Goal: Task Accomplishment & Management: Manage account settings

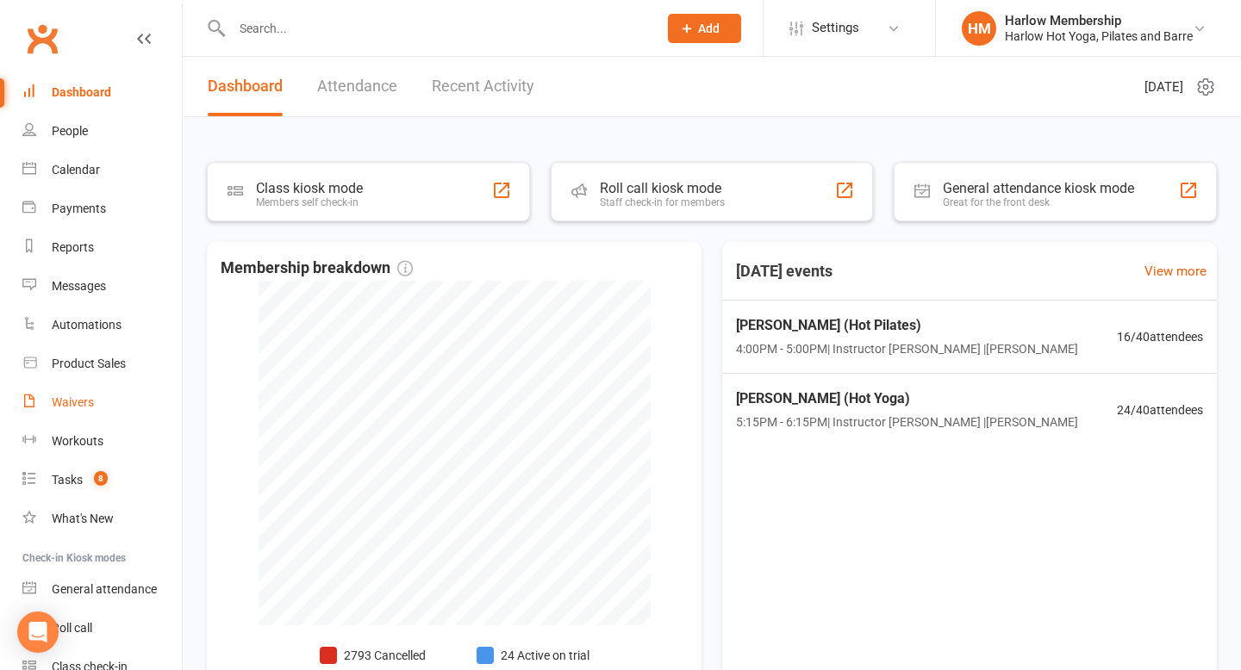
click at [79, 398] on div "Waivers" at bounding box center [73, 402] width 42 height 14
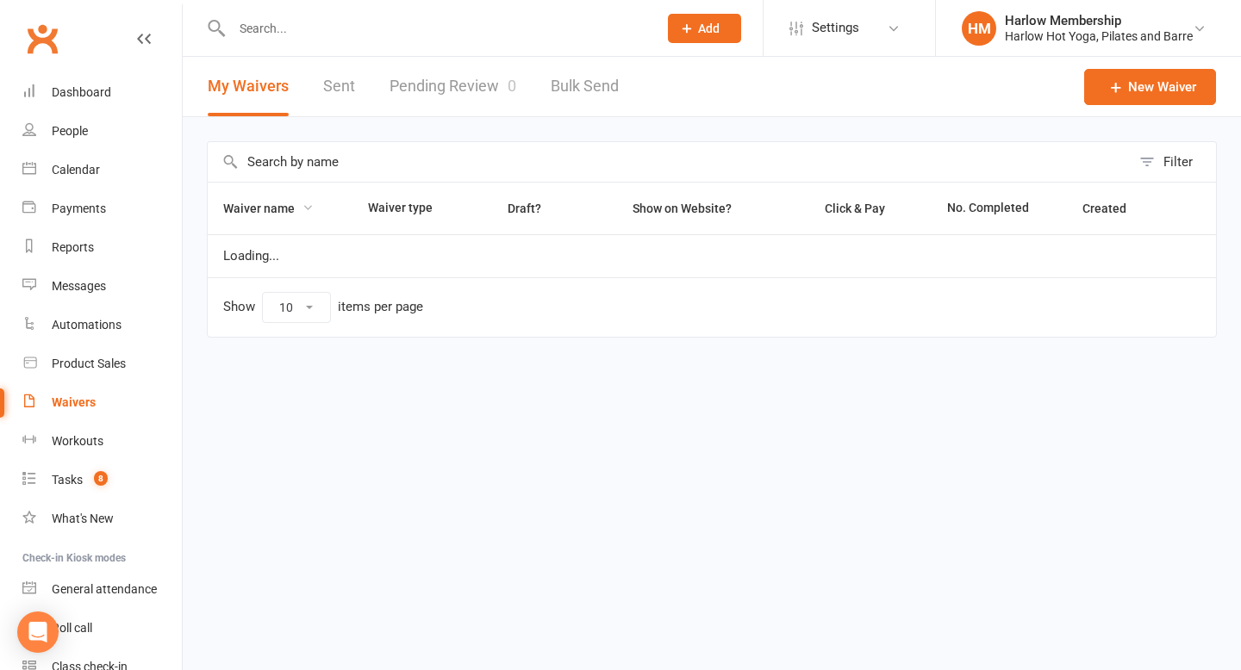
select select "100"
click at [341, 97] on link "Sent" at bounding box center [339, 86] width 32 height 59
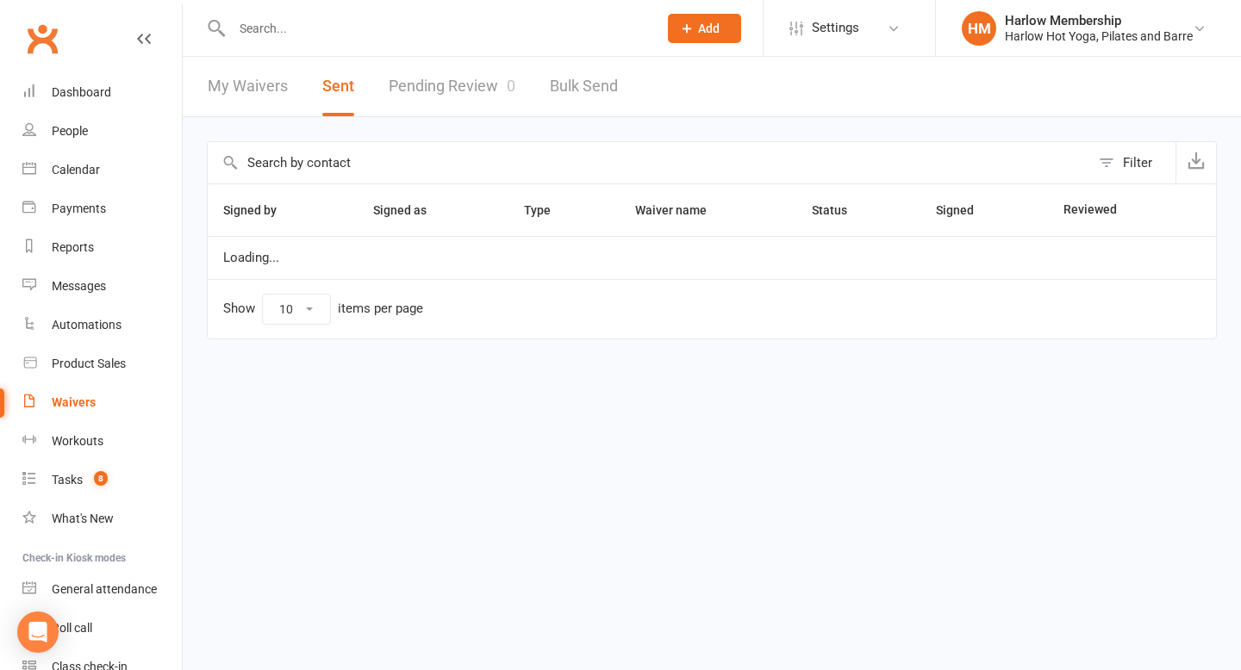
select select "100"
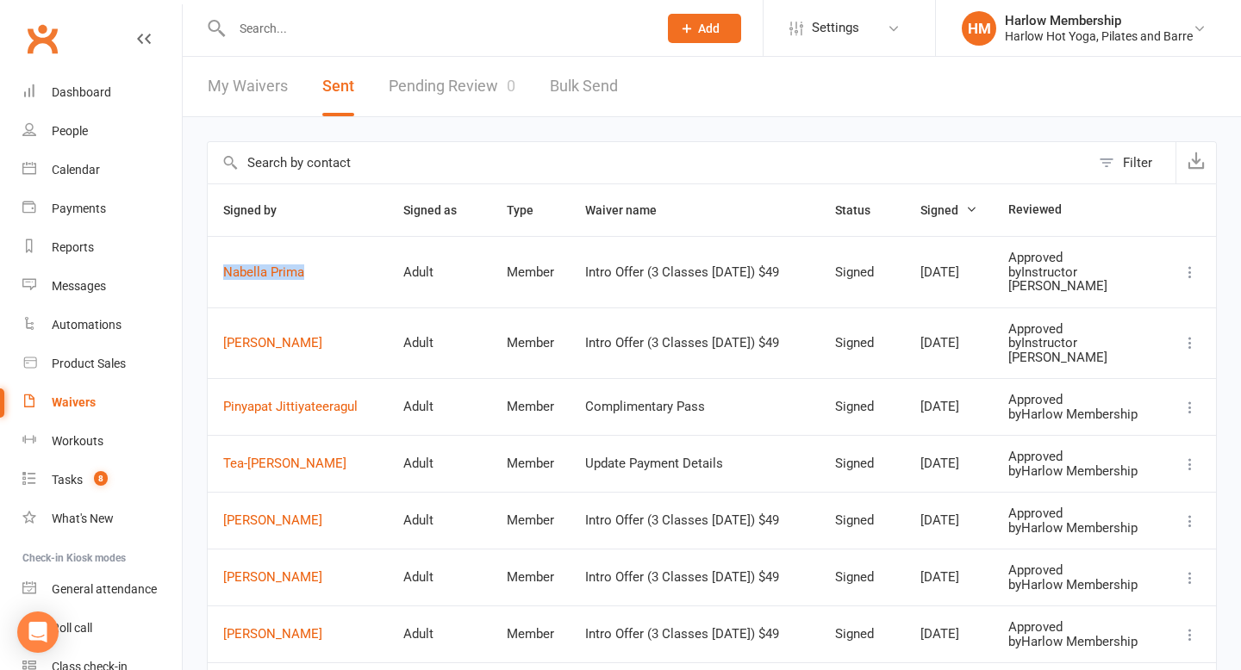
drag, startPoint x: 217, startPoint y: 268, endPoint x: 324, endPoint y: 262, distance: 107.0
click at [329, 267] on td "Nabella Prima" at bounding box center [298, 272] width 180 height 72
copy link "Nabella Prima"
drag, startPoint x: 214, startPoint y: 341, endPoint x: 321, endPoint y: 339, distance: 107.7
click at [321, 340] on td "[PERSON_NAME]" at bounding box center [298, 344] width 180 height 72
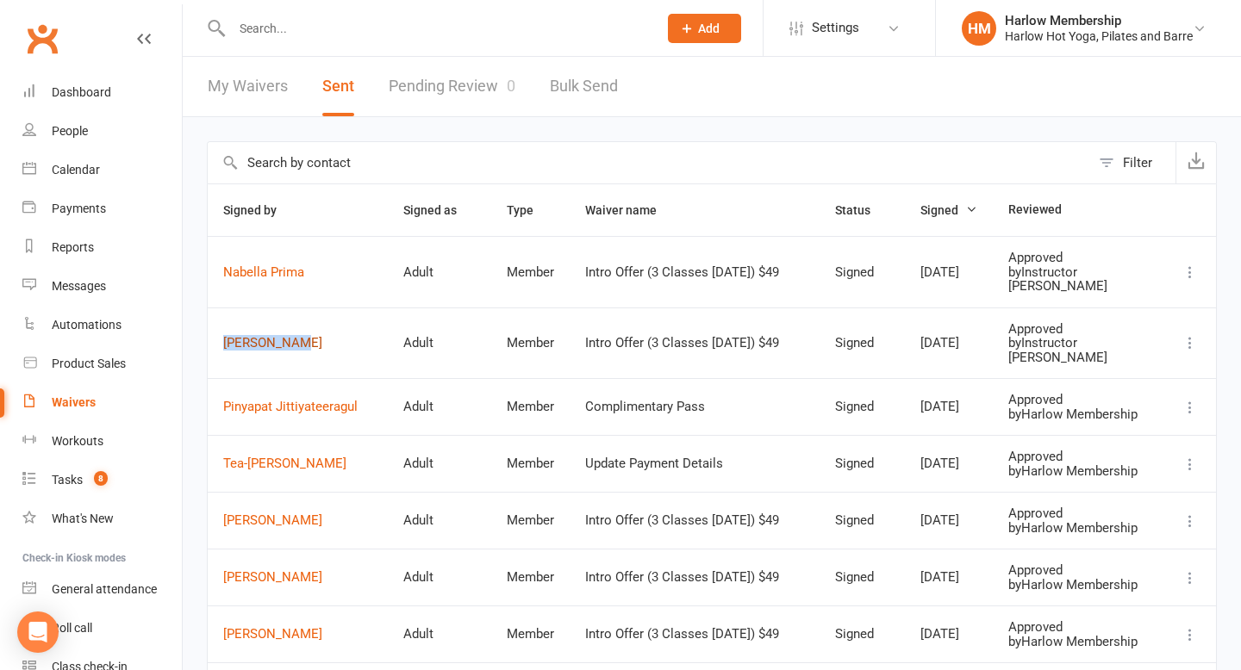
copy link "[PERSON_NAME]"
drag, startPoint x: 214, startPoint y: 404, endPoint x: 314, endPoint y: 419, distance: 101.0
click at [314, 419] on td "Pinyapat Jittiyateeragul" at bounding box center [298, 406] width 180 height 57
copy link "Pinyapat Jittiyateeragul"
click at [103, 84] on link "Dashboard" at bounding box center [101, 92] width 159 height 39
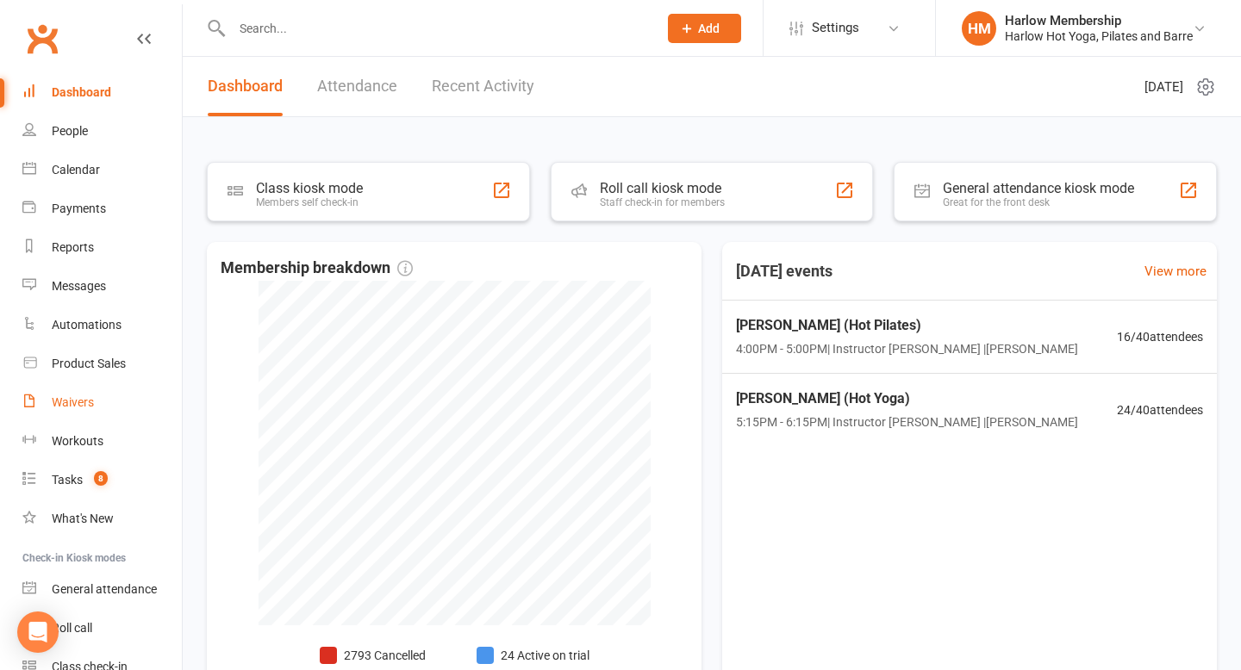
click at [90, 403] on div "Waivers" at bounding box center [73, 402] width 42 height 14
select select "100"
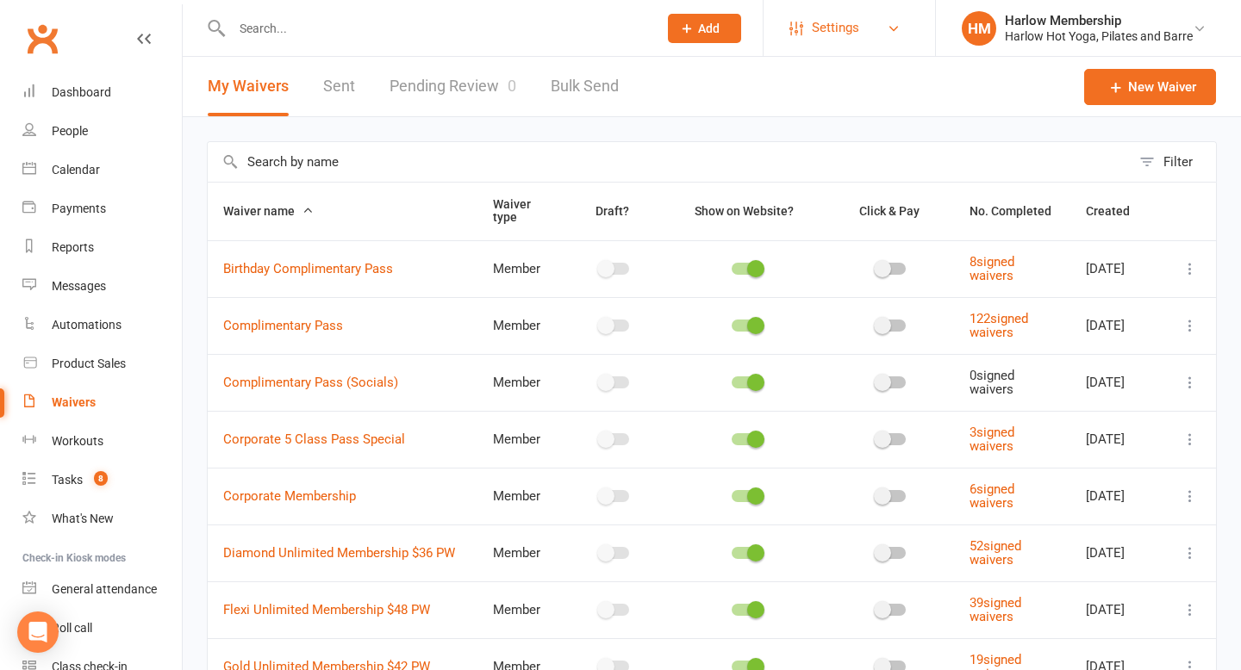
click at [893, 38] on link "Settings" at bounding box center [849, 28] width 120 height 39
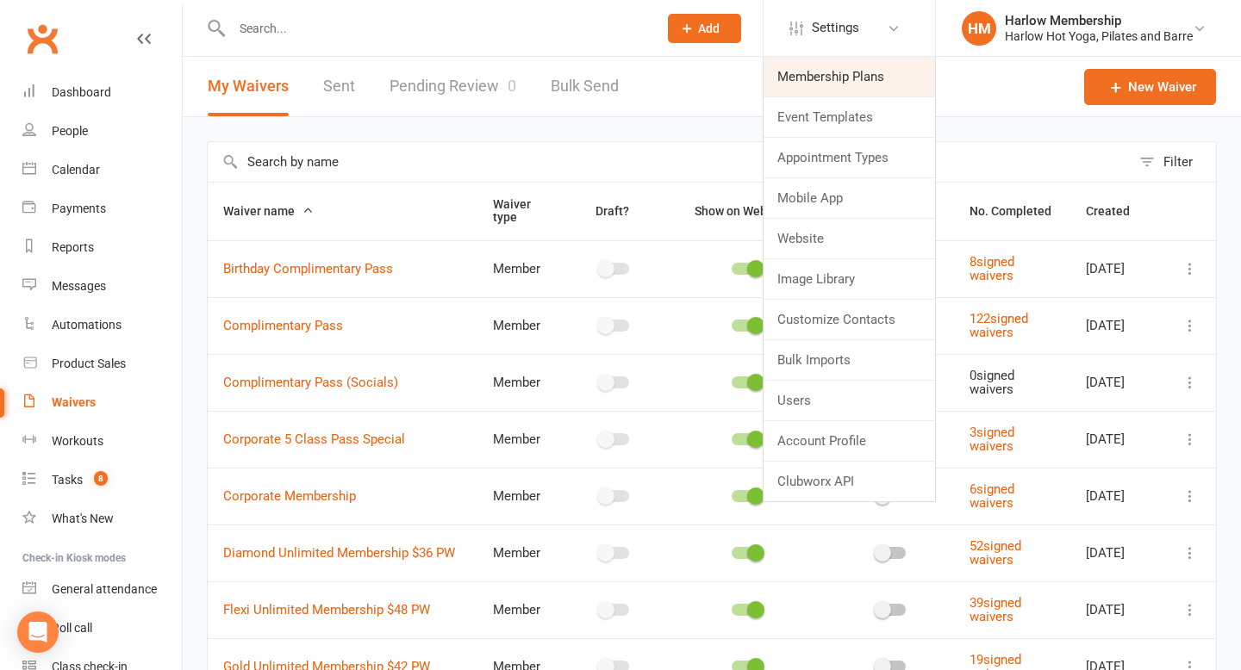
click at [825, 84] on link "Membership Plans" at bounding box center [848, 77] width 171 height 40
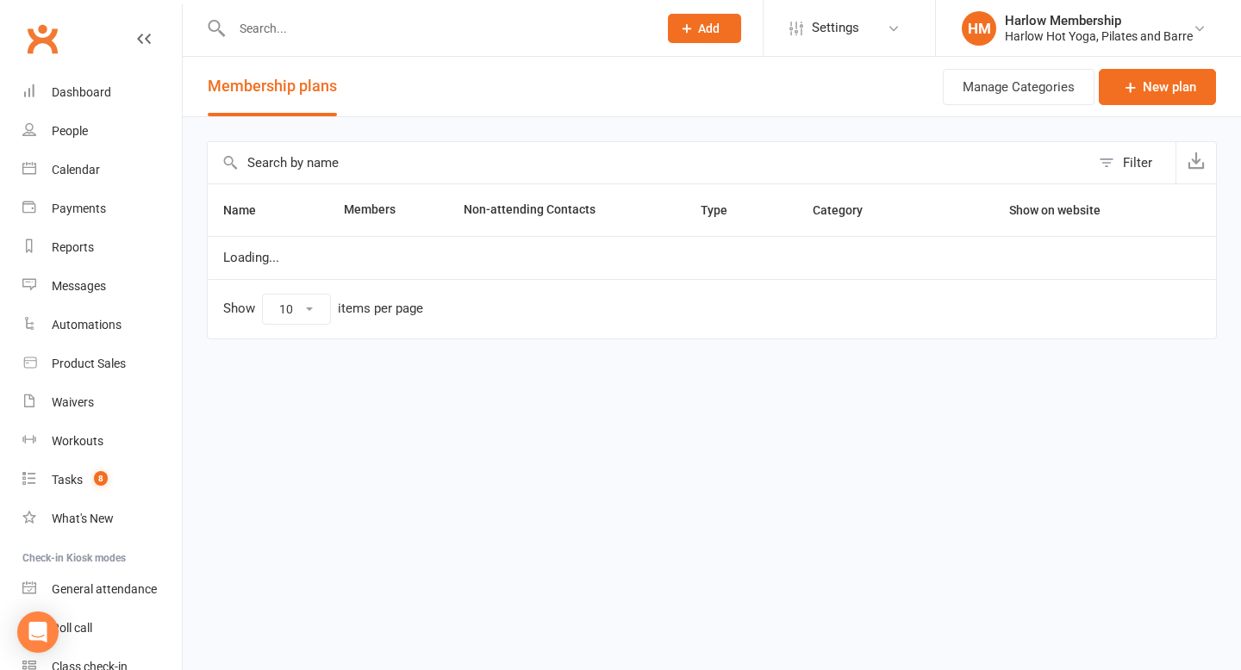
select select "100"
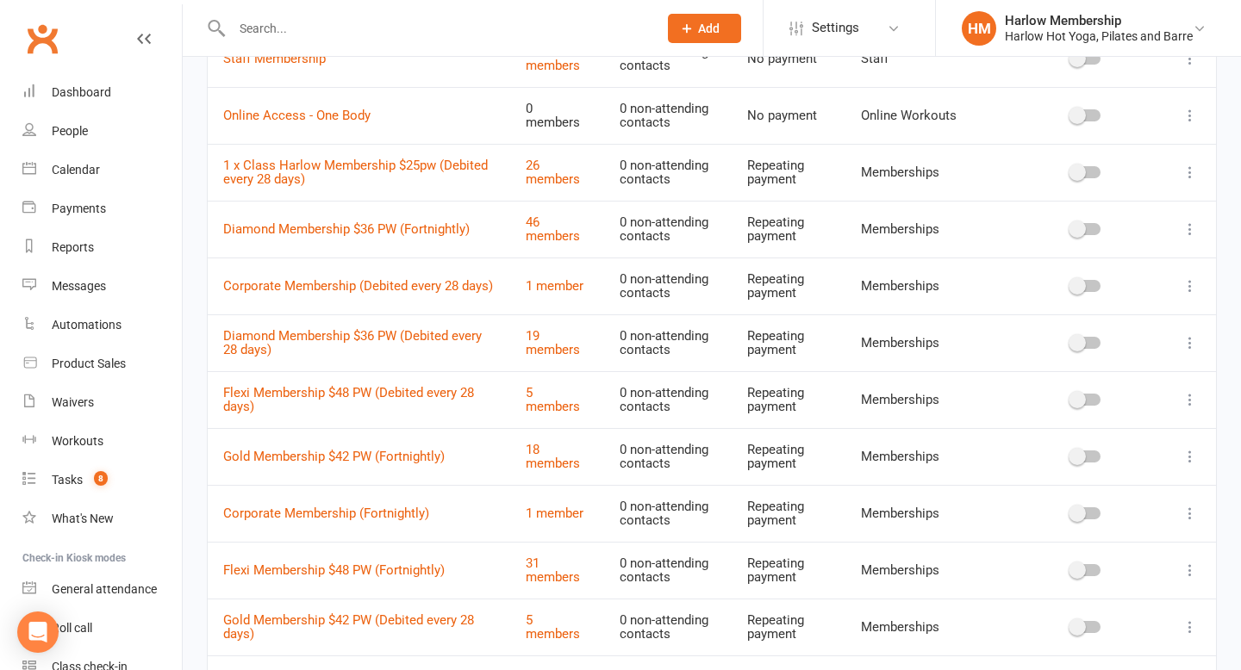
scroll to position [219, 0]
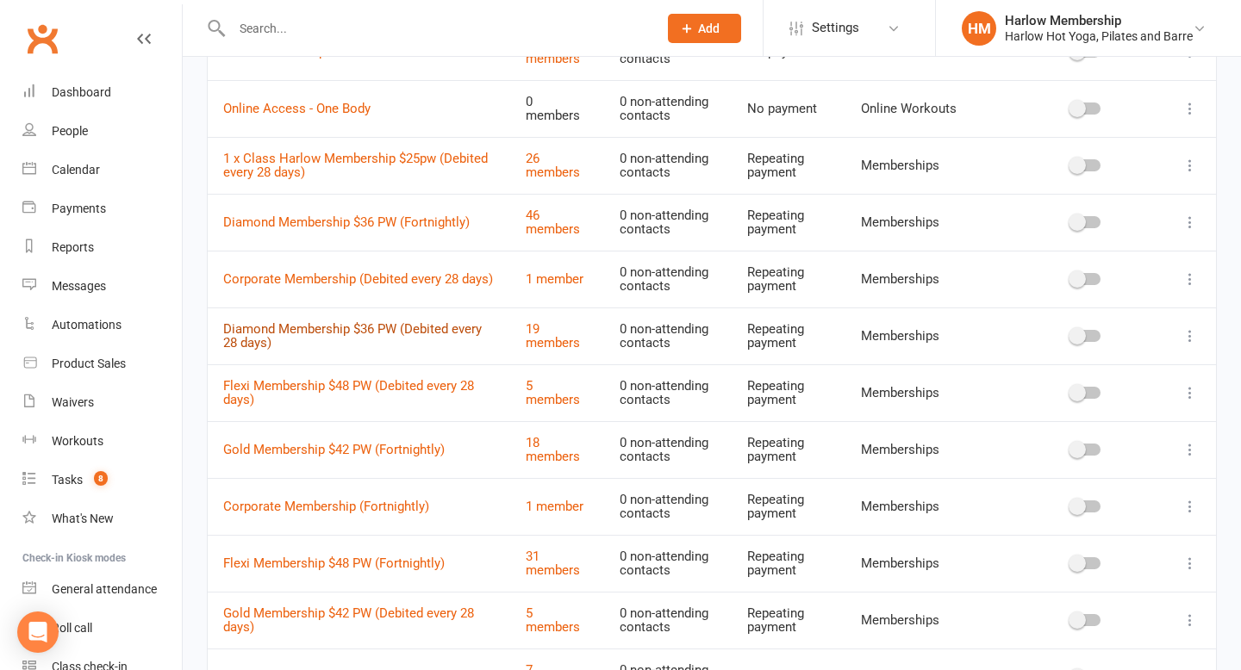
click at [418, 328] on link "Diamond Membership $36 PW (Debited every 28 days)" at bounding box center [352, 336] width 258 height 30
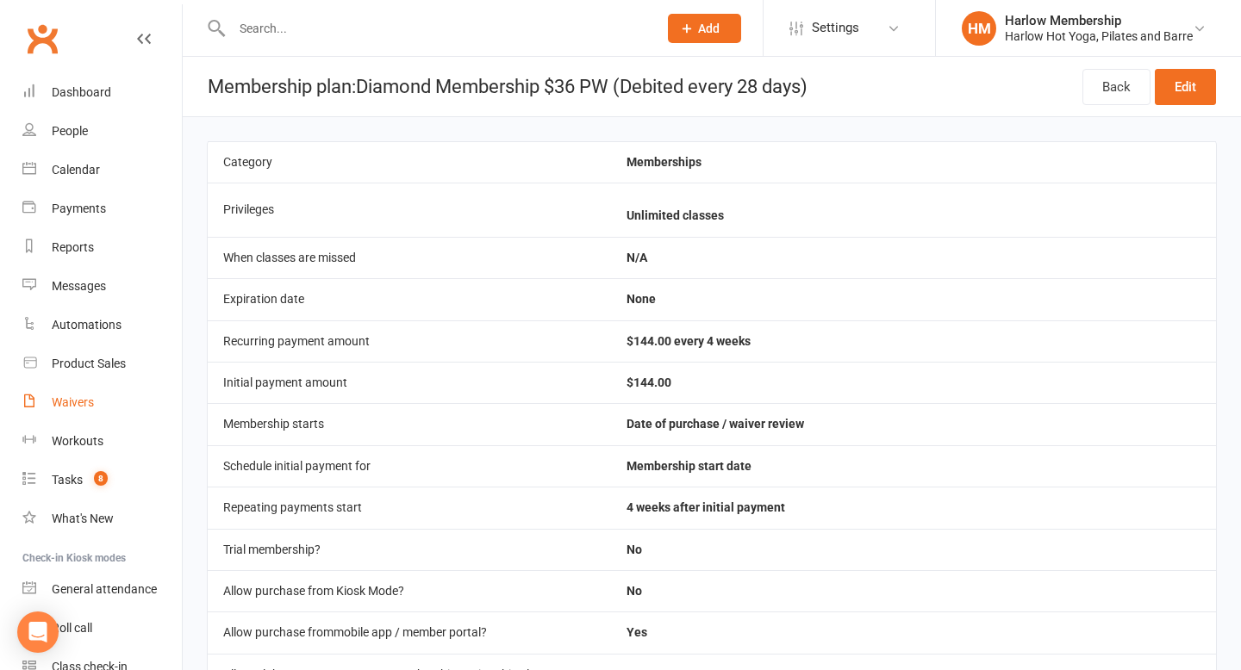
click at [94, 401] on div "Waivers" at bounding box center [73, 402] width 42 height 14
select select "100"
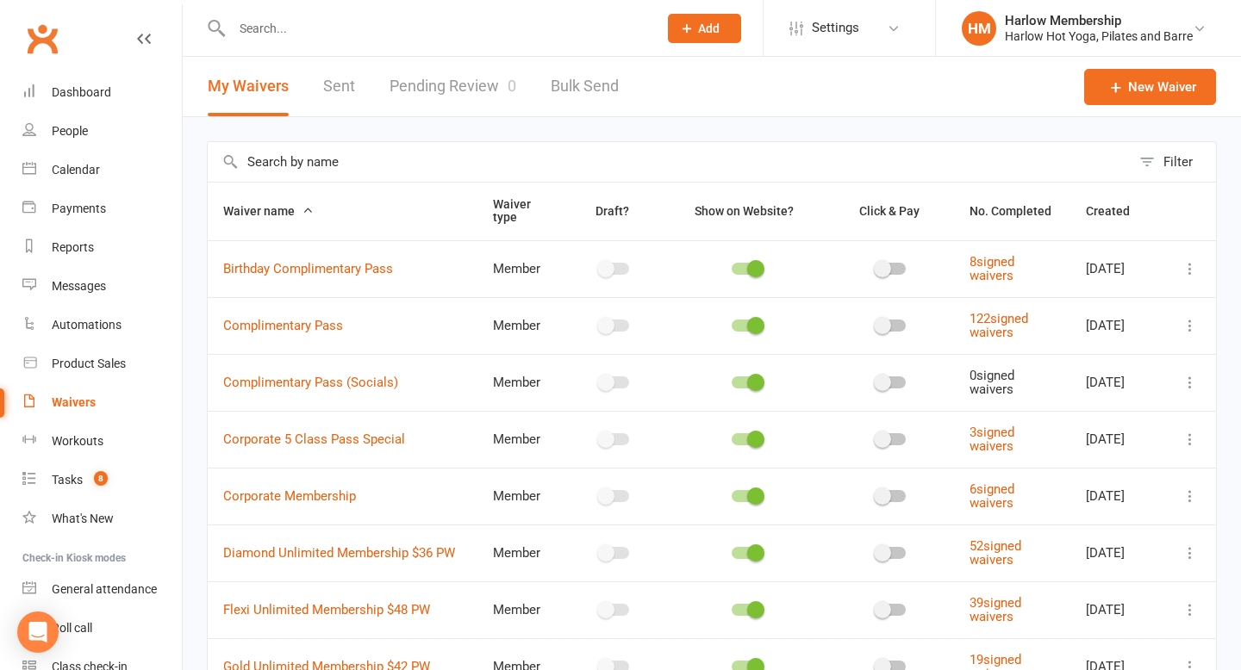
scroll to position [199, 0]
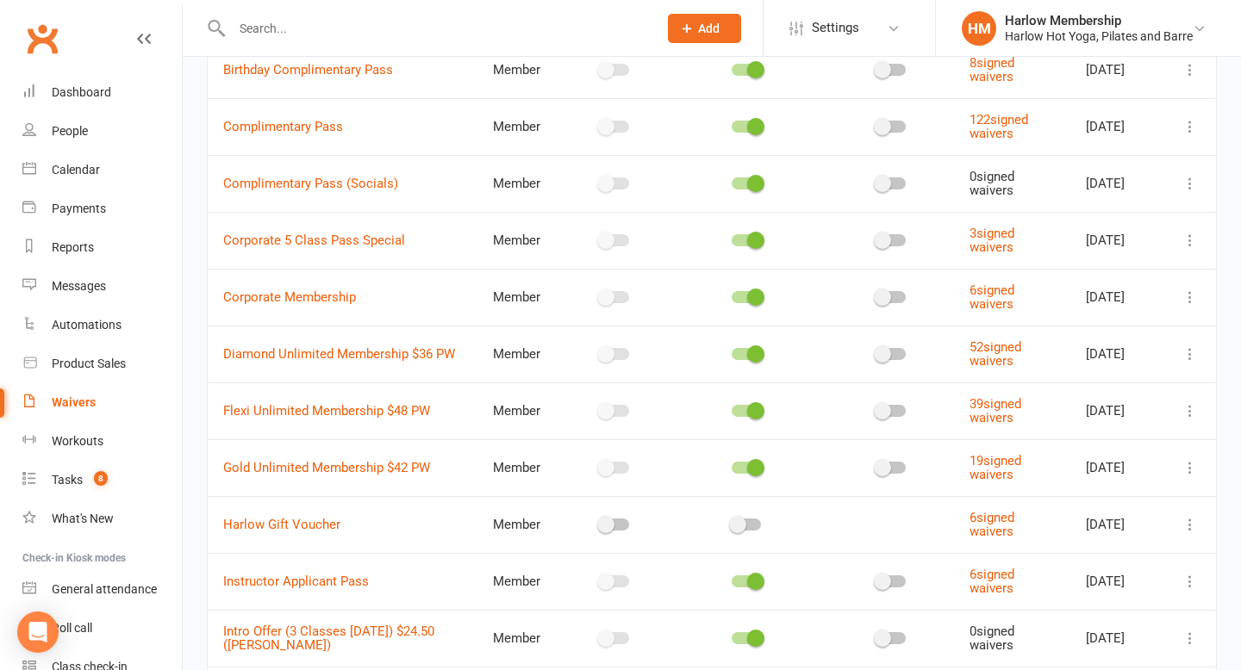
click at [1197, 352] on icon at bounding box center [1189, 353] width 17 height 17
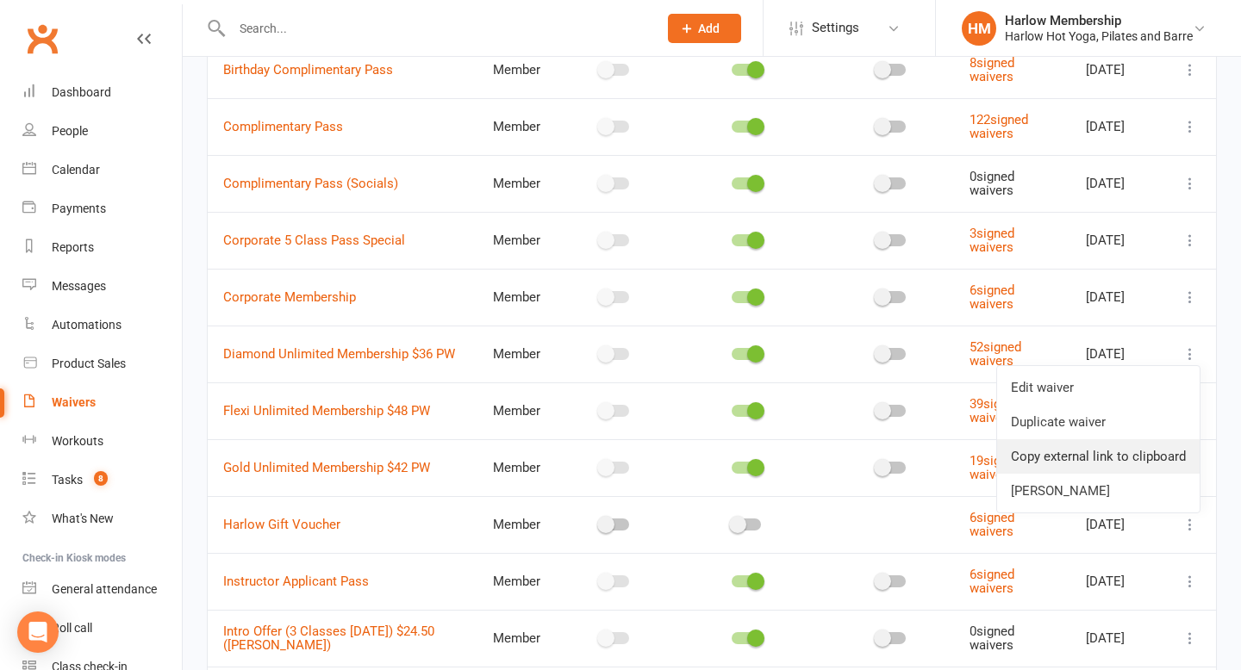
click at [1092, 452] on link "Copy external link to clipboard" at bounding box center [1098, 456] width 202 height 34
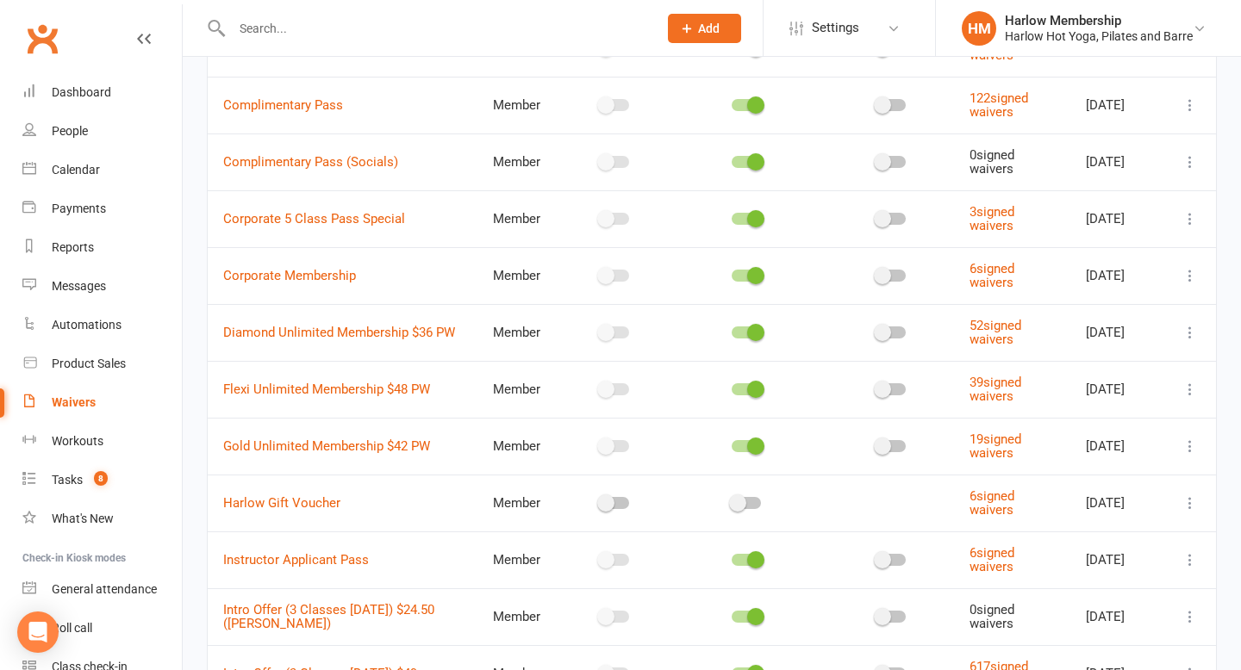
scroll to position [236, 0]
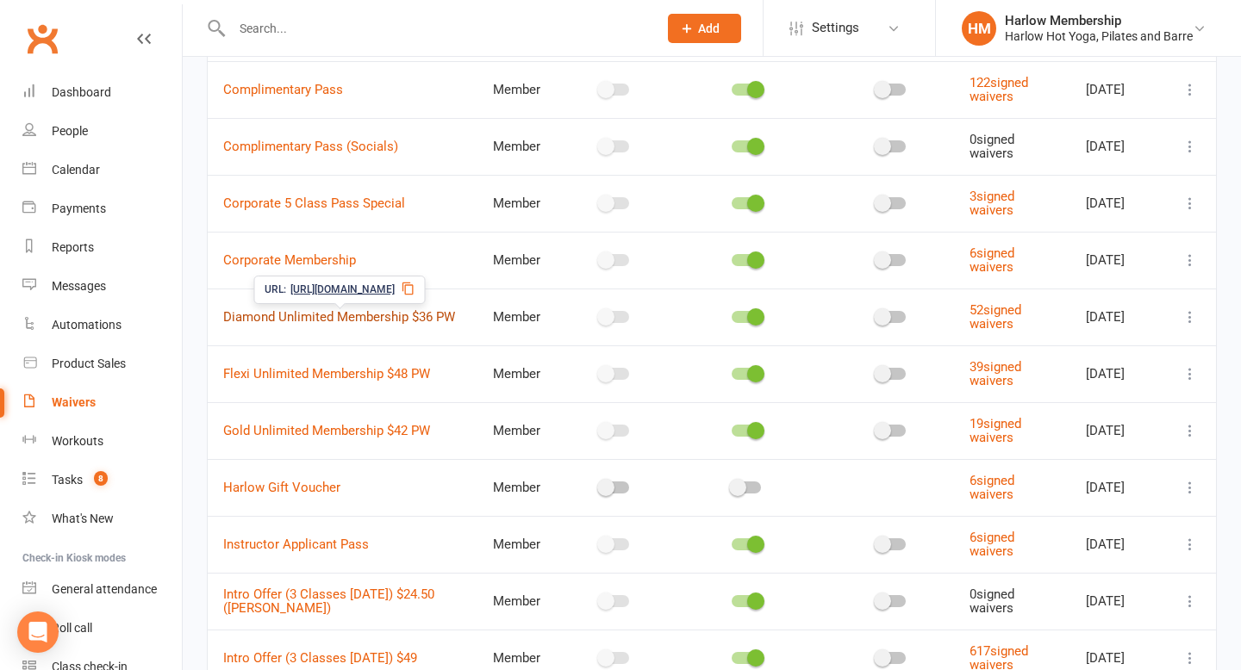
click at [422, 317] on link "Diamond Unlimited Membership $36 PW" at bounding box center [339, 317] width 232 height 16
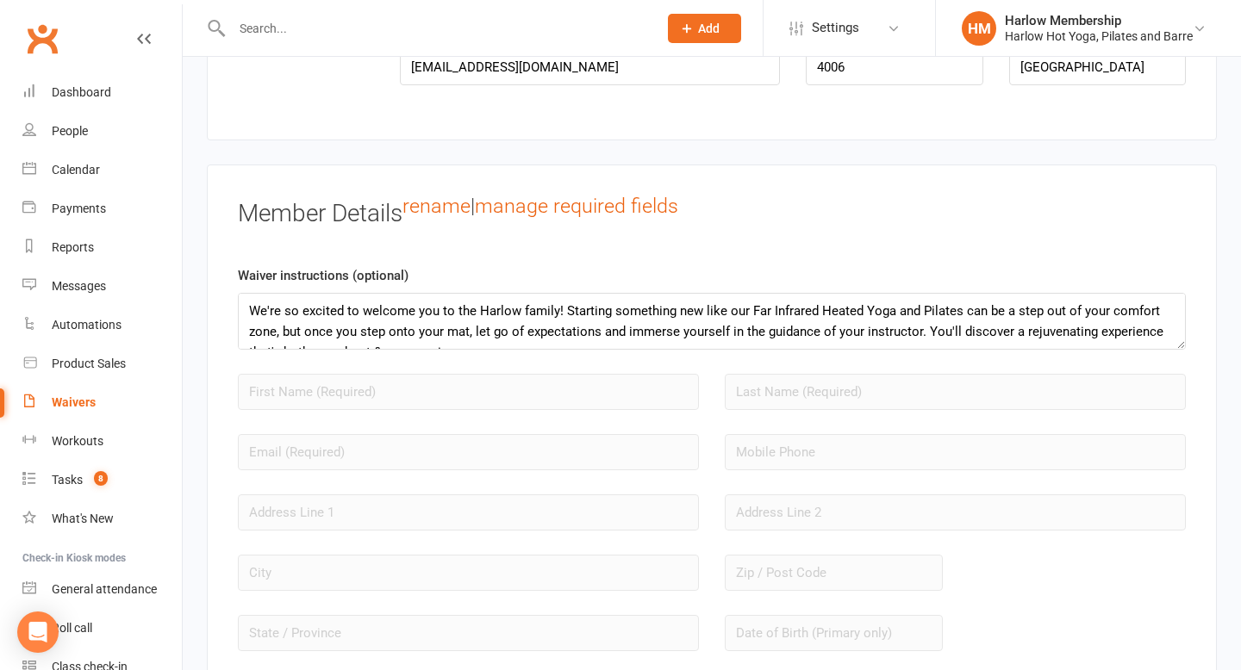
scroll to position [1296, 0]
click at [70, 415] on link "Waivers" at bounding box center [101, 402] width 159 height 39
select select "100"
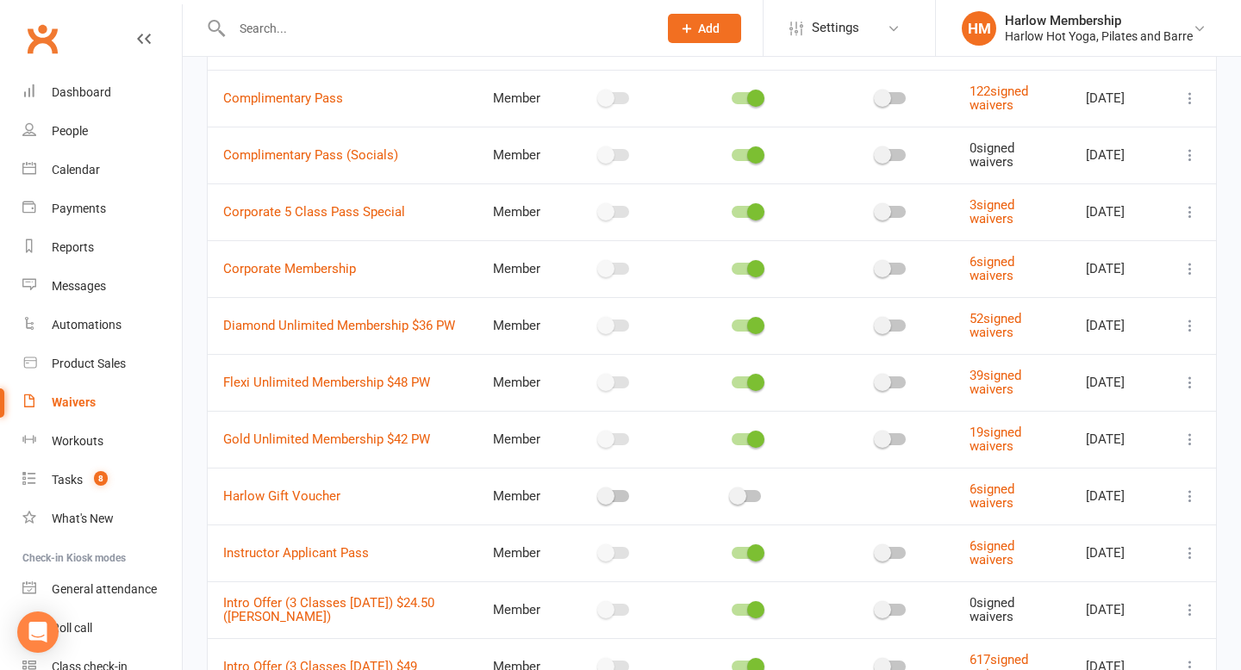
scroll to position [253, 0]
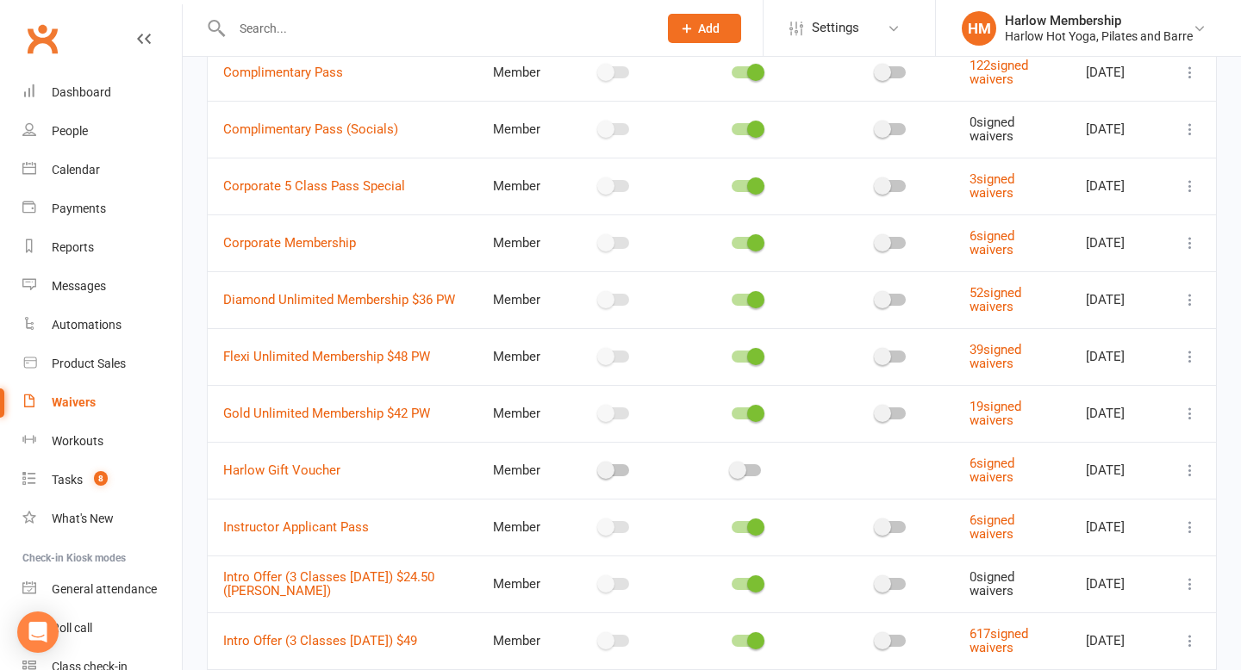
click at [1191, 302] on icon at bounding box center [1189, 299] width 17 height 17
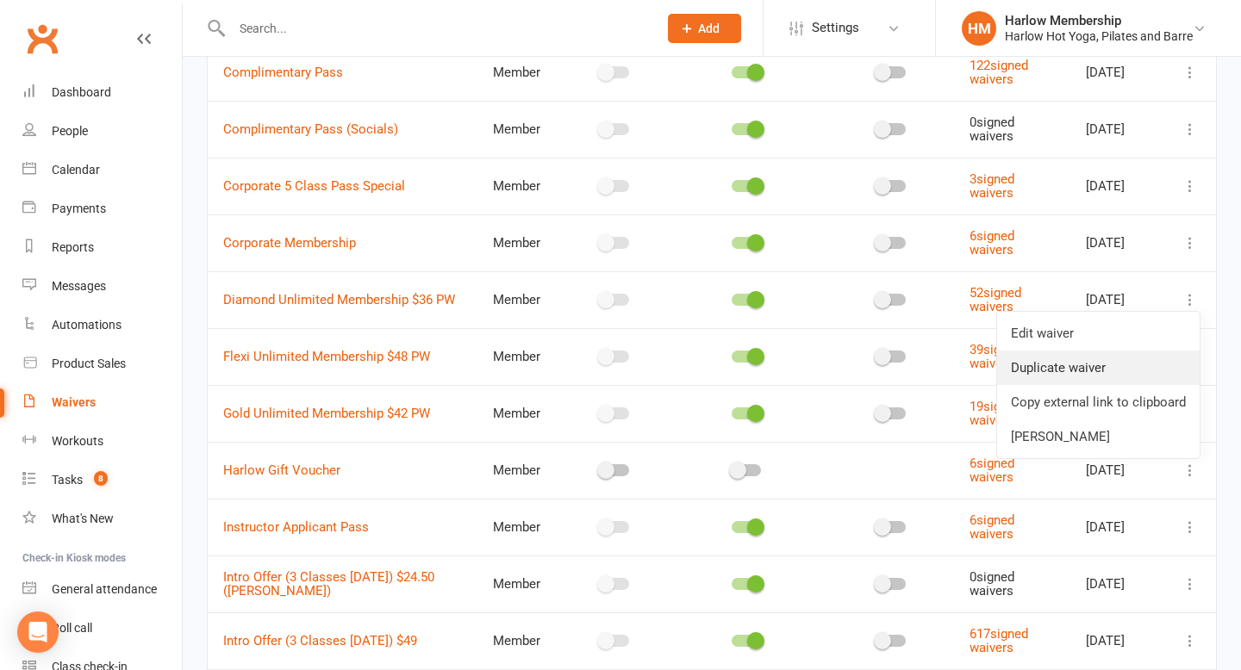
click at [1103, 367] on link "Duplicate waiver" at bounding box center [1098, 368] width 202 height 34
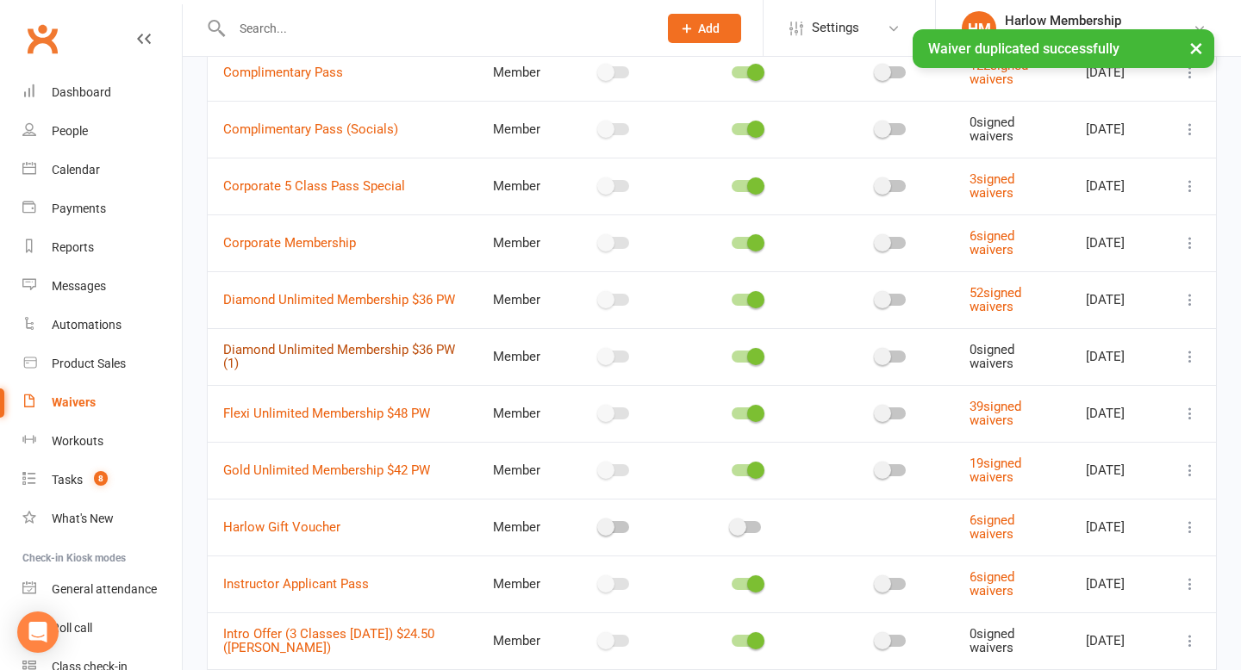
click at [426, 351] on link "Diamond Unlimited Membership $36 PW (1)" at bounding box center [339, 357] width 232 height 30
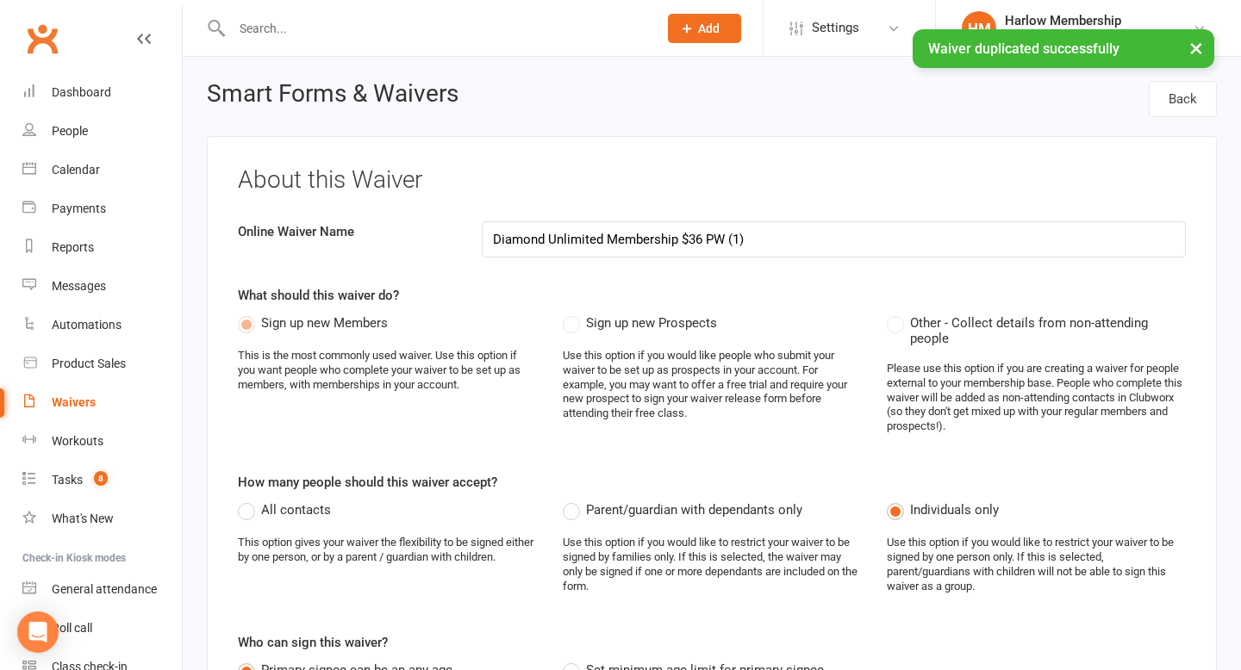
drag, startPoint x: 728, startPoint y: 235, endPoint x: 746, endPoint y: 235, distance: 18.1
click at [746, 235] on input "Diamond Unlimited Membership $36 PW (1)" at bounding box center [834, 239] width 705 height 36
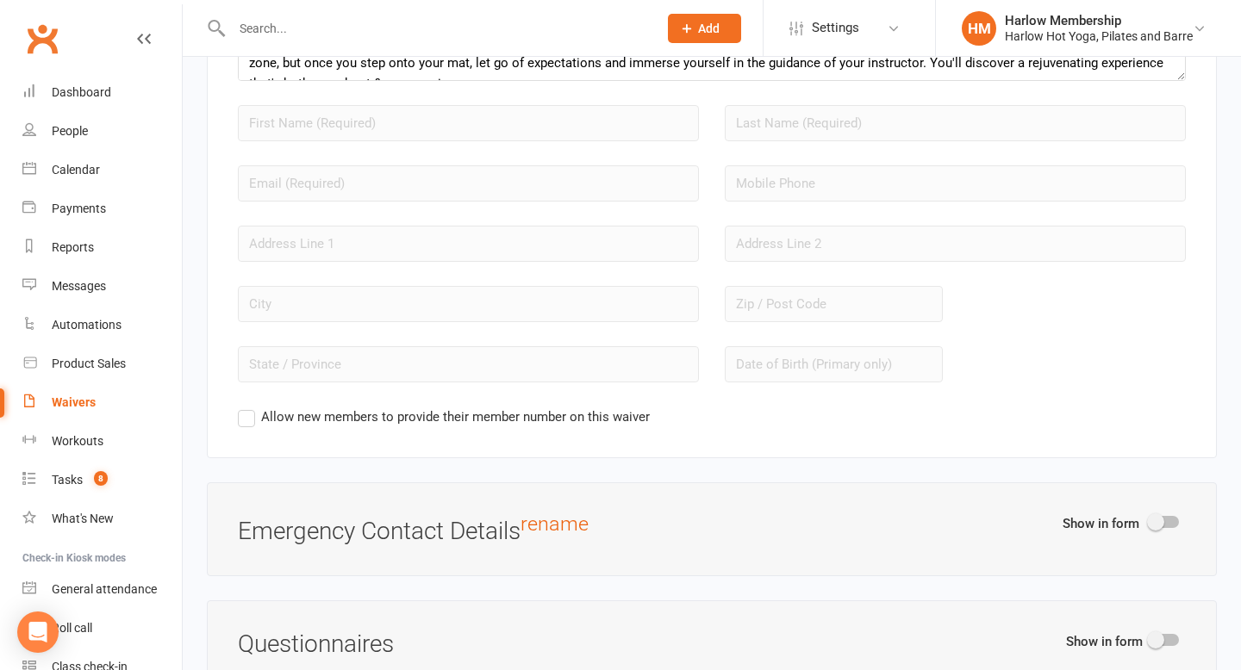
scroll to position [383, 0]
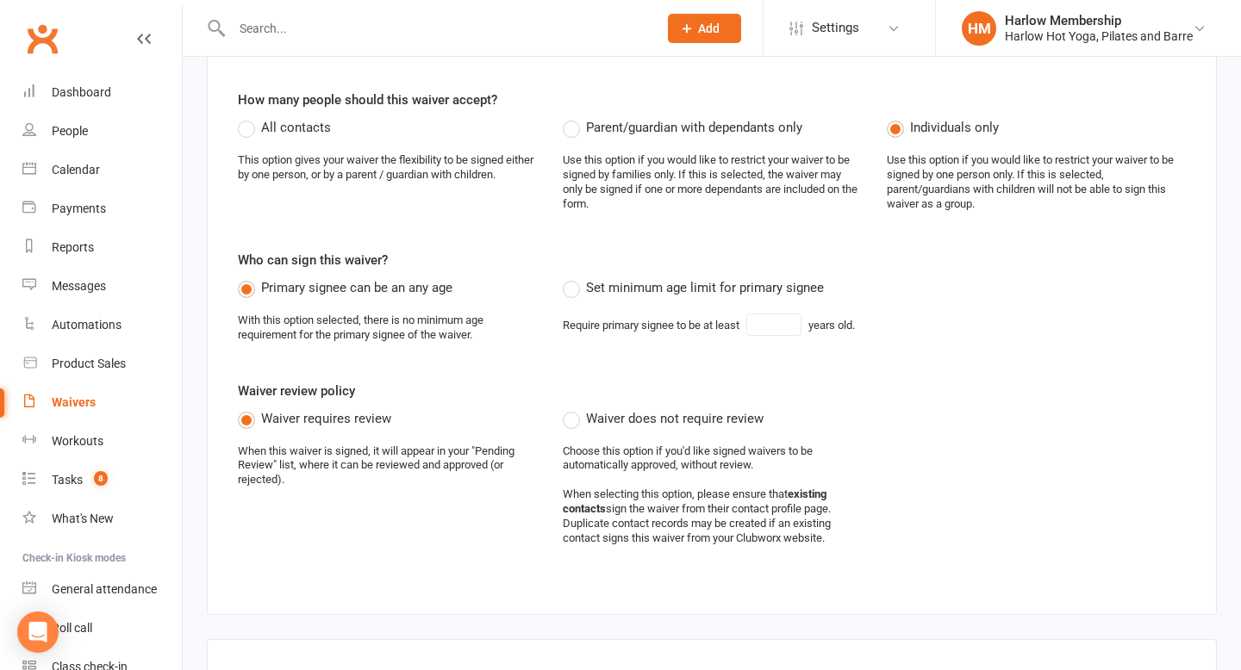
type input "Diamond Unlimited Membership $36 PW"
click at [65, 409] on div "Waivers" at bounding box center [74, 402] width 44 height 14
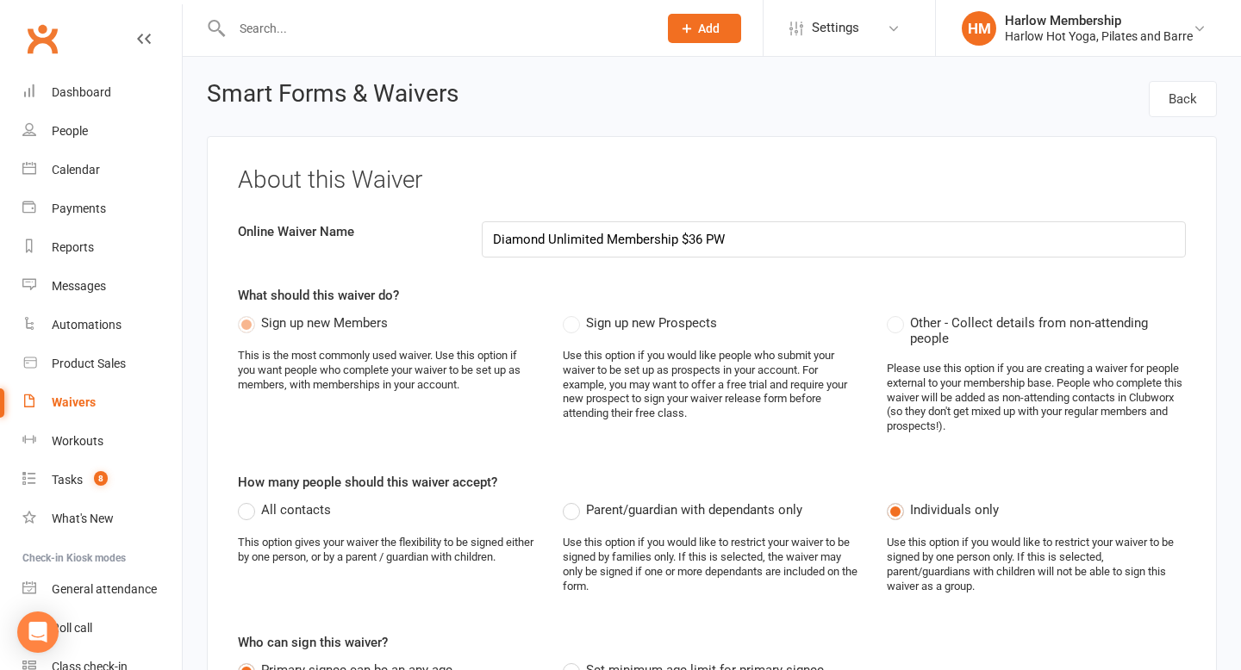
select select "100"
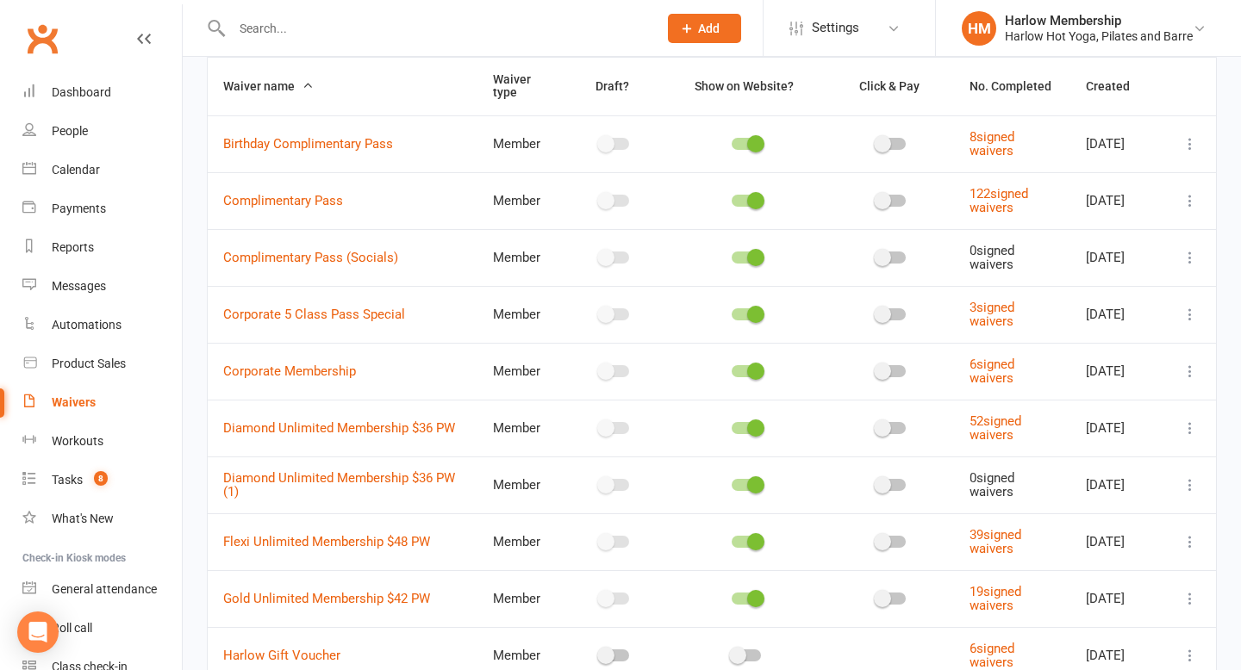
scroll to position [150, 0]
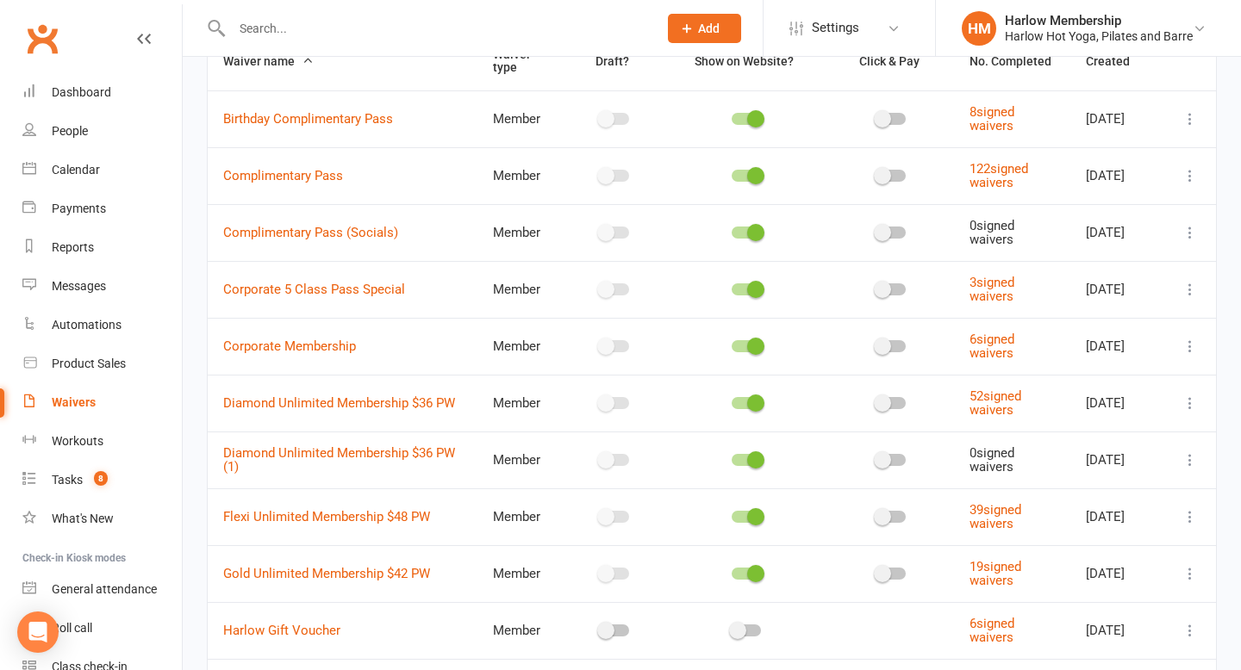
click at [1197, 403] on icon at bounding box center [1189, 403] width 17 height 17
click at [428, 394] on span "Diamond Unlimited Membership $36 PW" at bounding box center [339, 403] width 232 height 33
click at [426, 404] on link "Diamond Unlimited Membership $36 PW" at bounding box center [339, 403] width 232 height 16
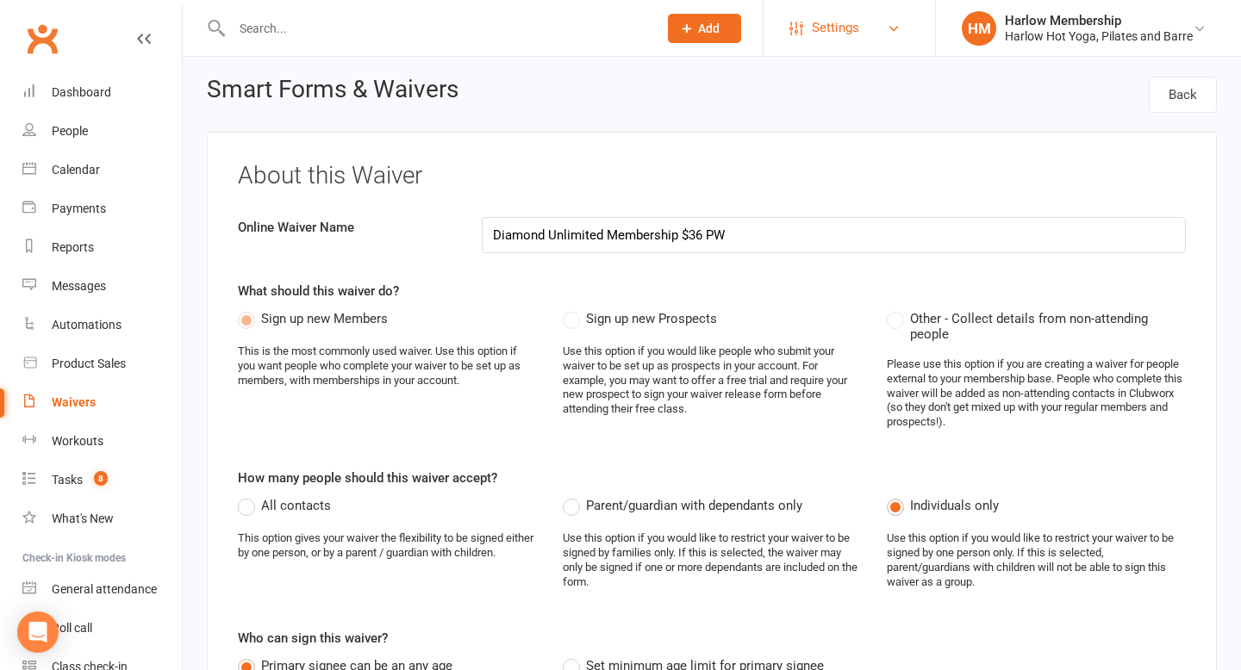
click at [884, 26] on link "Settings" at bounding box center [849, 28] width 120 height 39
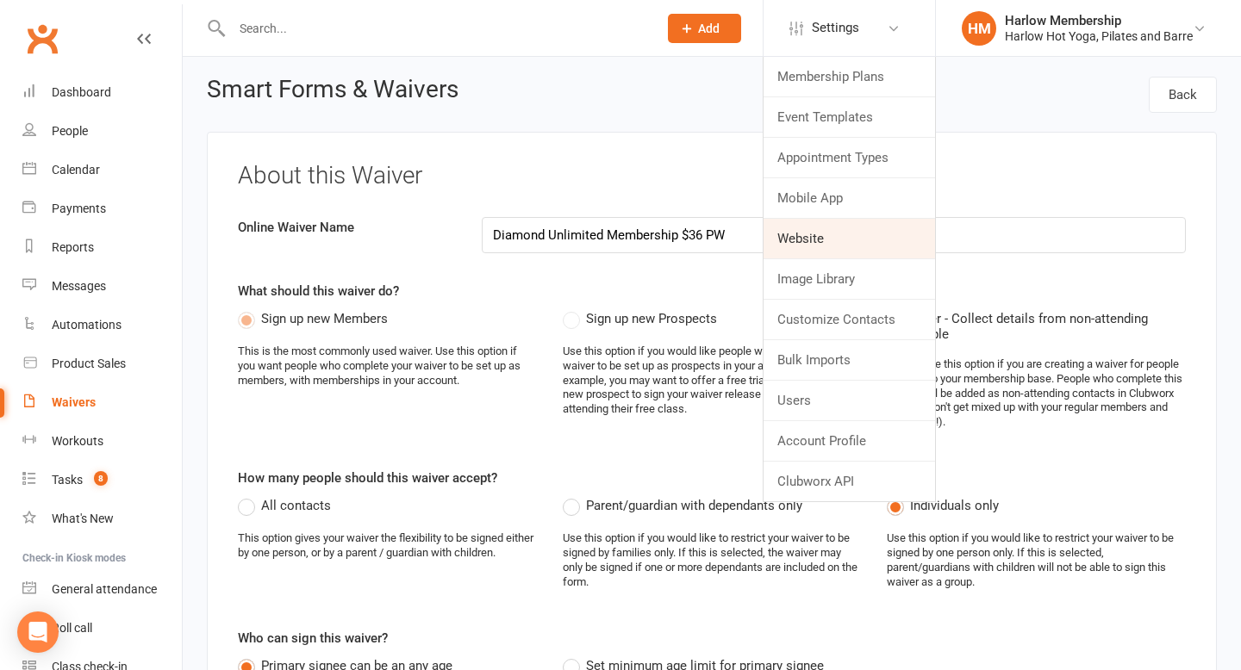
click at [796, 241] on link "Website" at bounding box center [848, 239] width 171 height 40
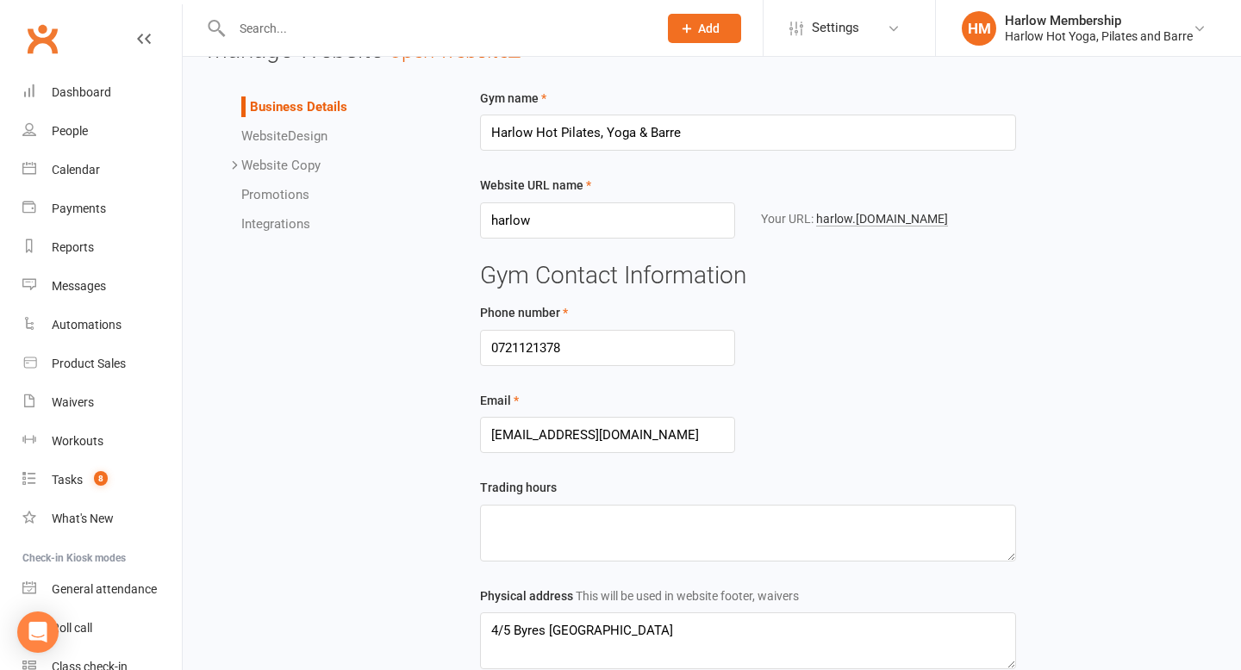
scroll to position [9, 0]
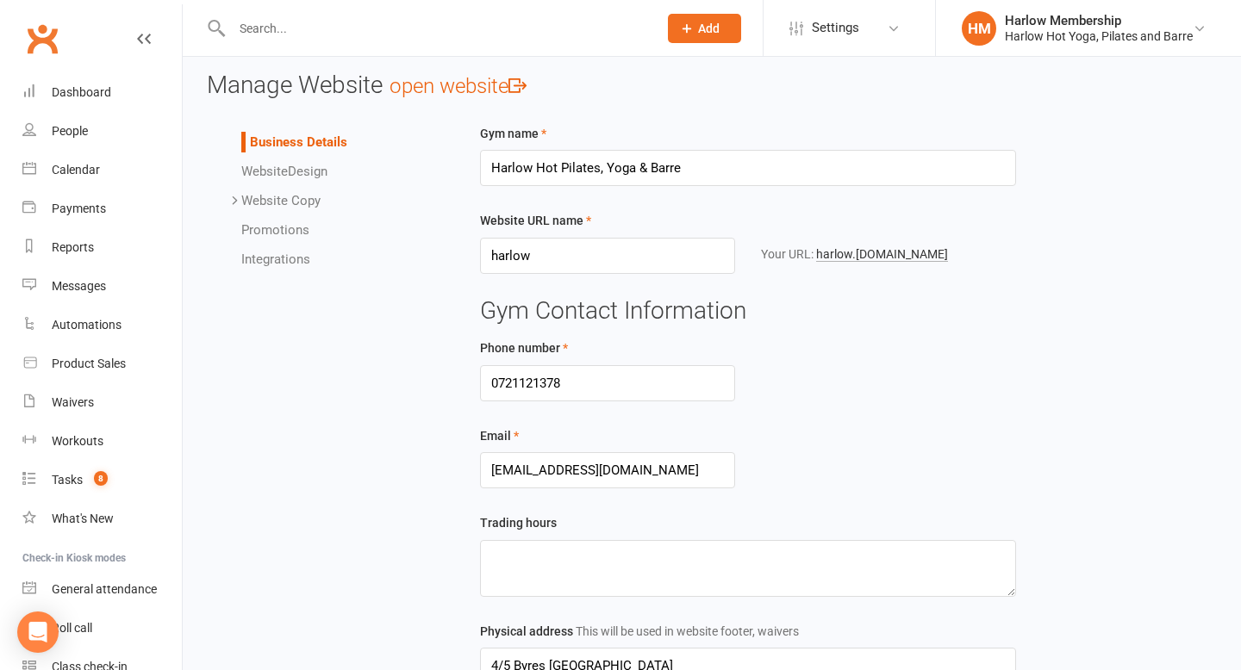
click at [305, 173] on link "Website Design" at bounding box center [284, 172] width 86 height 16
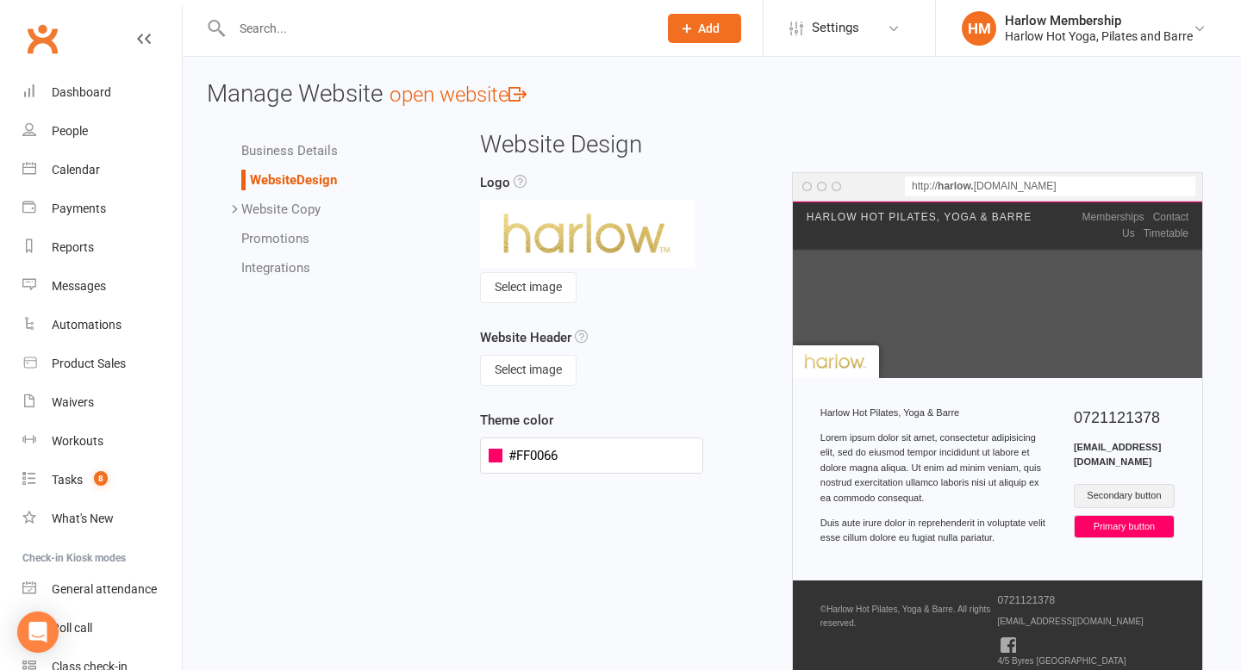
click at [298, 212] on link "Website Copy" at bounding box center [280, 210] width 79 height 16
click at [283, 384] on link "Promotions" at bounding box center [275, 385] width 68 height 16
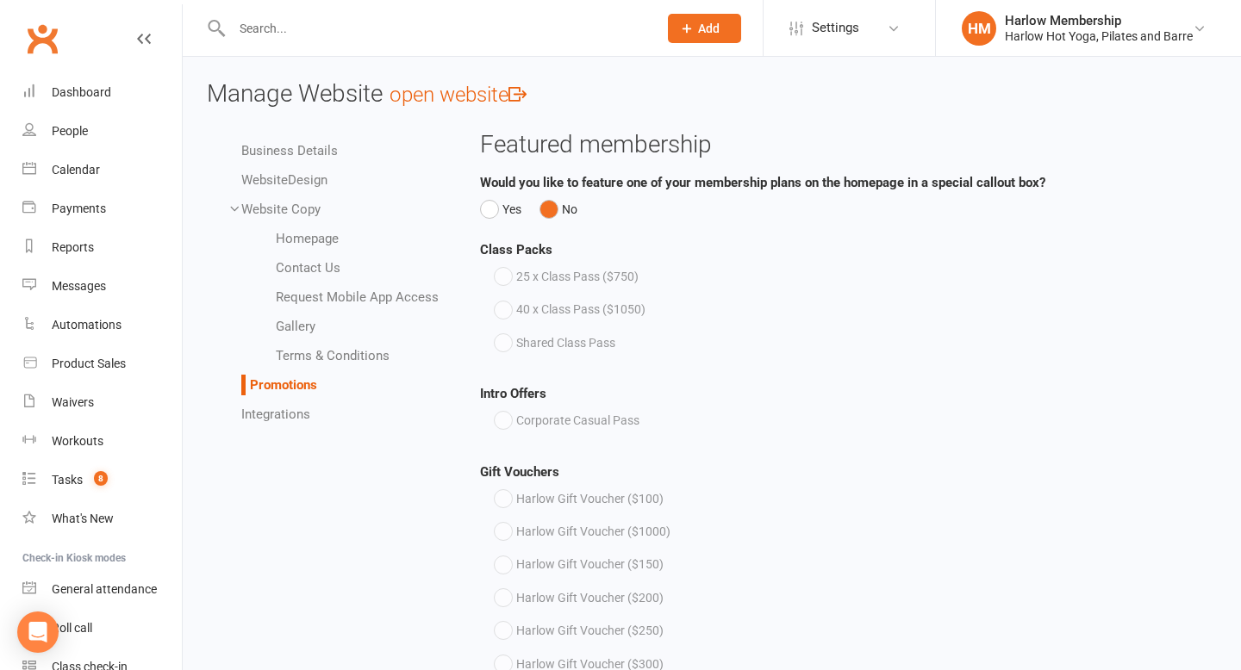
click at [290, 419] on link "Integrations" at bounding box center [275, 415] width 69 height 16
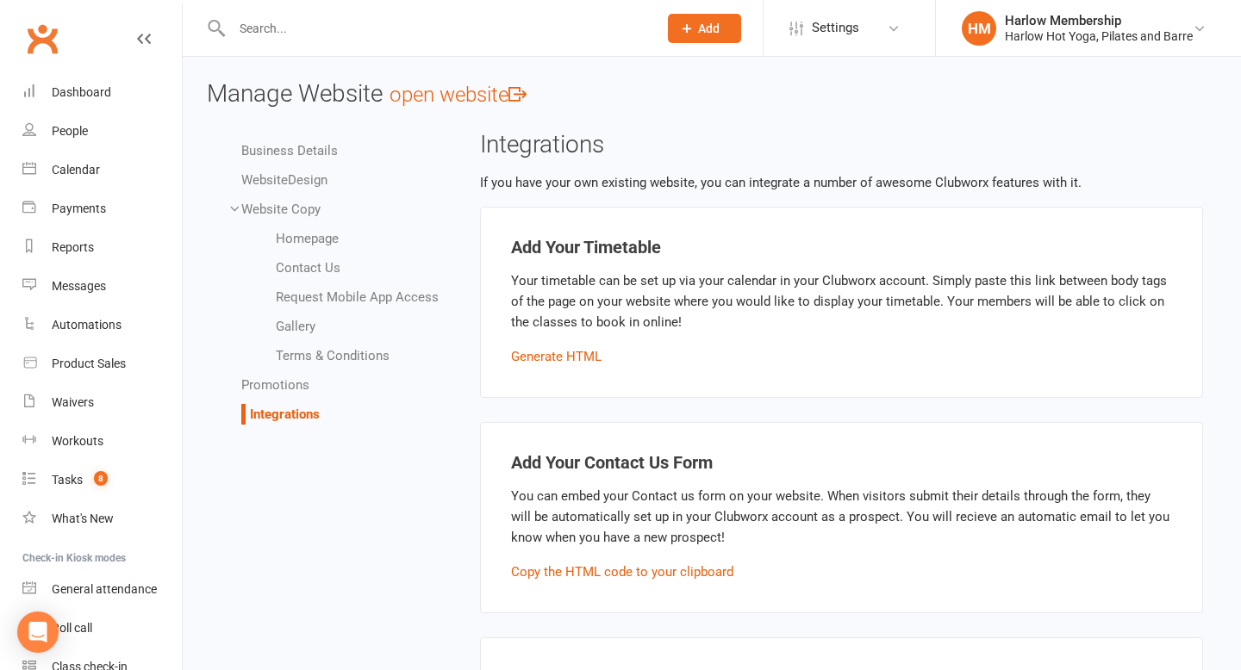
click at [450, 94] on link "open website" at bounding box center [457, 95] width 137 height 24
click at [89, 398] on div "Waivers" at bounding box center [73, 402] width 42 height 14
select select "100"
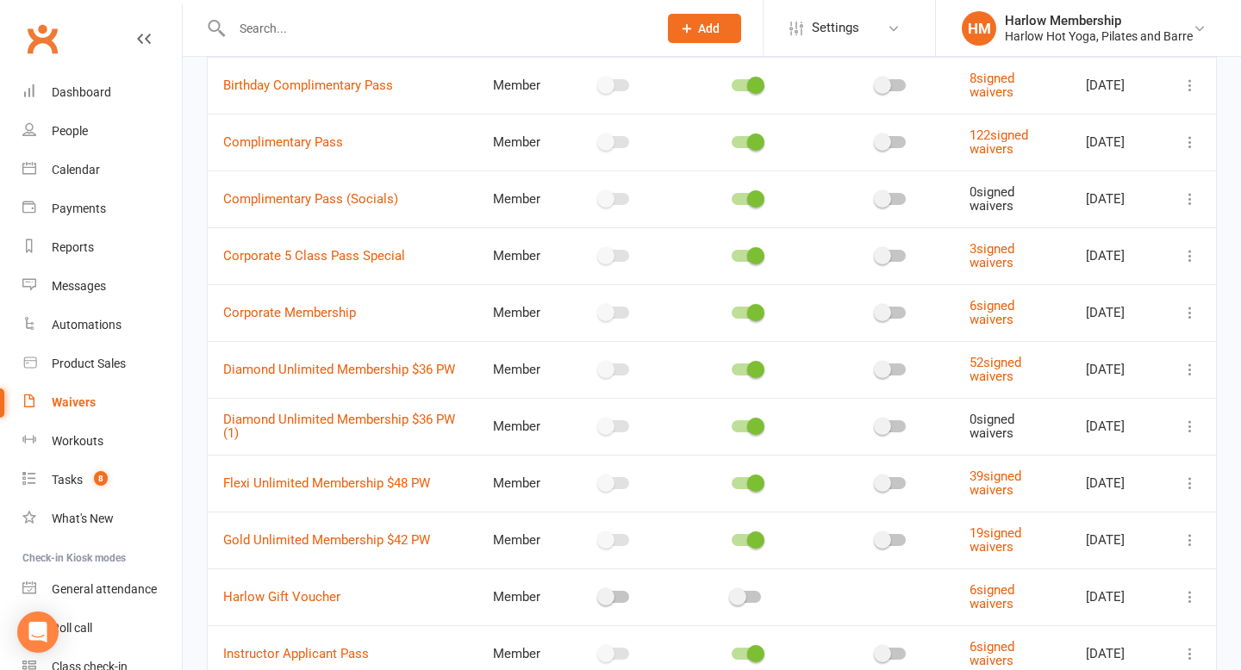
scroll to position [210, 0]
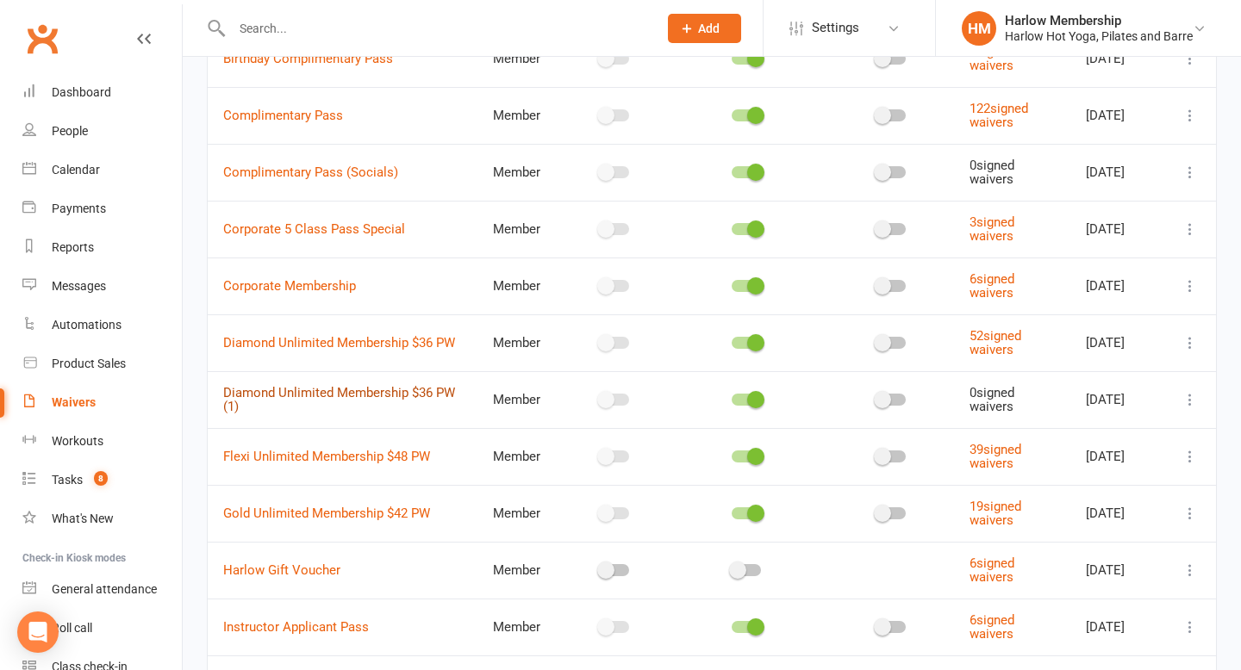
click at [409, 395] on link "Diamond Unlimited Membership $36 PW (1)" at bounding box center [339, 400] width 232 height 30
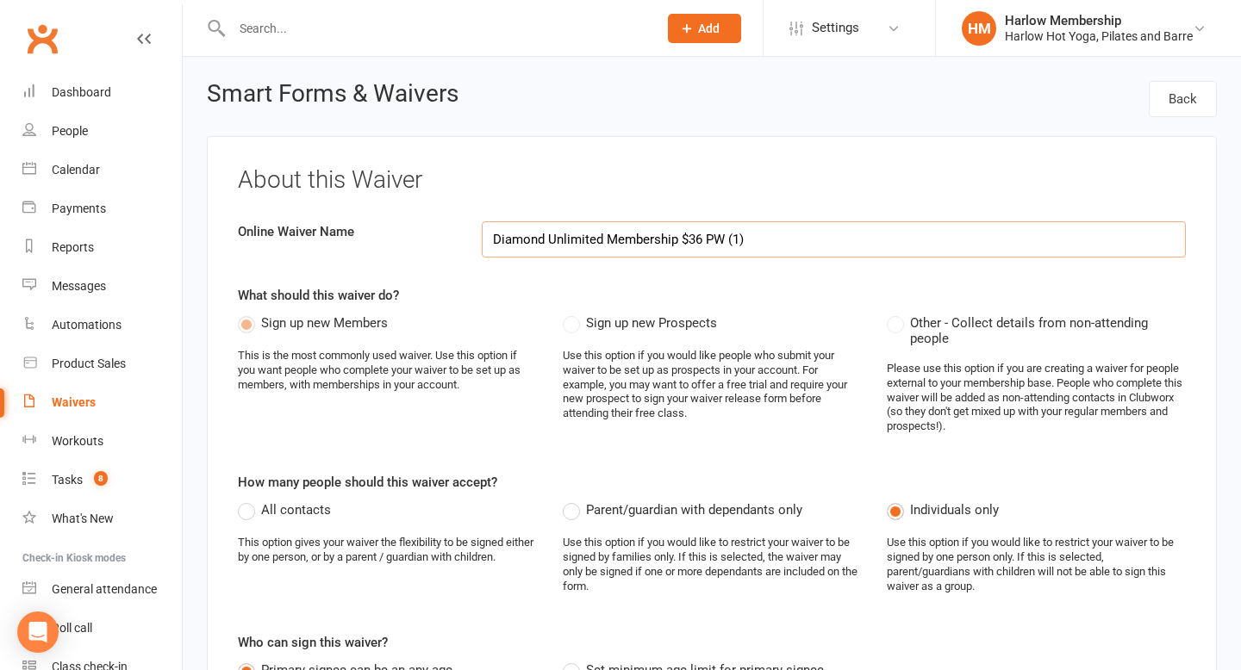
drag, startPoint x: 548, startPoint y: 241, endPoint x: 600, endPoint y: 241, distance: 51.7
click at [600, 242] on input "Diamond Unlimited Membership $36 PW (1)" at bounding box center [834, 239] width 705 height 36
drag, startPoint x: 624, startPoint y: 239, endPoint x: 730, endPoint y: 232, distance: 106.2
click at [736, 239] on input "Diamond Membership $36 PW (1)" at bounding box center [834, 239] width 705 height 36
drag, startPoint x: 624, startPoint y: 238, endPoint x: 690, endPoint y: 238, distance: 66.3
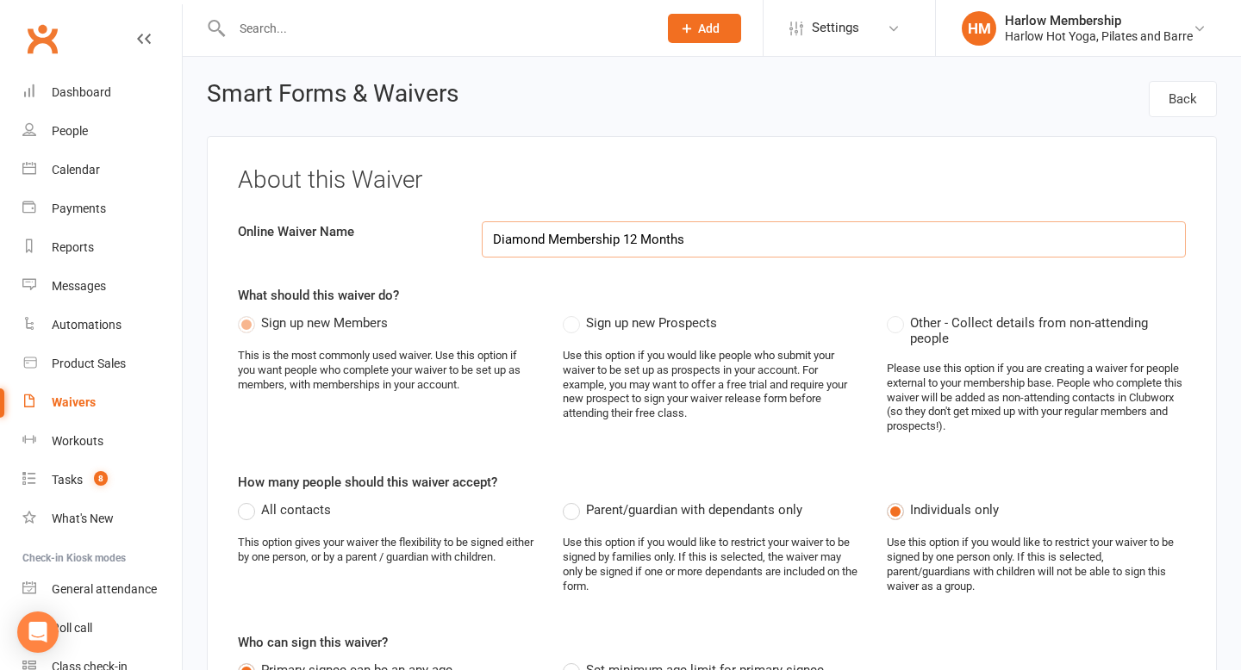
click at [690, 238] on input "Diamond Membership 12 Months" at bounding box center [834, 239] width 705 height 36
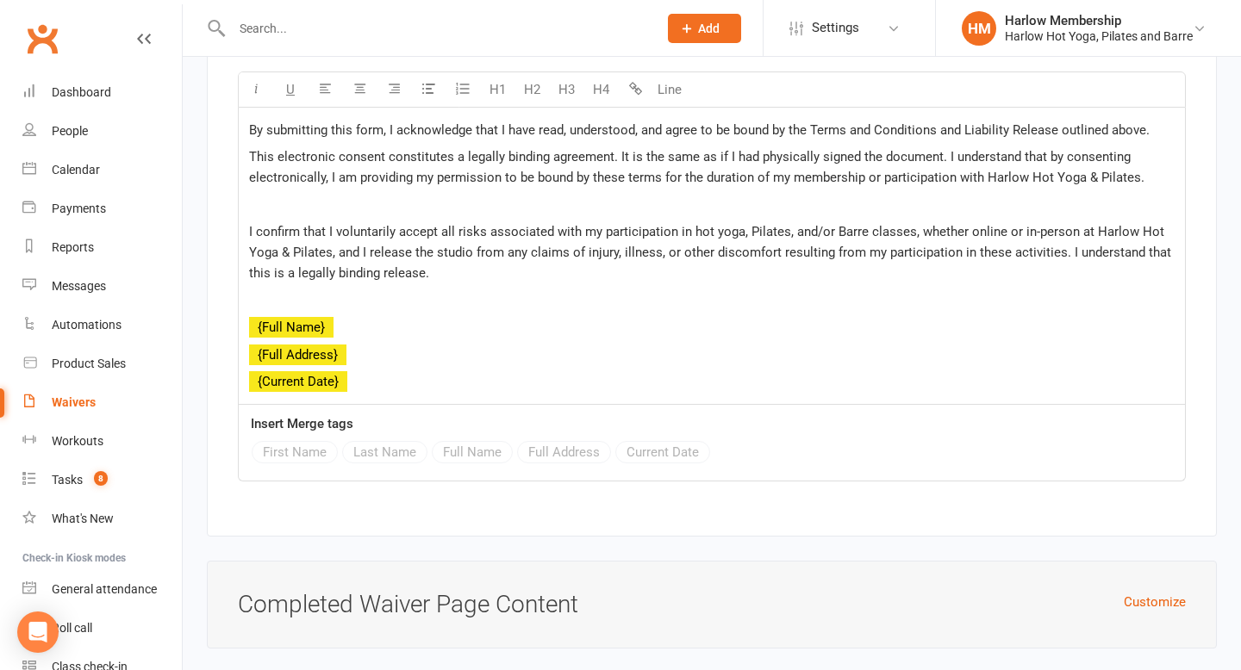
scroll to position [6986, 0]
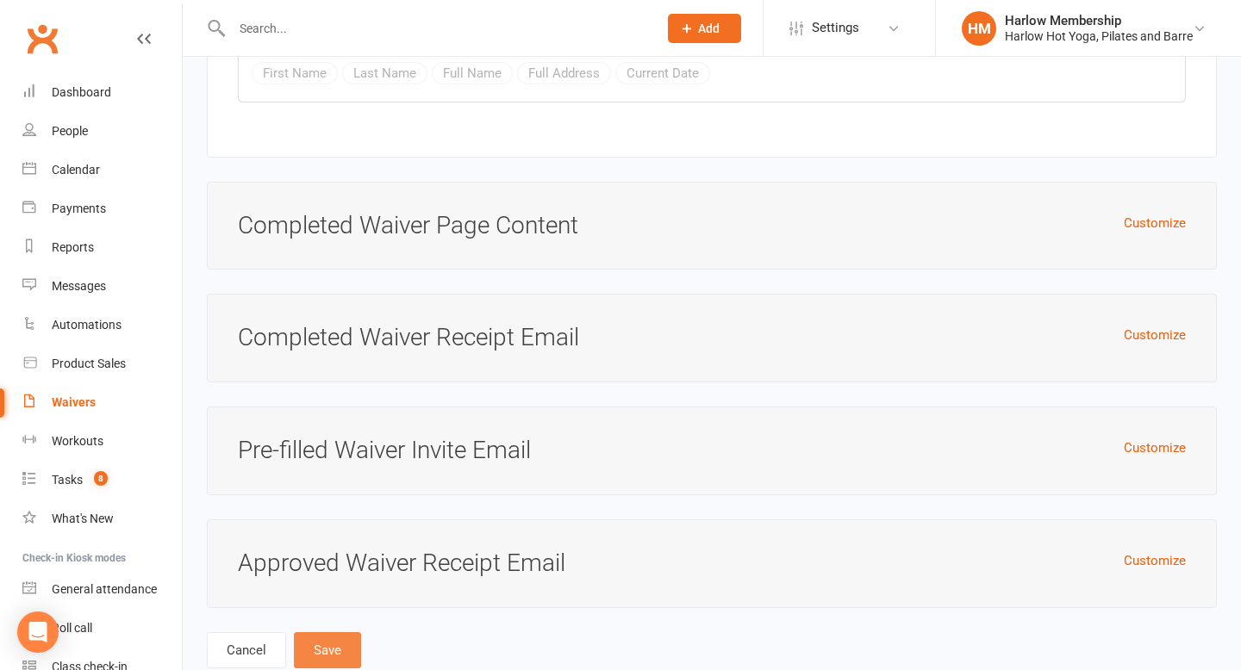
type input "Diamond Membership"
click at [320, 632] on button "Save" at bounding box center [327, 650] width 67 height 36
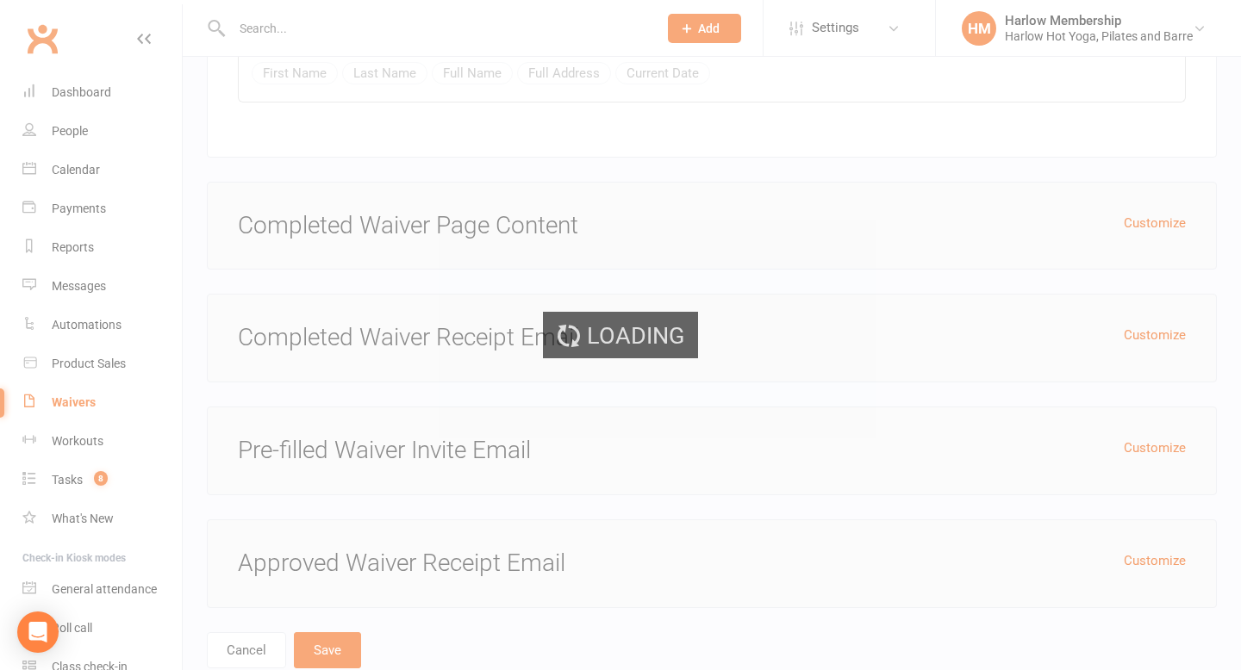
select select "100"
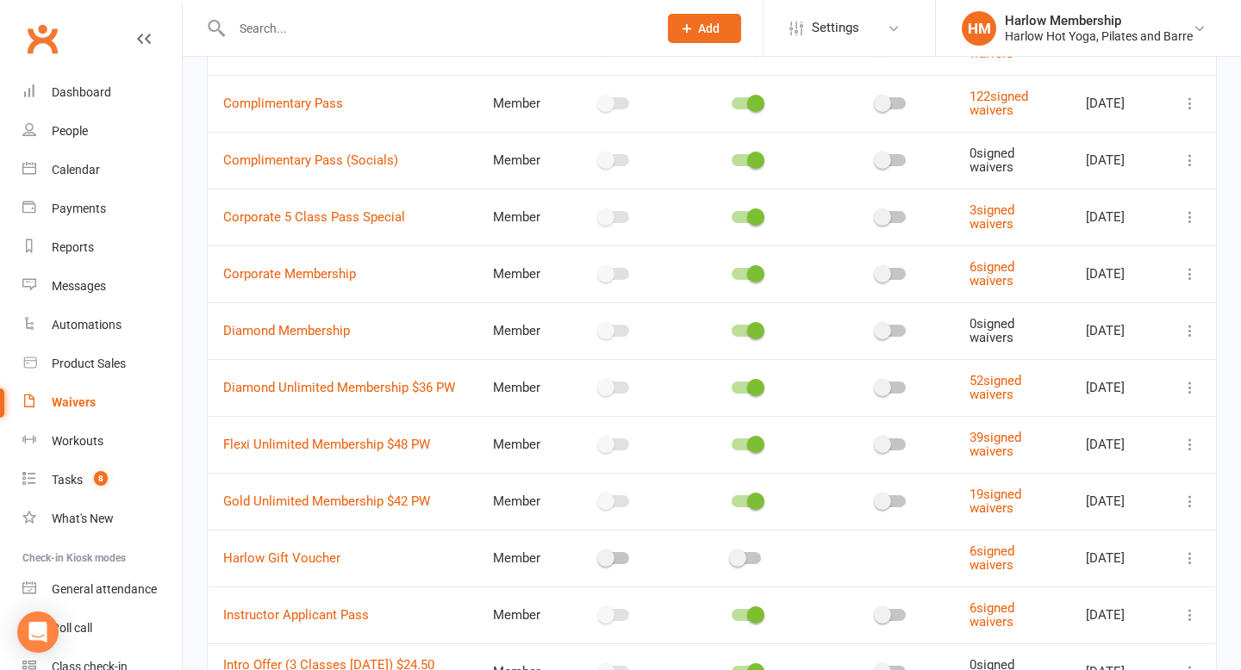
scroll to position [230, 0]
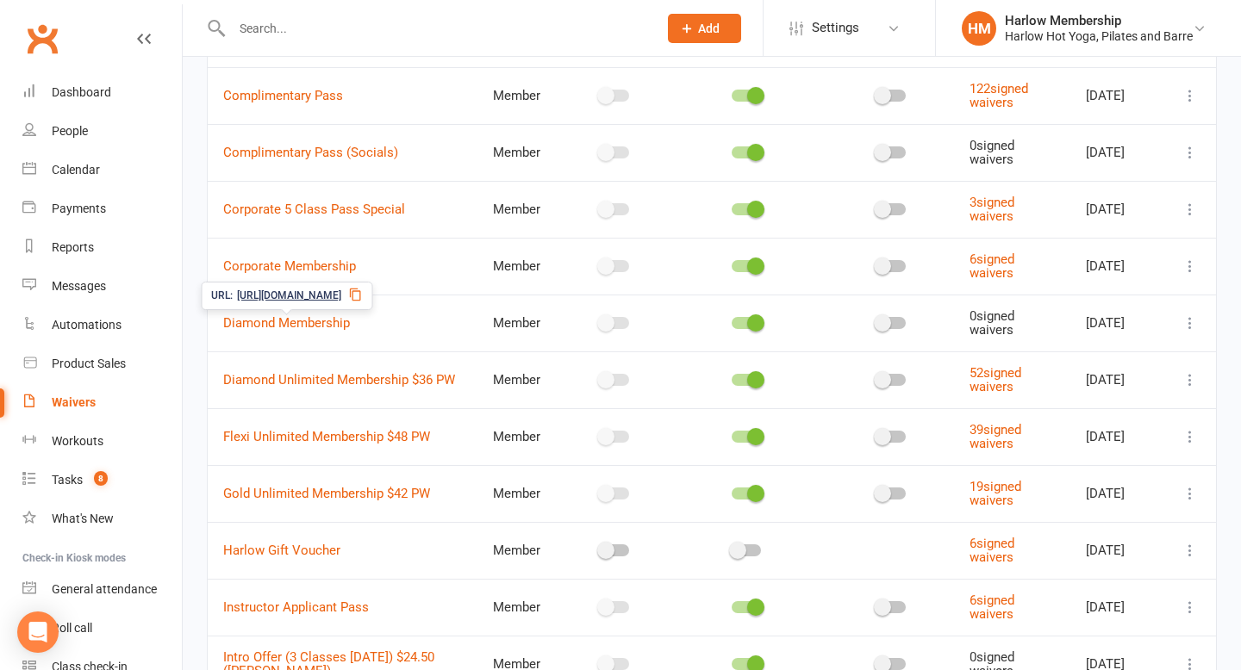
click at [362, 292] on icon at bounding box center [355, 295] width 14 height 14
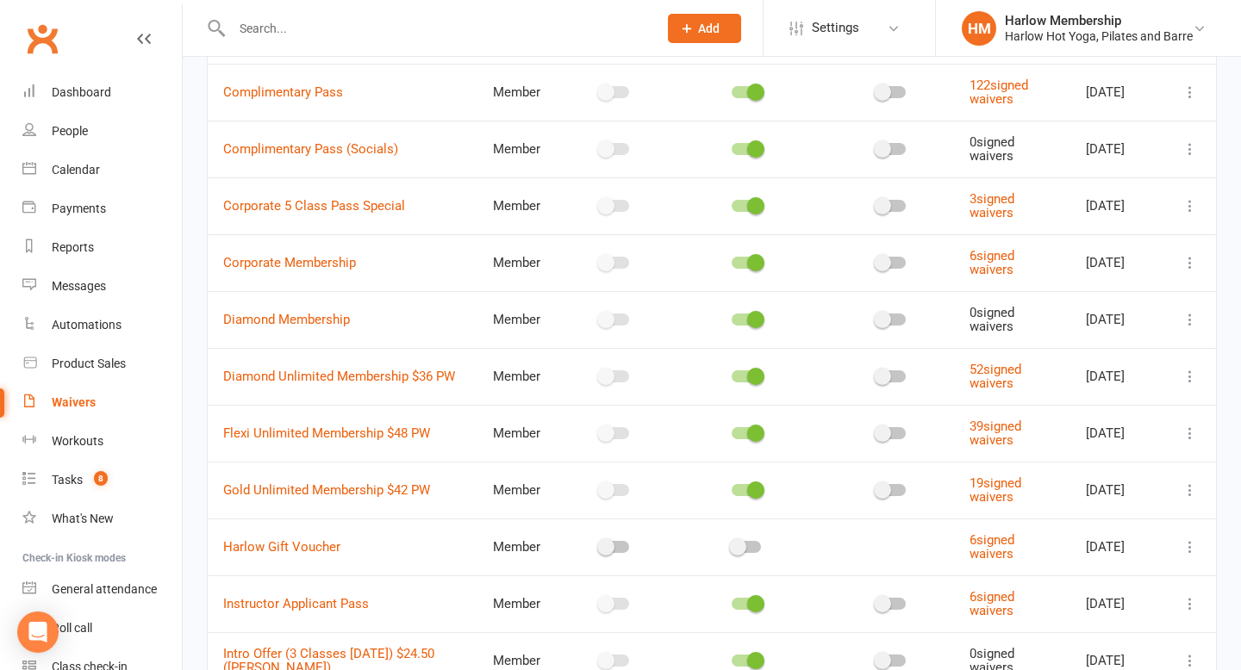
click at [1190, 322] on icon at bounding box center [1189, 319] width 17 height 17
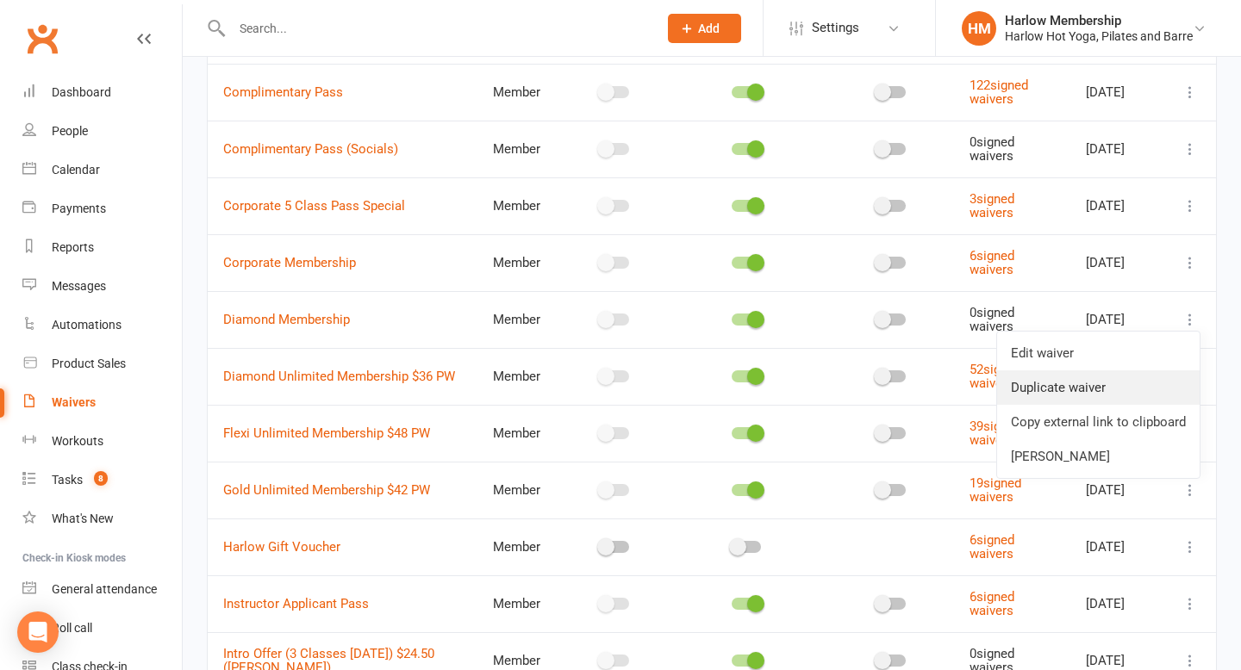
click at [1098, 385] on link "Duplicate waiver" at bounding box center [1098, 387] width 202 height 34
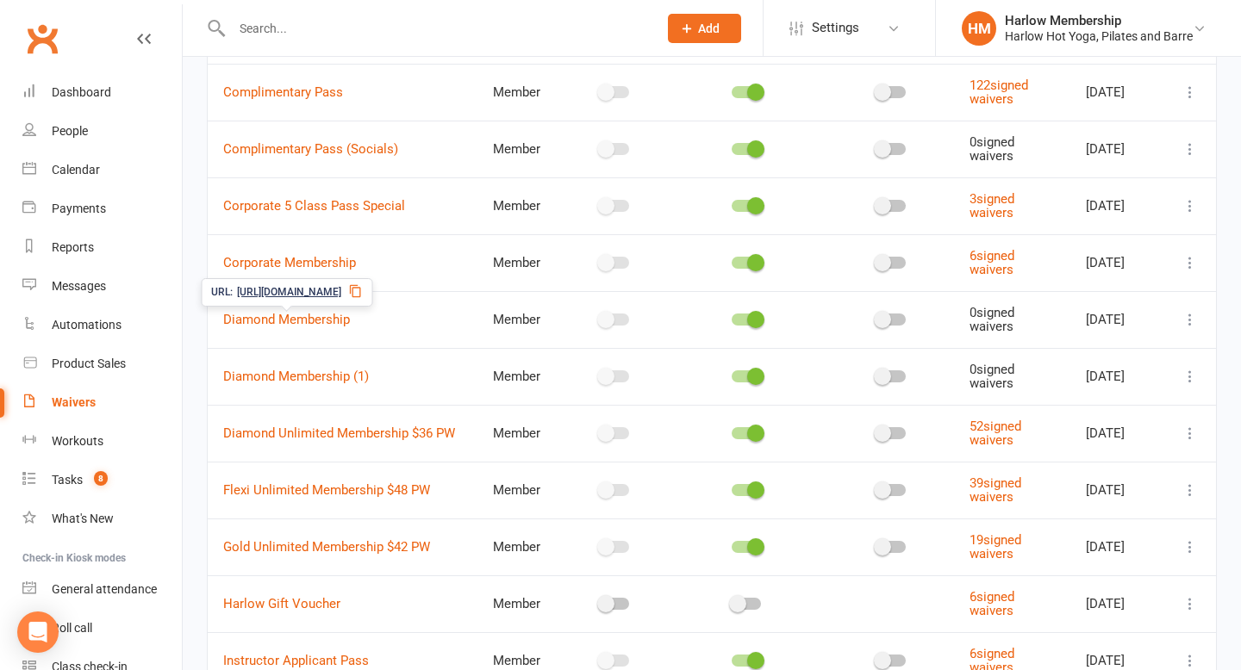
click at [362, 290] on icon at bounding box center [355, 291] width 14 height 14
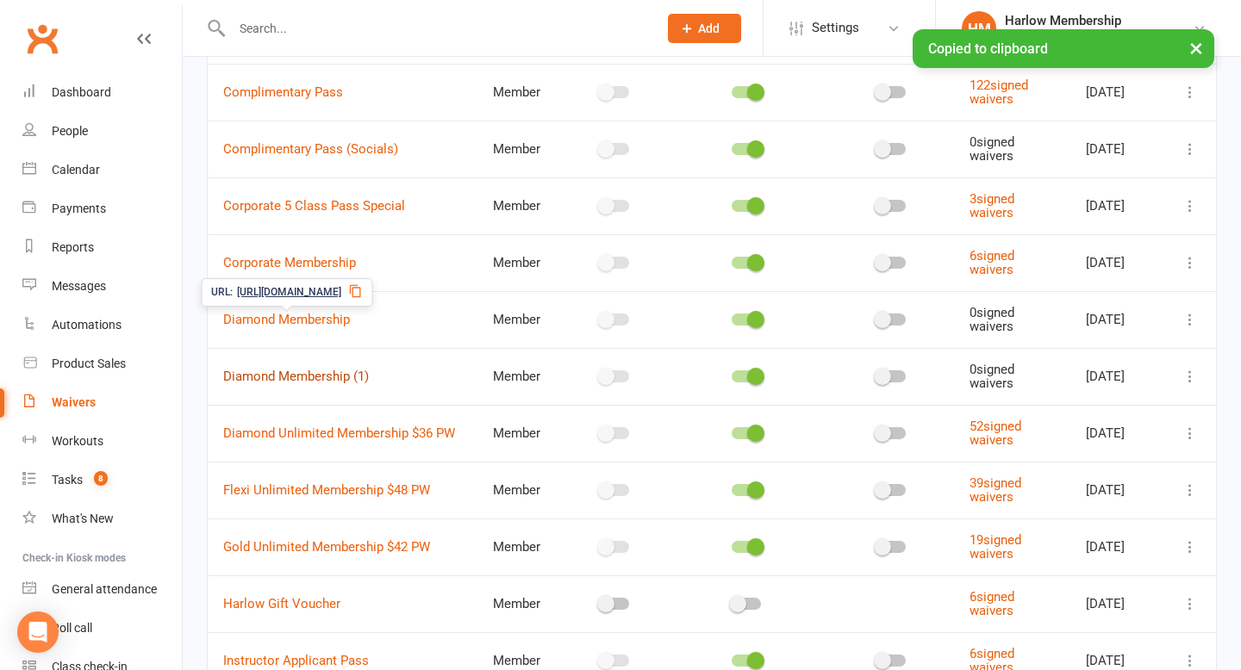
click at [365, 376] on link "Diamond Membership (1)" at bounding box center [296, 377] width 146 height 16
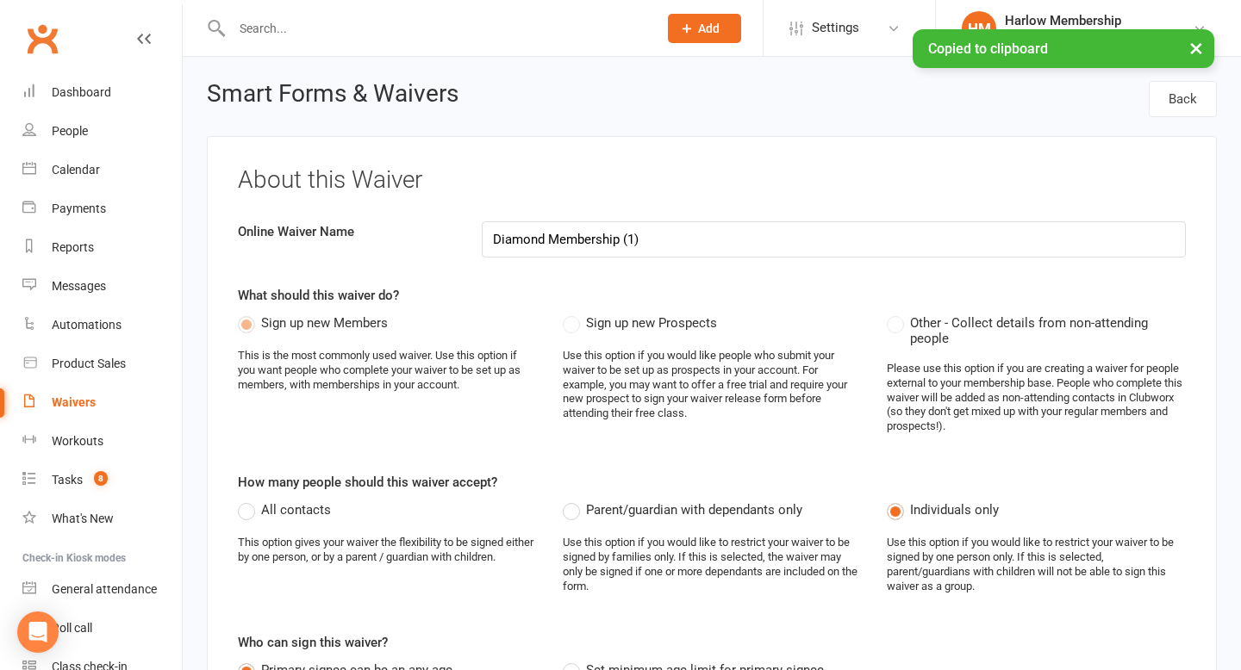
drag, startPoint x: 621, startPoint y: 245, endPoint x: 657, endPoint y: 243, distance: 36.2
click at [657, 245] on input "Diamond Membership (1)" at bounding box center [834, 239] width 705 height 36
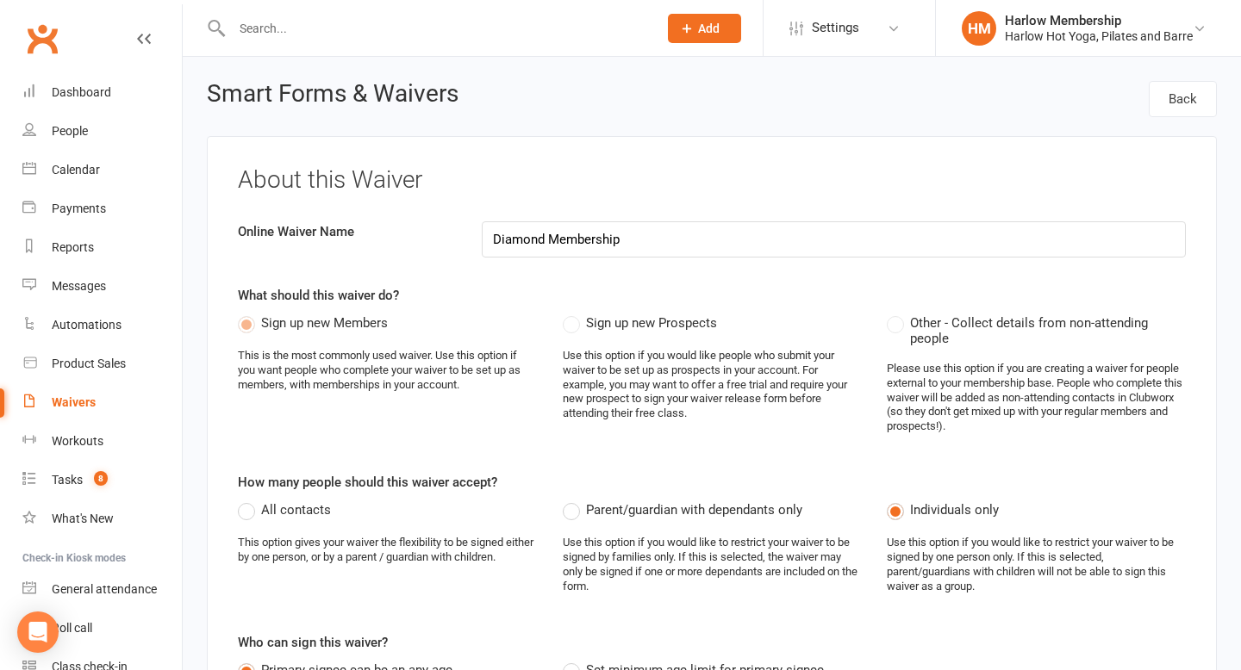
click at [545, 246] on input "Diamond Membership" at bounding box center [834, 239] width 705 height 36
click at [653, 235] on input "Diamond Membership" at bounding box center [834, 239] width 705 height 36
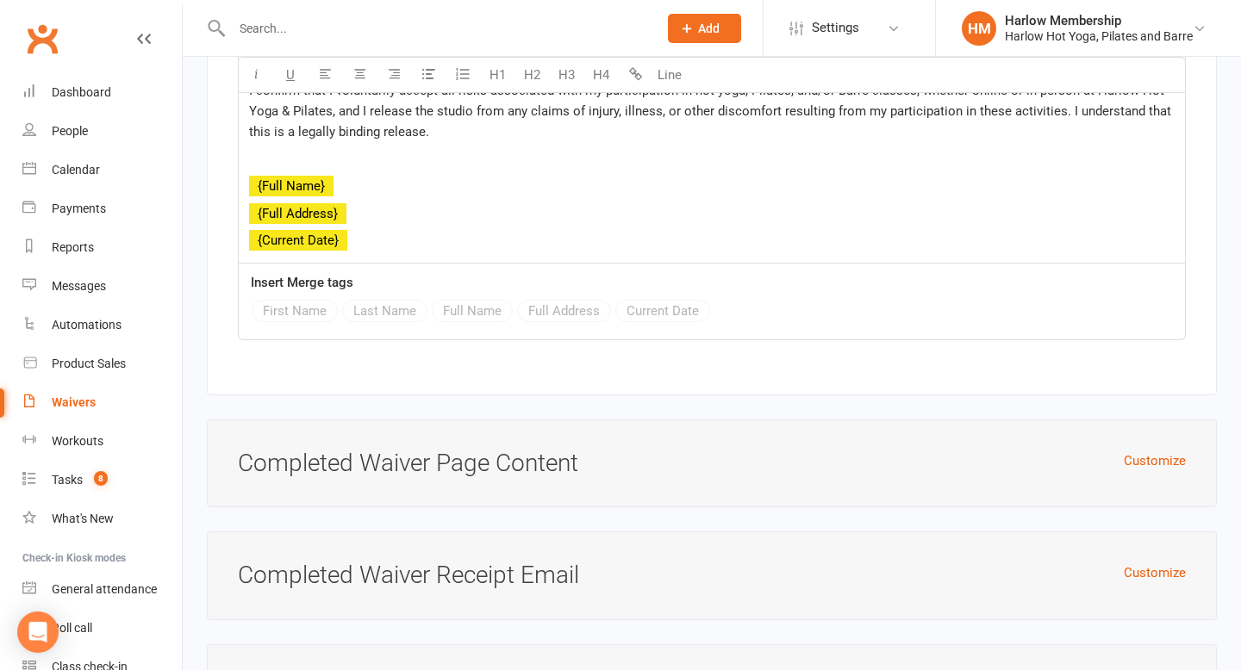
scroll to position [6986, 0]
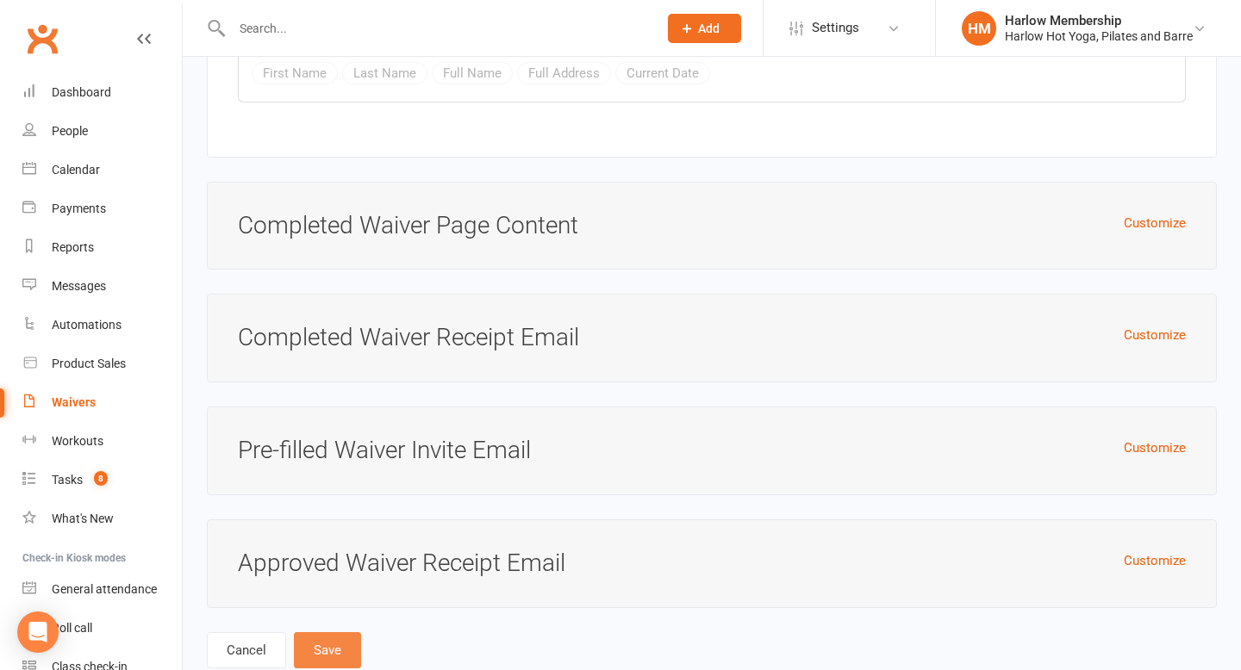
type input "Diamond Membership - $36/w"
click at [318, 632] on button "Save" at bounding box center [327, 650] width 67 height 36
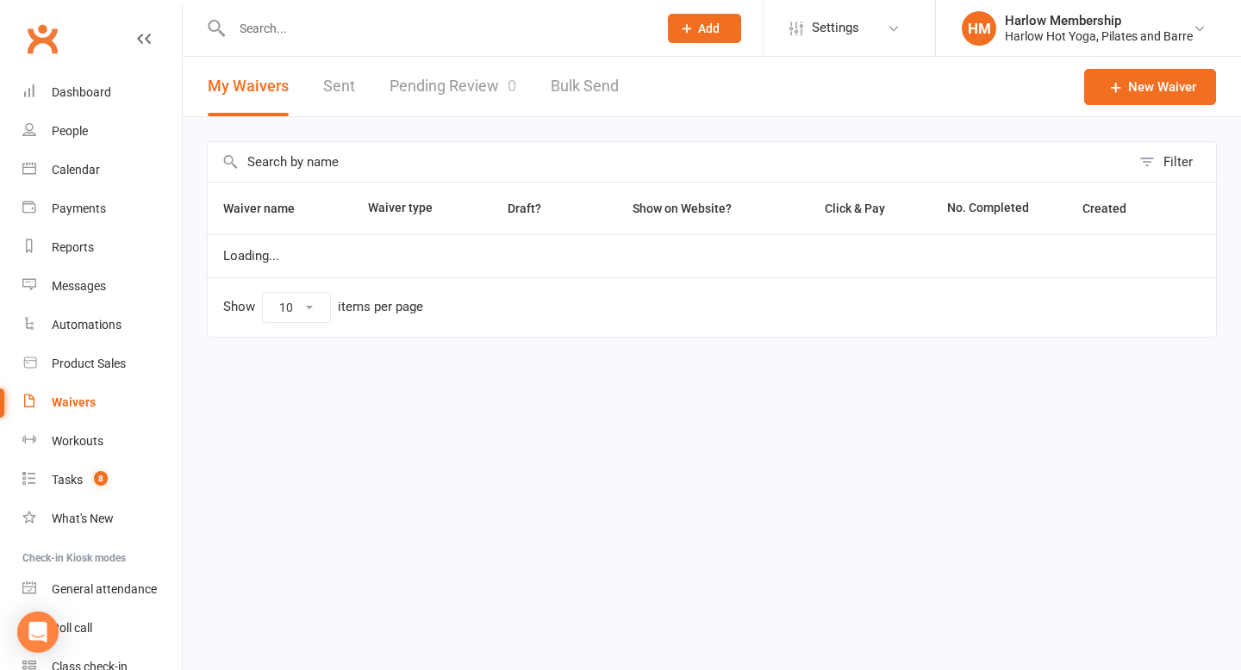
select select "100"
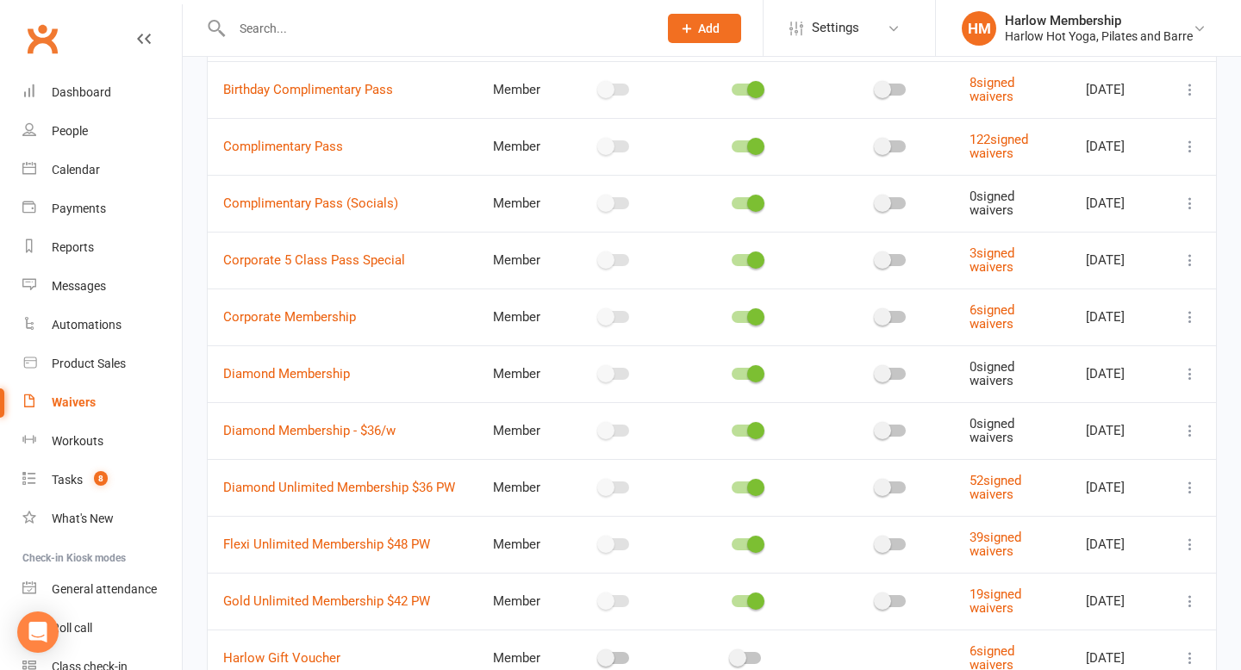
scroll to position [182, 0]
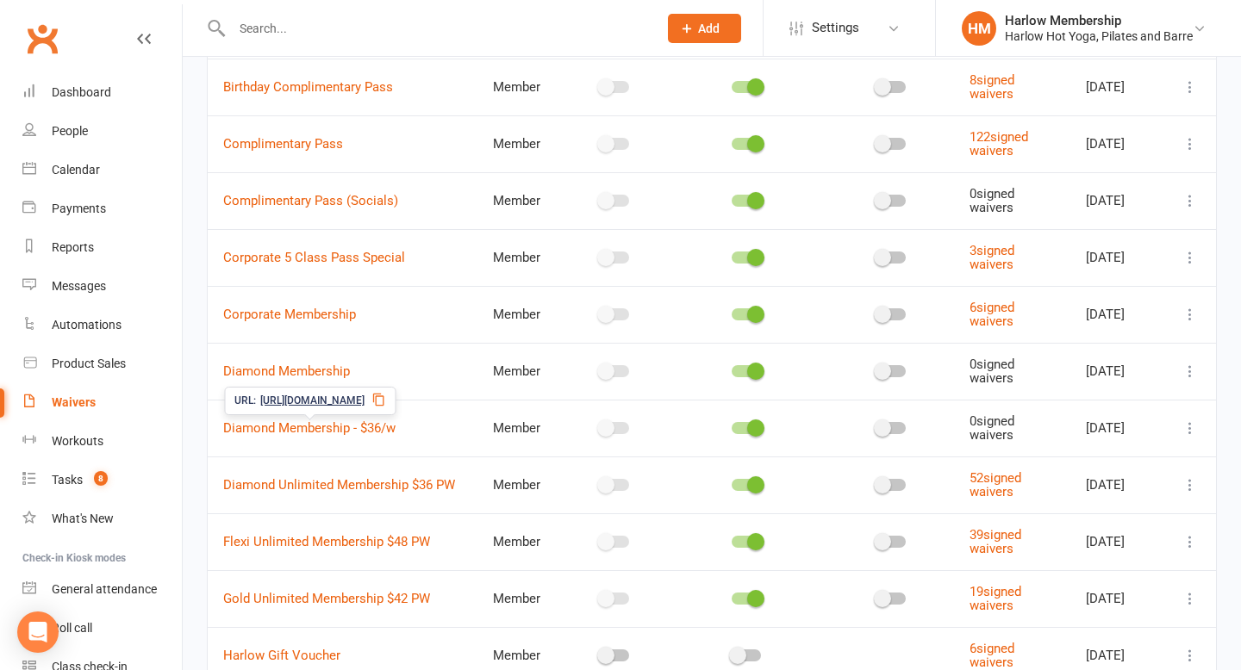
click at [385, 397] on icon at bounding box center [378, 400] width 14 height 14
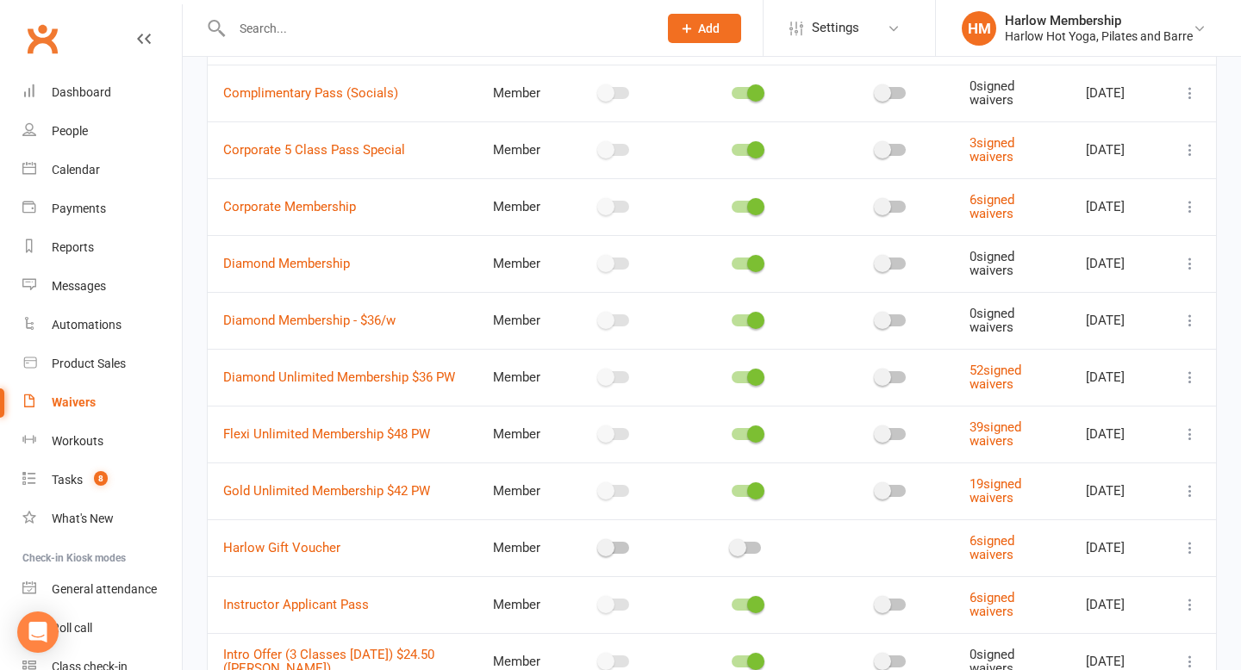
scroll to position [299, 0]
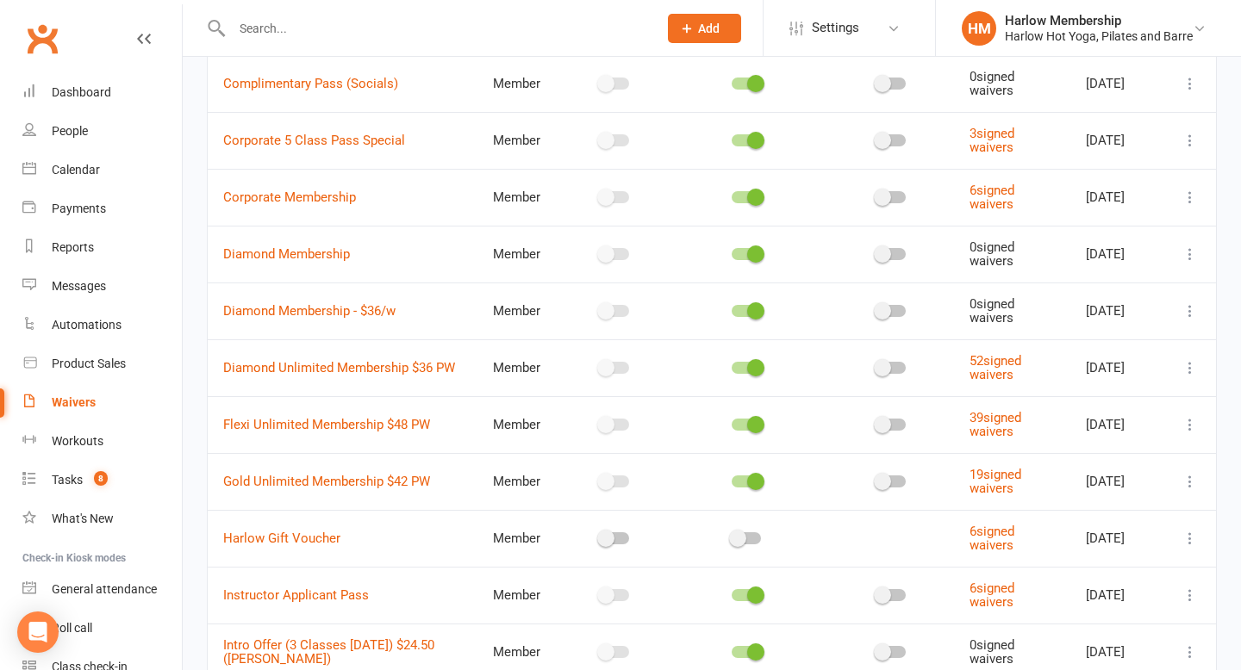
click at [1189, 257] on icon at bounding box center [1189, 254] width 17 height 17
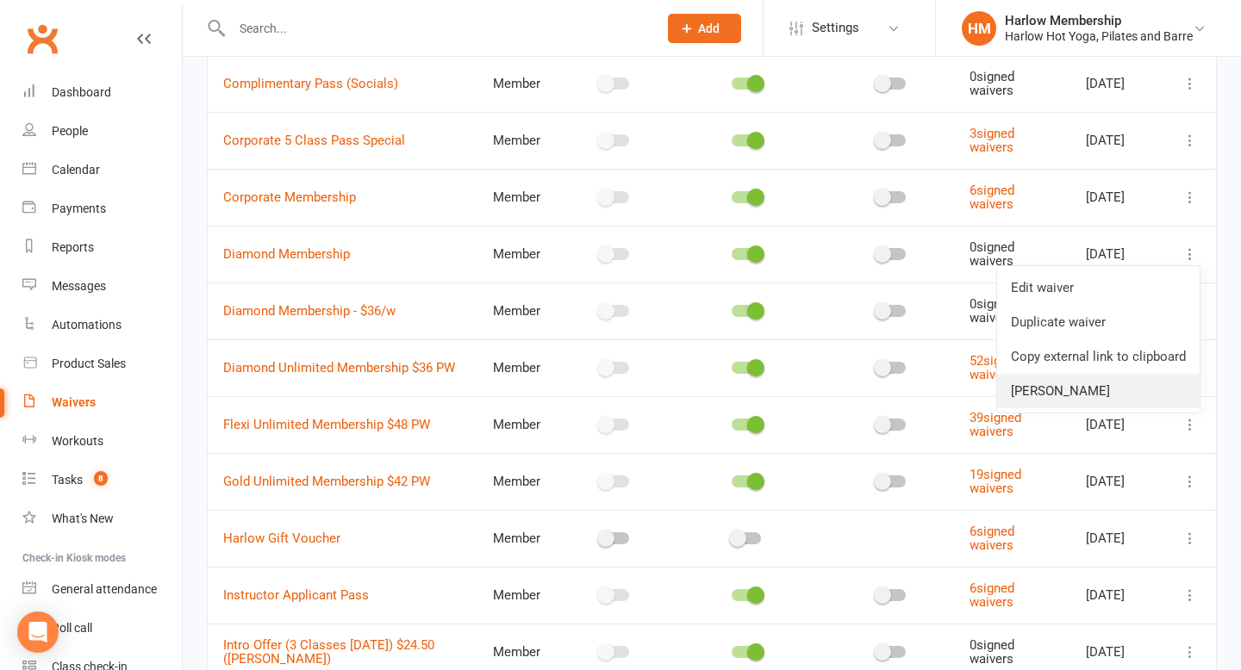
click at [1068, 400] on link "[PERSON_NAME]" at bounding box center [1098, 391] width 202 height 34
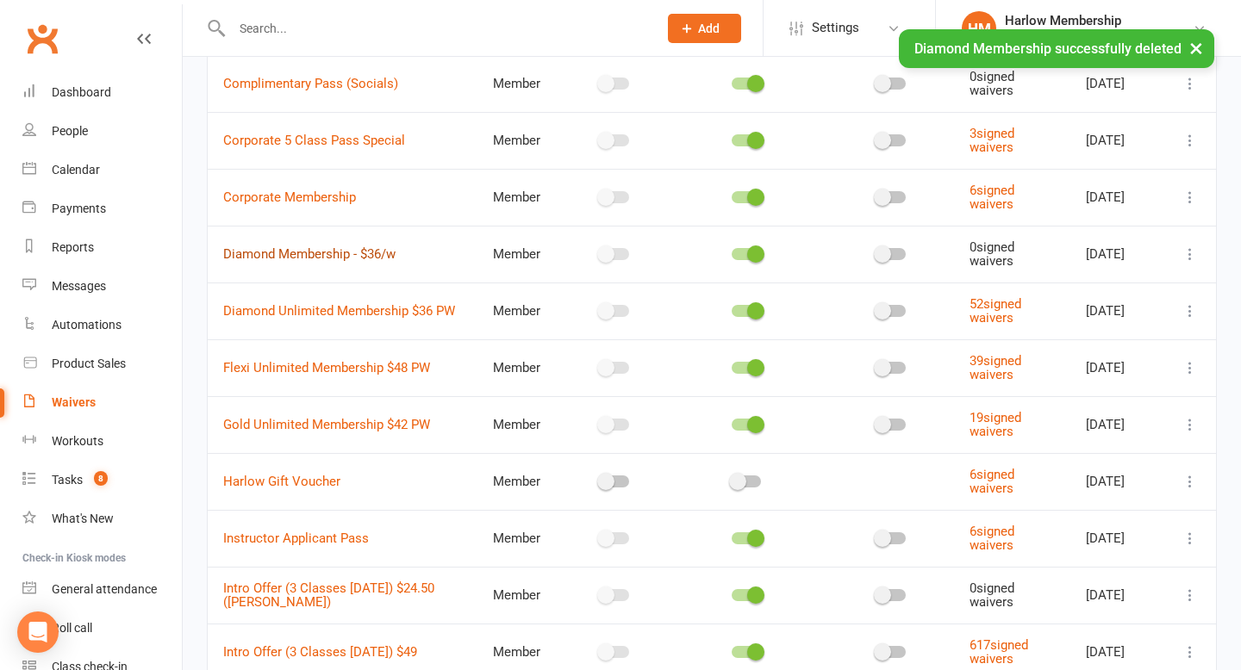
click at [310, 258] on link "Diamond Membership - $36/w" at bounding box center [309, 254] width 172 height 16
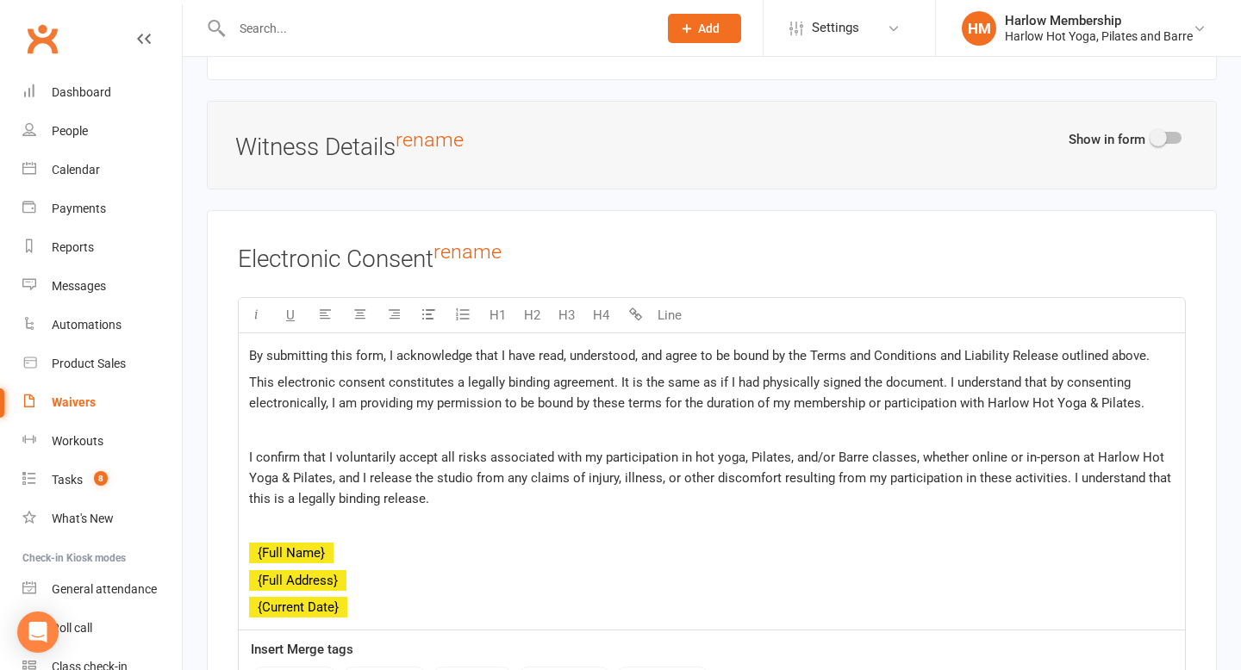
scroll to position [6986, 0]
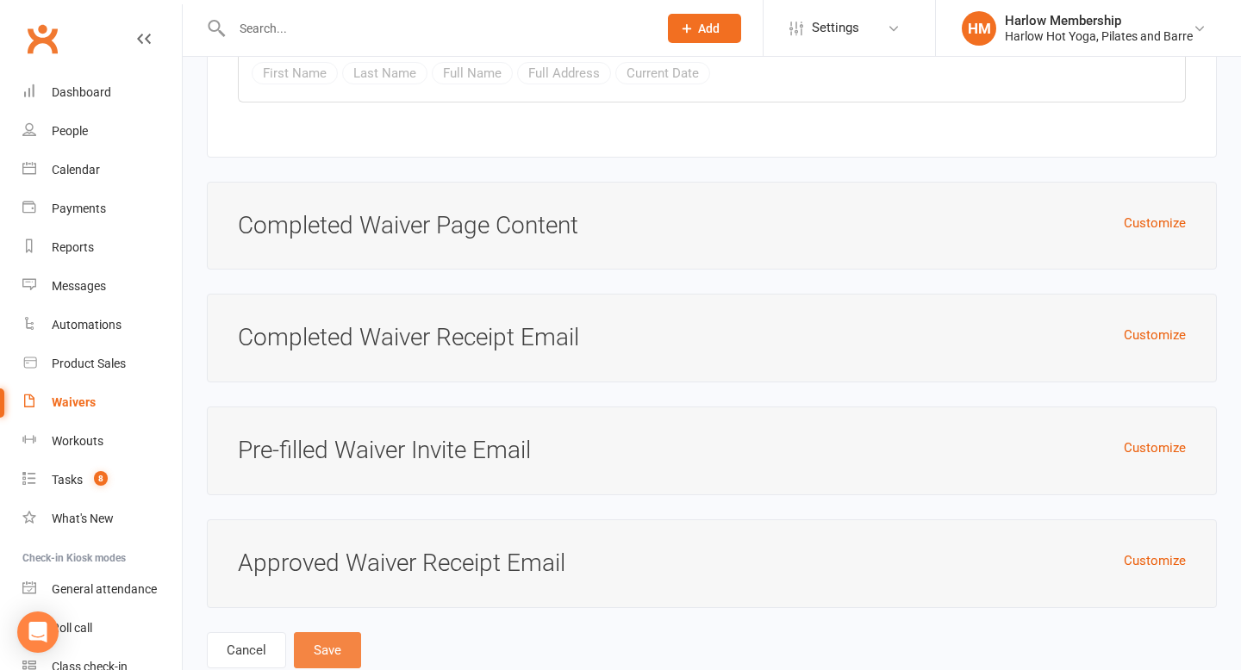
type input "Diamond Membership - $36/W"
click at [328, 632] on button "Save" at bounding box center [327, 650] width 67 height 36
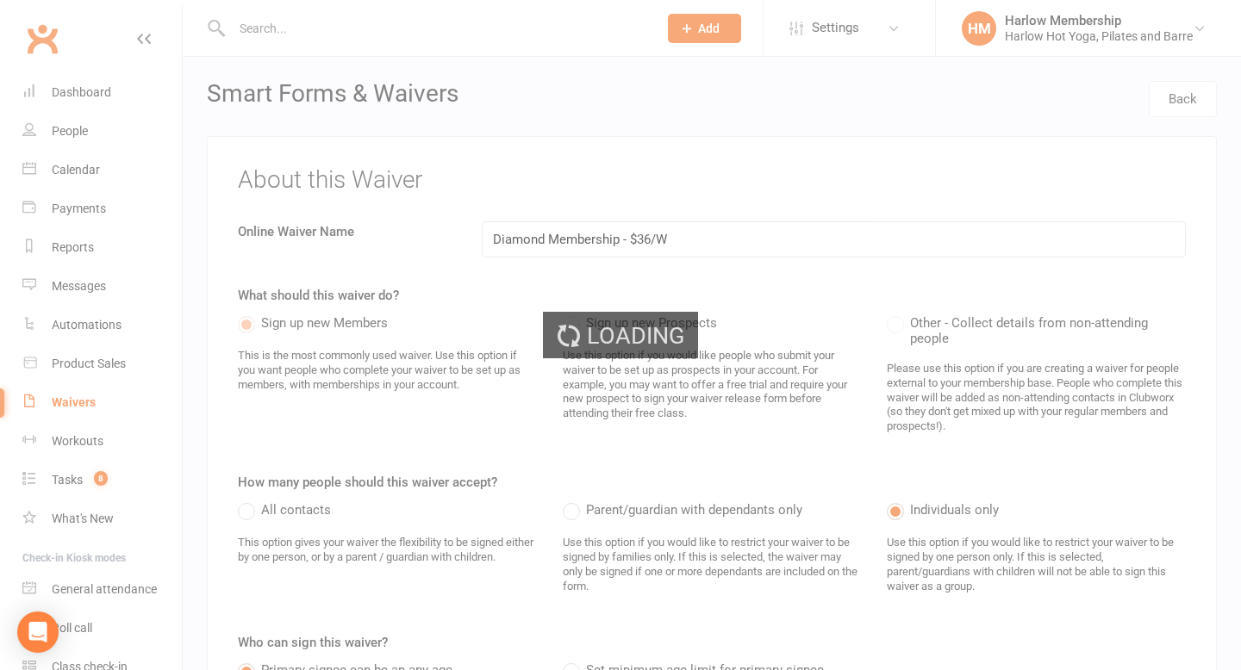
select select "100"
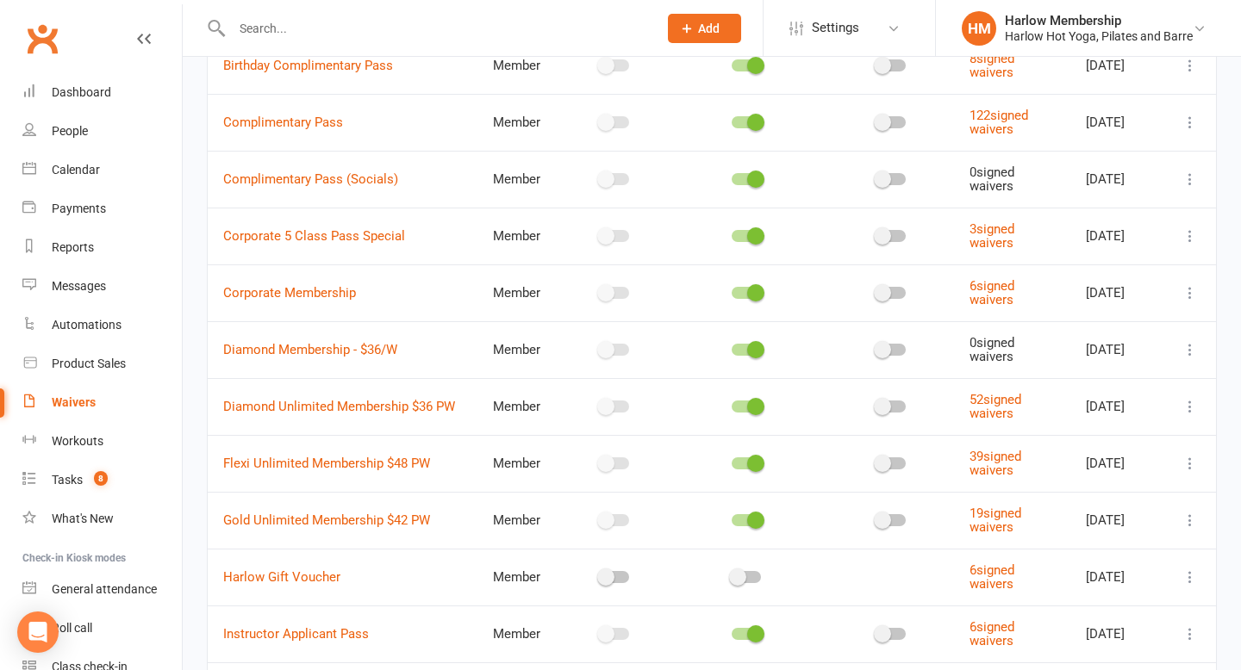
scroll to position [205, 0]
click at [1184, 406] on icon at bounding box center [1189, 404] width 17 height 17
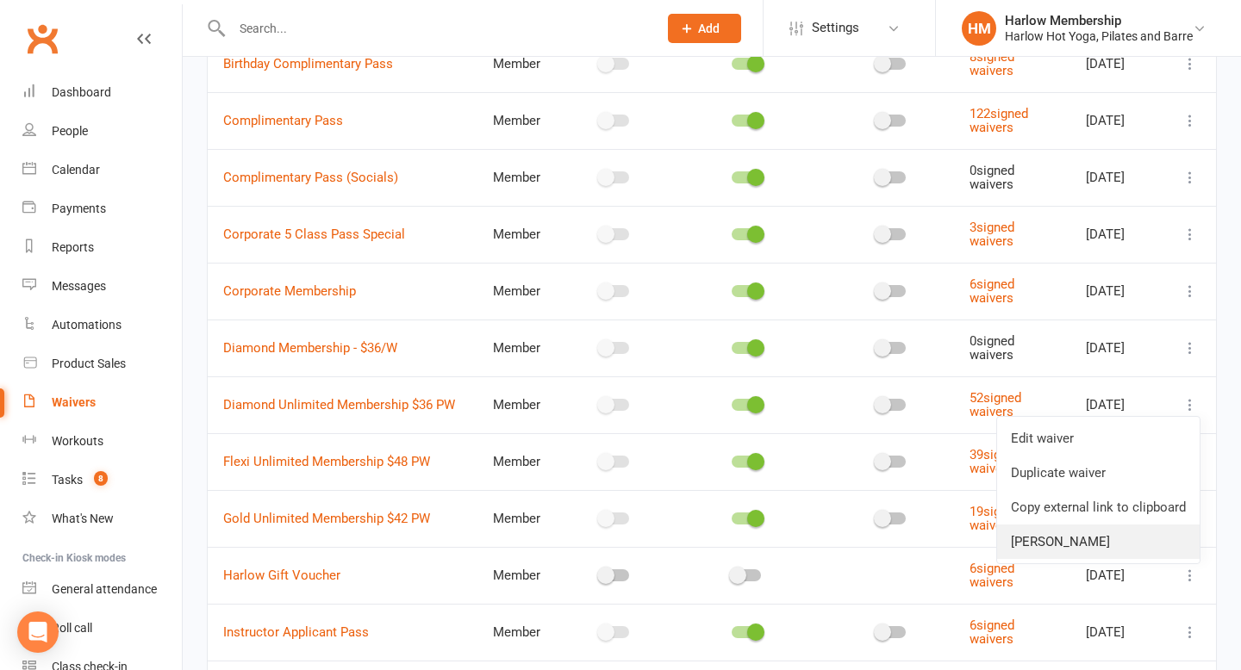
click at [1059, 534] on link "[PERSON_NAME]" at bounding box center [1098, 542] width 202 height 34
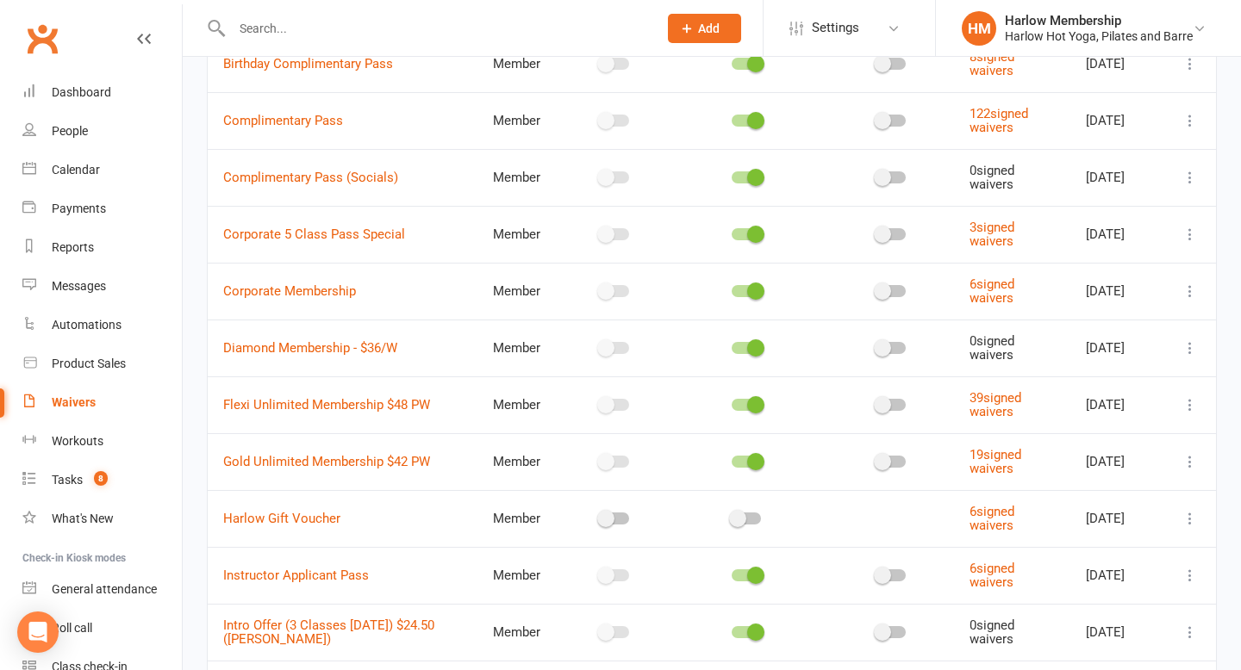
click at [1197, 413] on icon at bounding box center [1189, 404] width 17 height 17
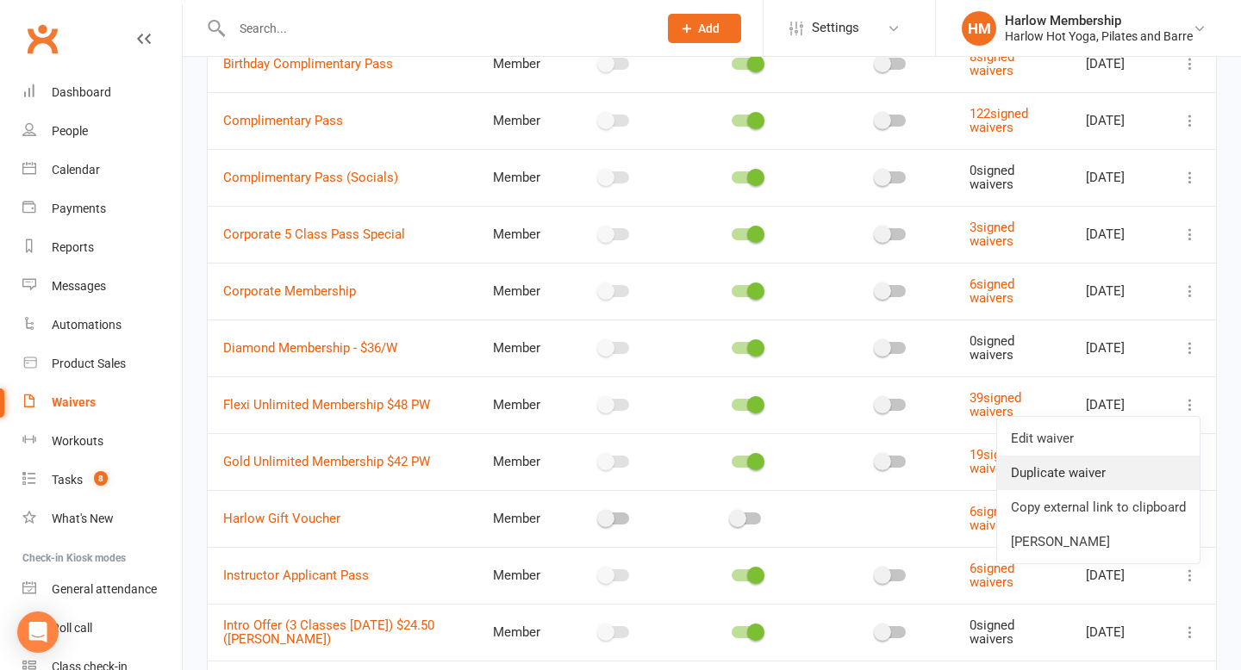
click at [1094, 467] on link "Duplicate waiver" at bounding box center [1098, 473] width 202 height 34
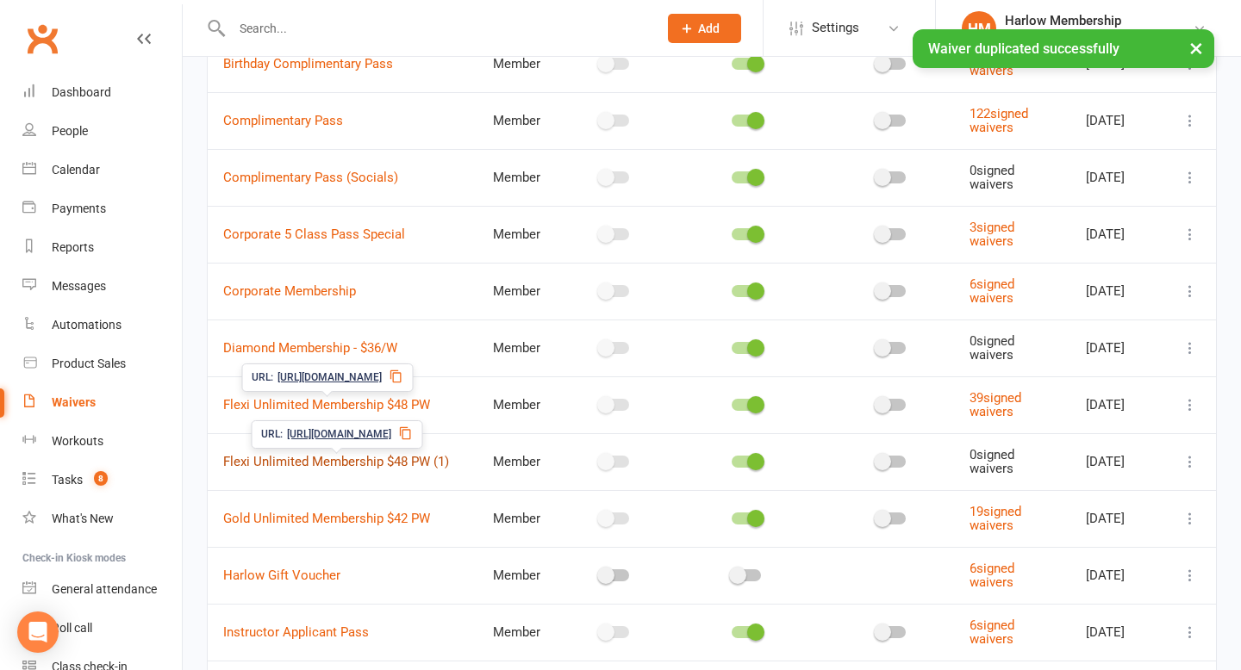
click at [409, 454] on link "Flexi Unlimited Membership $48 PW (1)" at bounding box center [336, 462] width 226 height 16
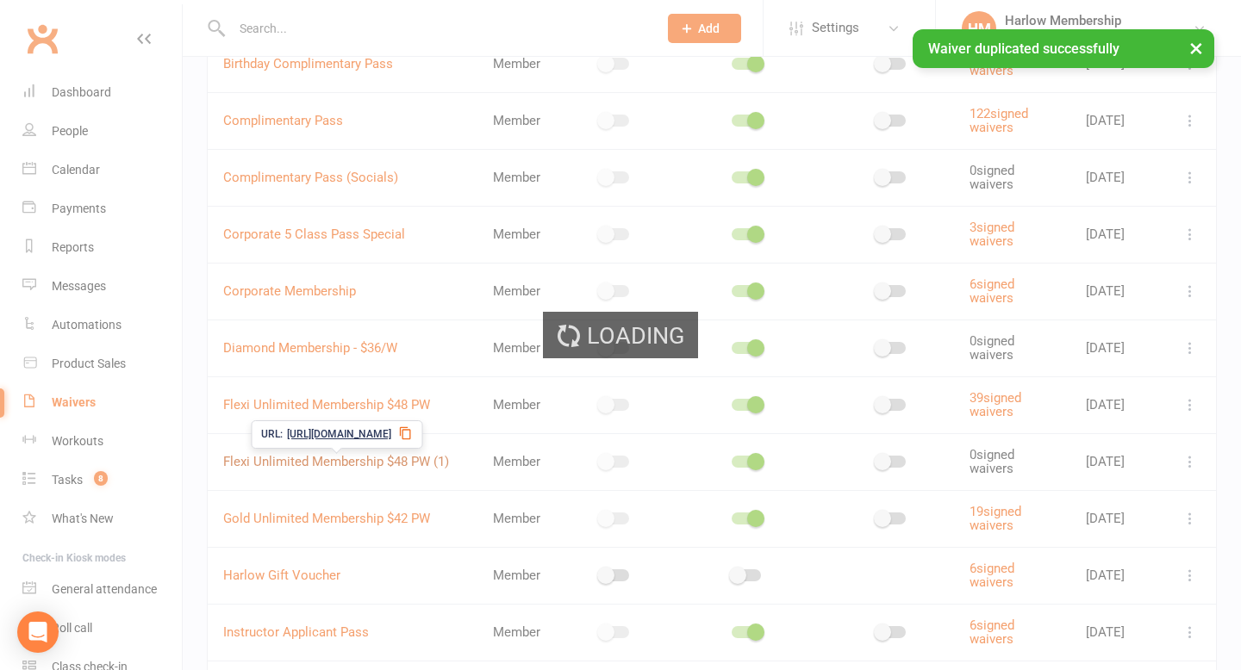
select select "do_not_copy_answers"
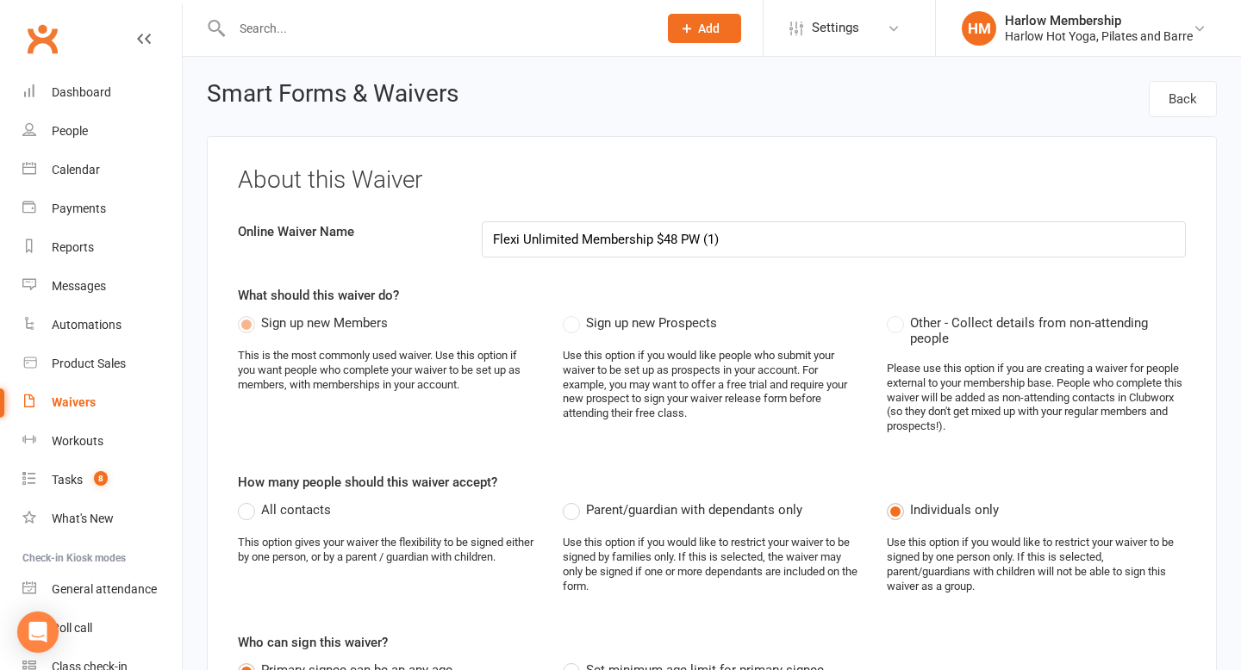
drag, startPoint x: 523, startPoint y: 240, endPoint x: 577, endPoint y: 239, distance: 54.3
click at [576, 239] on input "Flexi Unlimited Membership $48 PW (1)" at bounding box center [834, 239] width 705 height 36
drag, startPoint x: 622, startPoint y: 241, endPoint x: 706, endPoint y: 240, distance: 83.6
click at [705, 241] on input "Flexi Membership $48 PW (1)" at bounding box center [834, 239] width 705 height 36
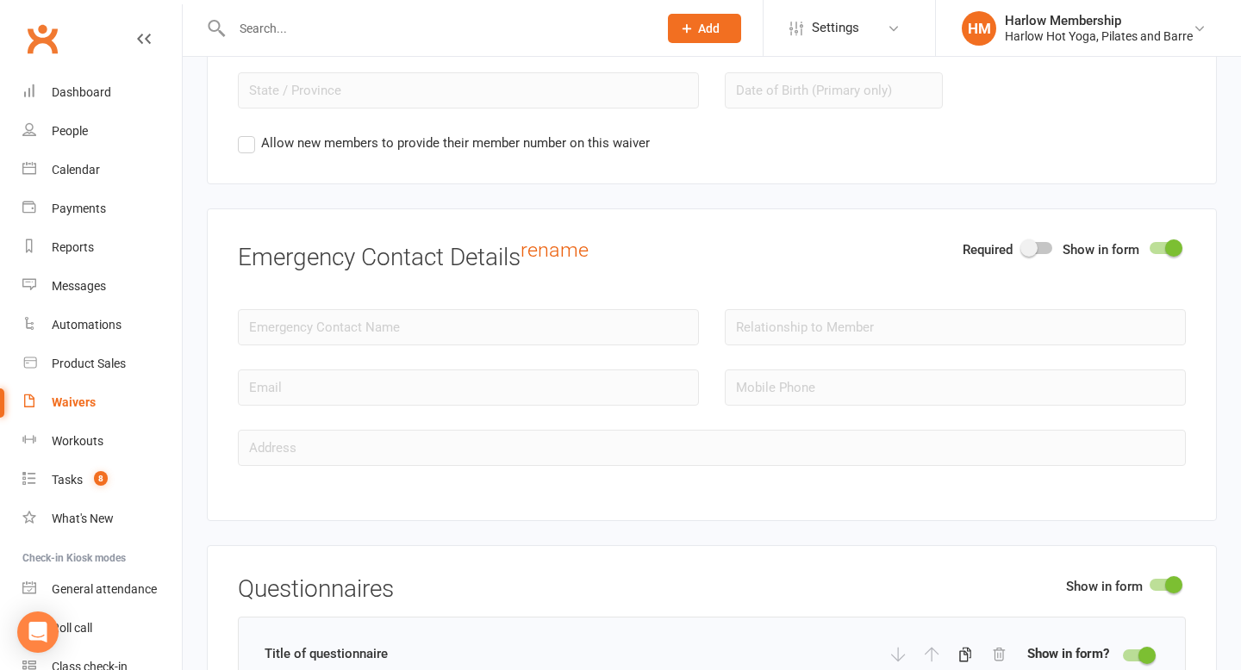
scroll to position [1844, 0]
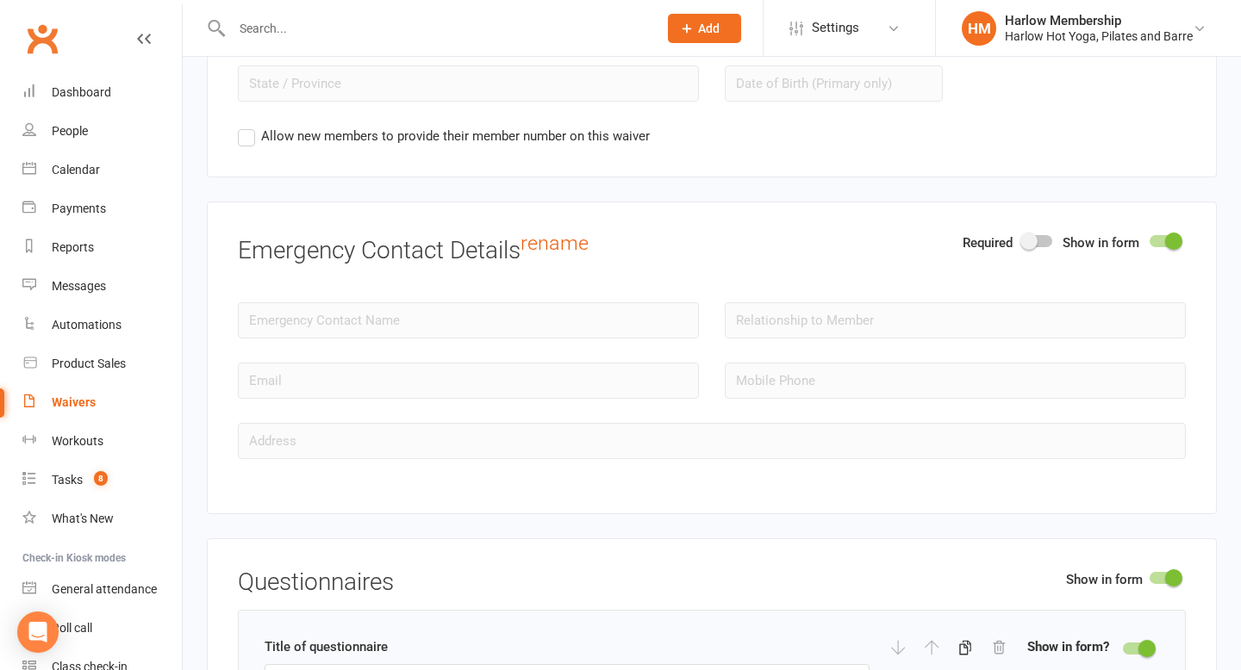
type input "Flexi Membership $48/W"
click at [1175, 241] on span at bounding box center [1173, 241] width 17 height 17
click at [1149, 239] on input "checkbox" at bounding box center [1149, 239] width 0 height 0
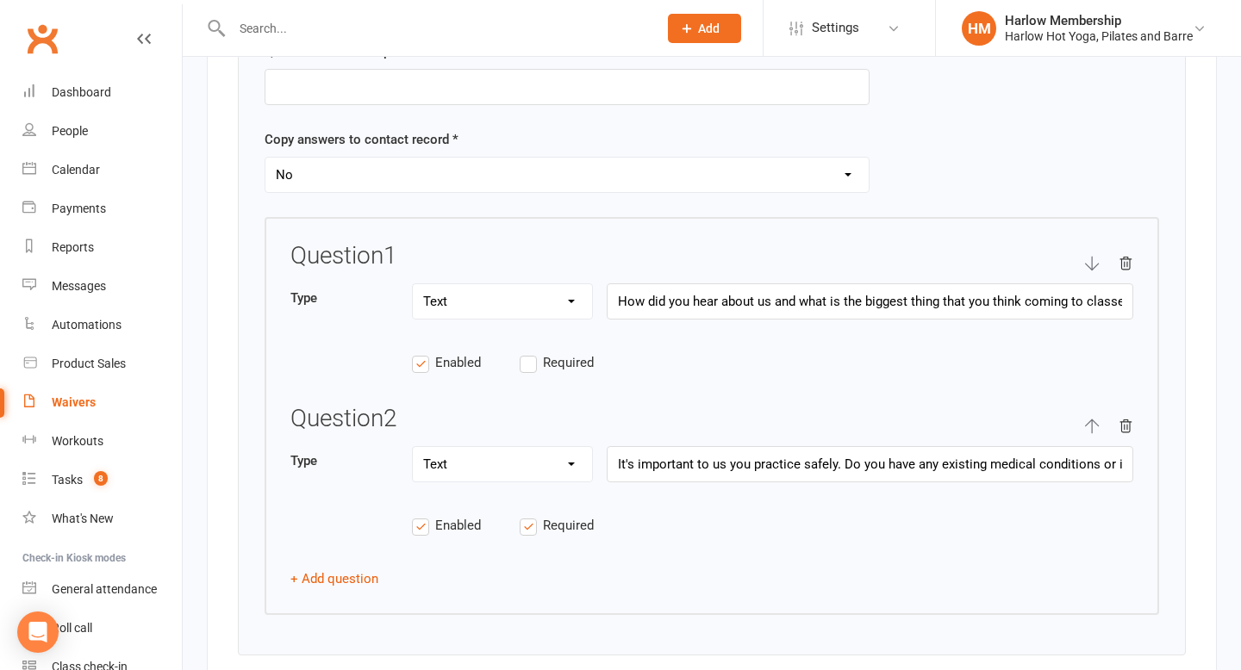
scroll to position [2324, 0]
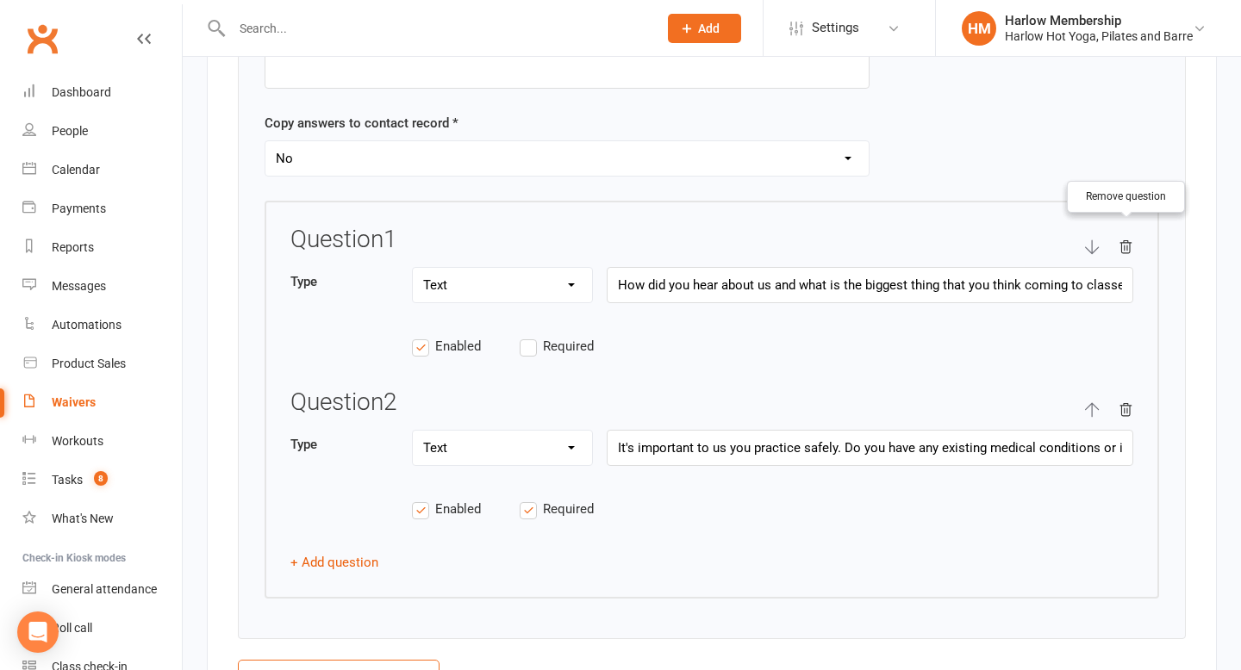
click at [1123, 245] on icon "button" at bounding box center [1125, 247] width 16 height 16
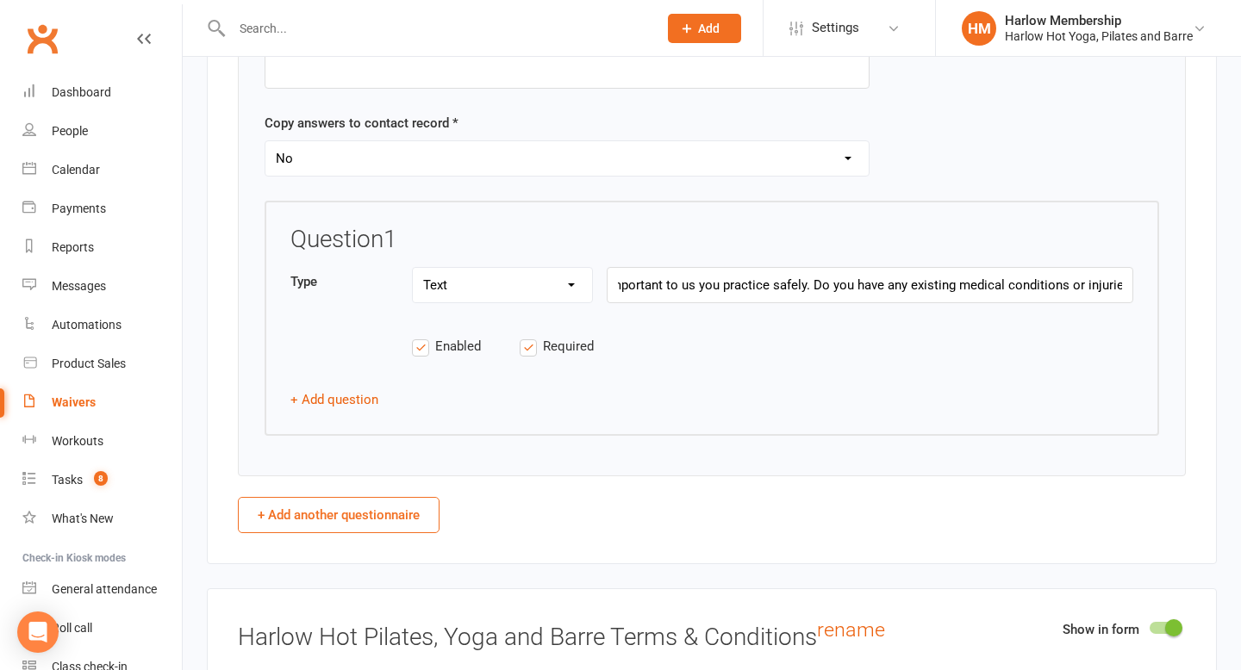
scroll to position [0, 0]
click at [667, 279] on input "It's important to us you practice safely. Do you have any existing medical cond…" at bounding box center [869, 285] width 526 height 36
paste input "We want you to practise safely – do you have any medical conditions or injuries…"
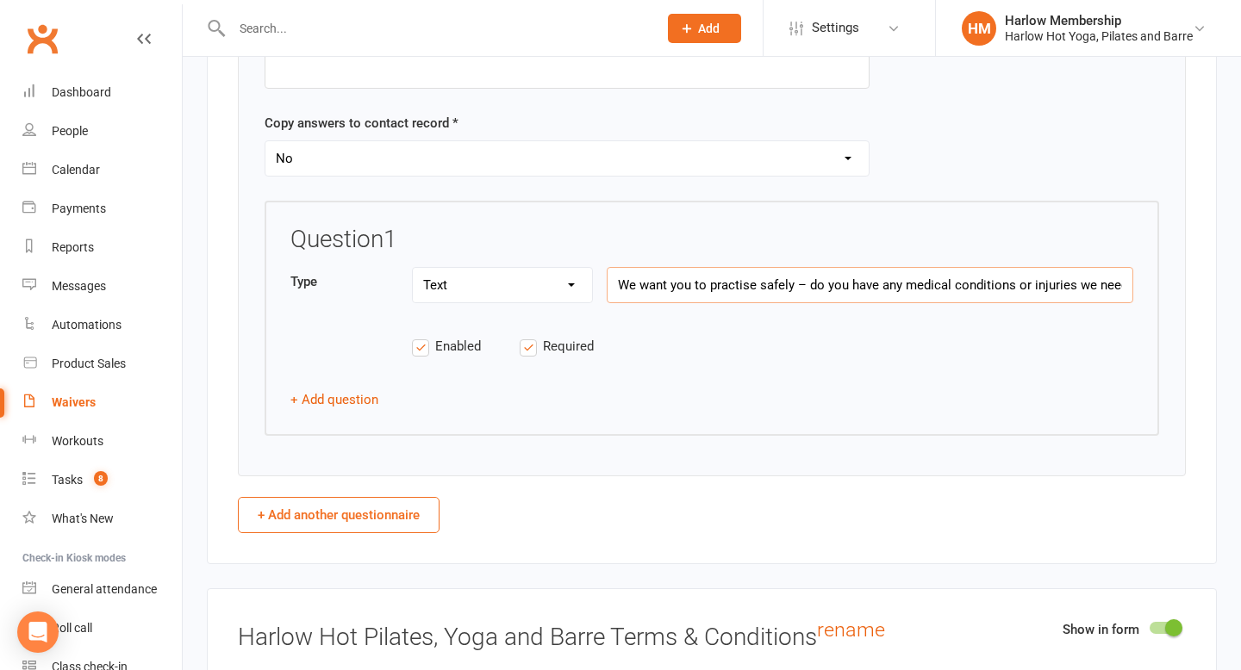
scroll to position [0, 91]
click at [710, 283] on input "We want you to practise safely – do you have any medical conditions or injuries…" at bounding box center [869, 285] width 526 height 36
type input "We want you to practise safely - do you have any medical conditions or injuries…"
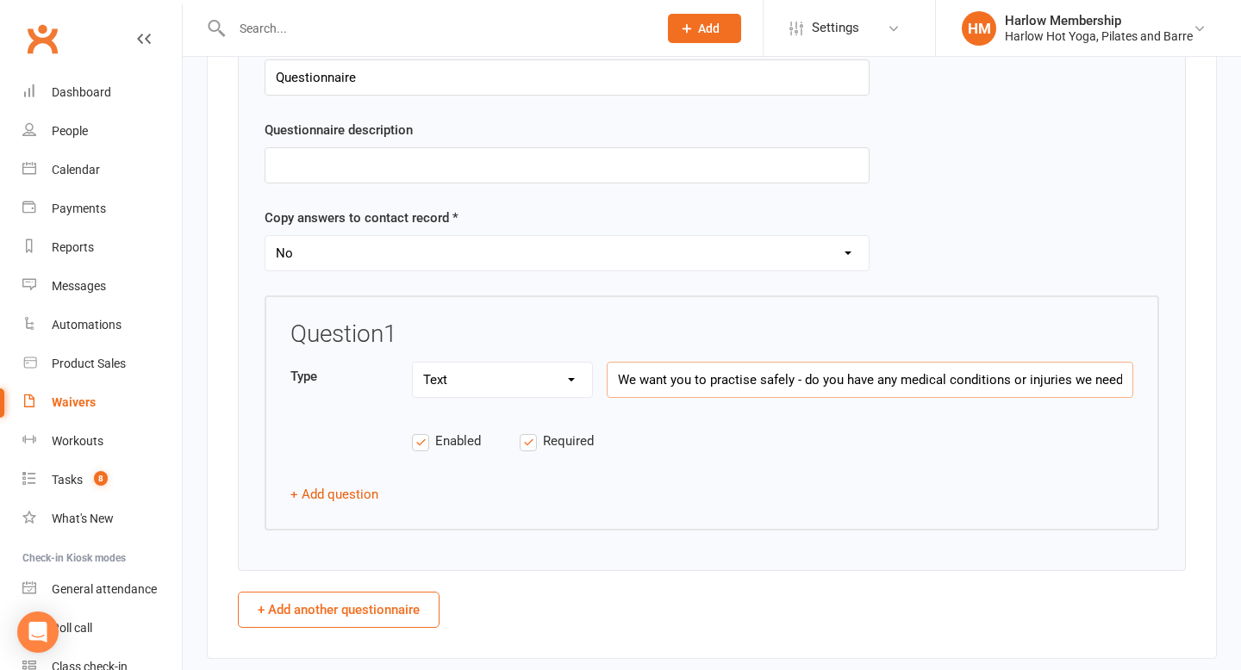
scroll to position [2230, 0]
click at [675, 264] on select "Yes No" at bounding box center [566, 252] width 603 height 34
select select "copy_answers_for_all_signees"
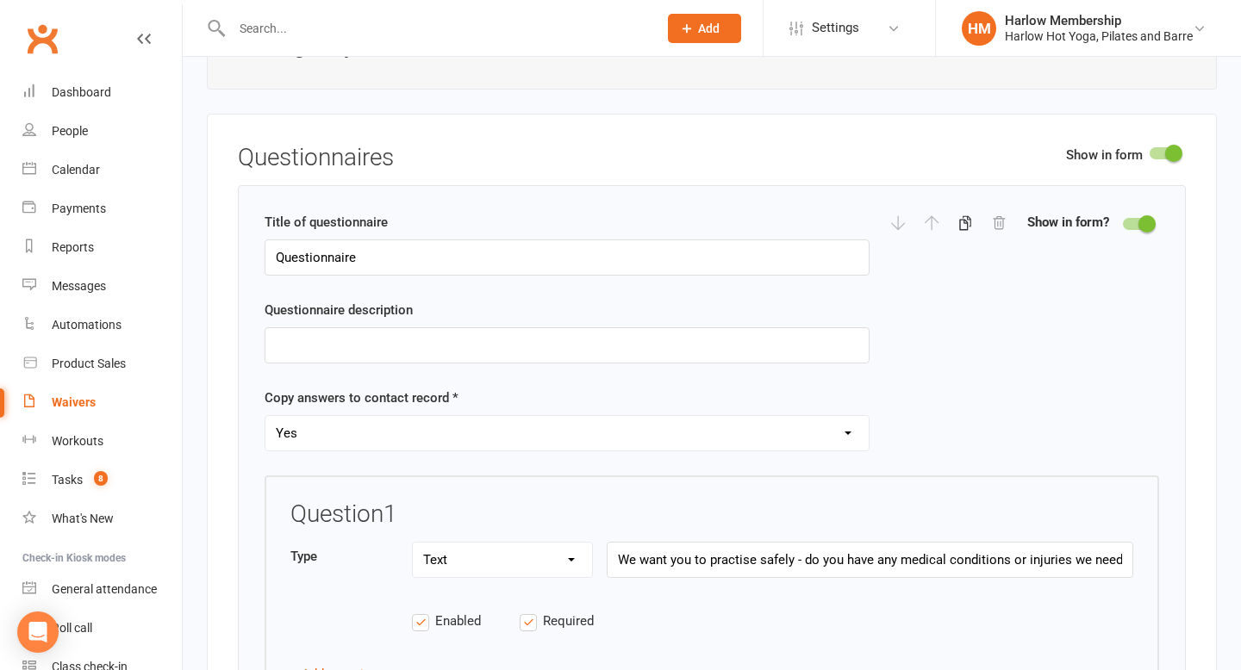
scroll to position [2193, 0]
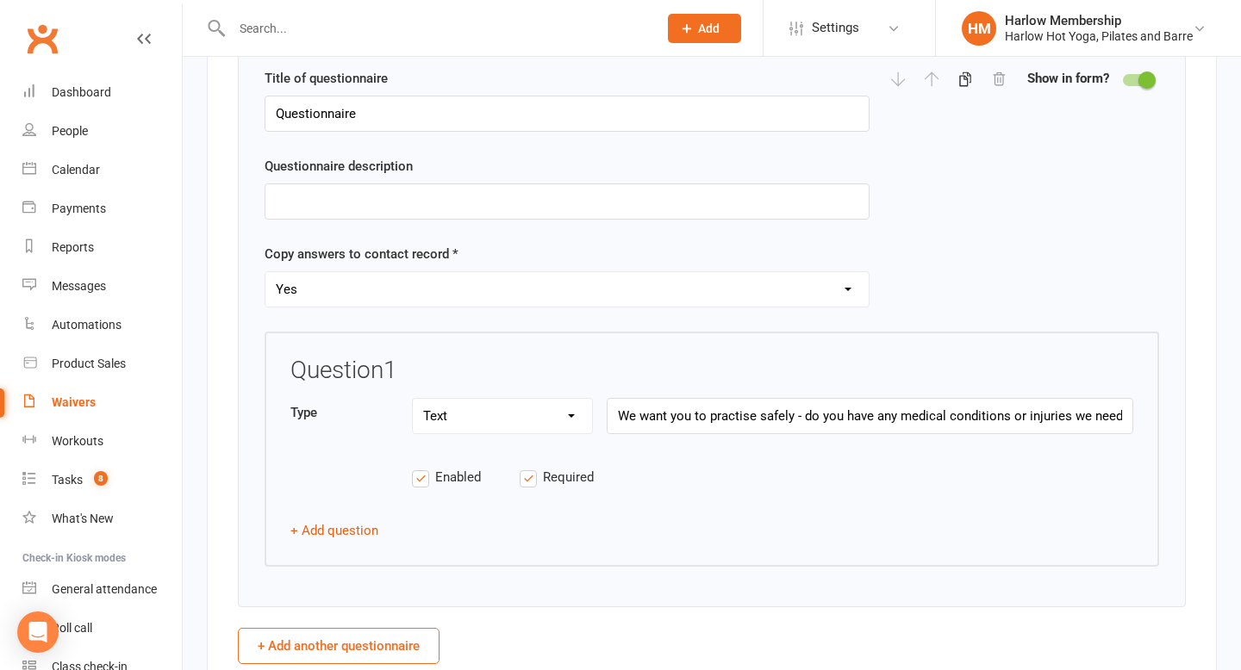
click at [521, 479] on label "Required" at bounding box center [573, 477] width 108 height 21
click at [521, 467] on input "Required" at bounding box center [573, 467] width 108 height 0
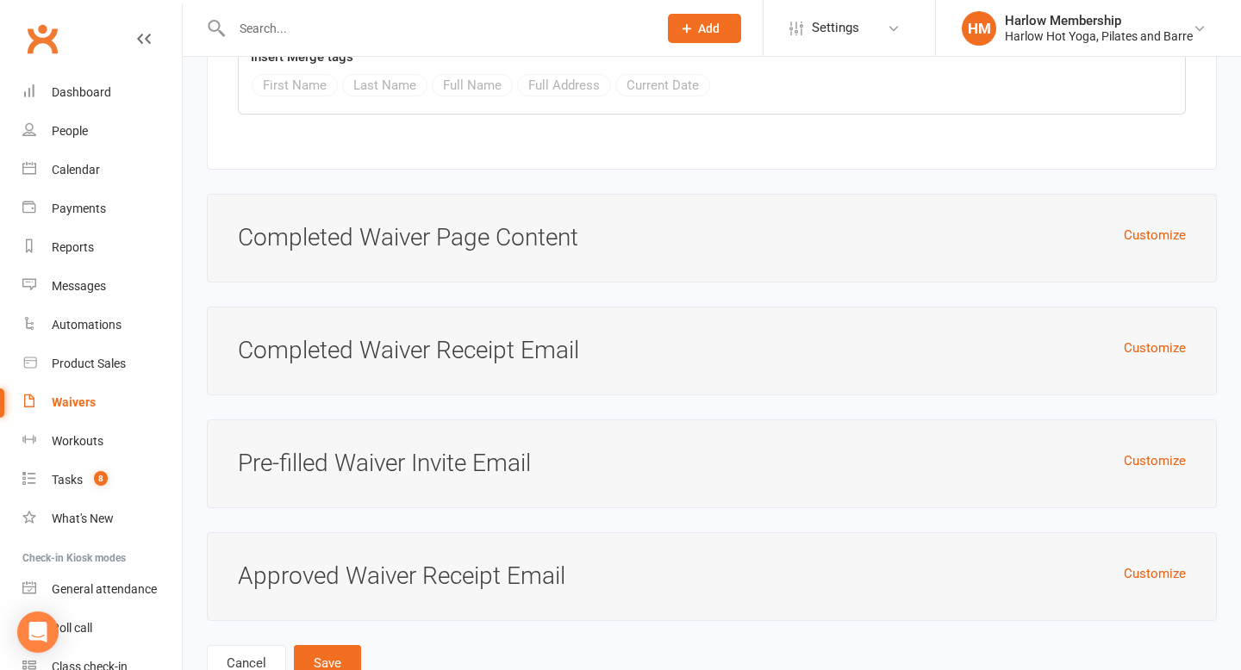
scroll to position [7622, 0]
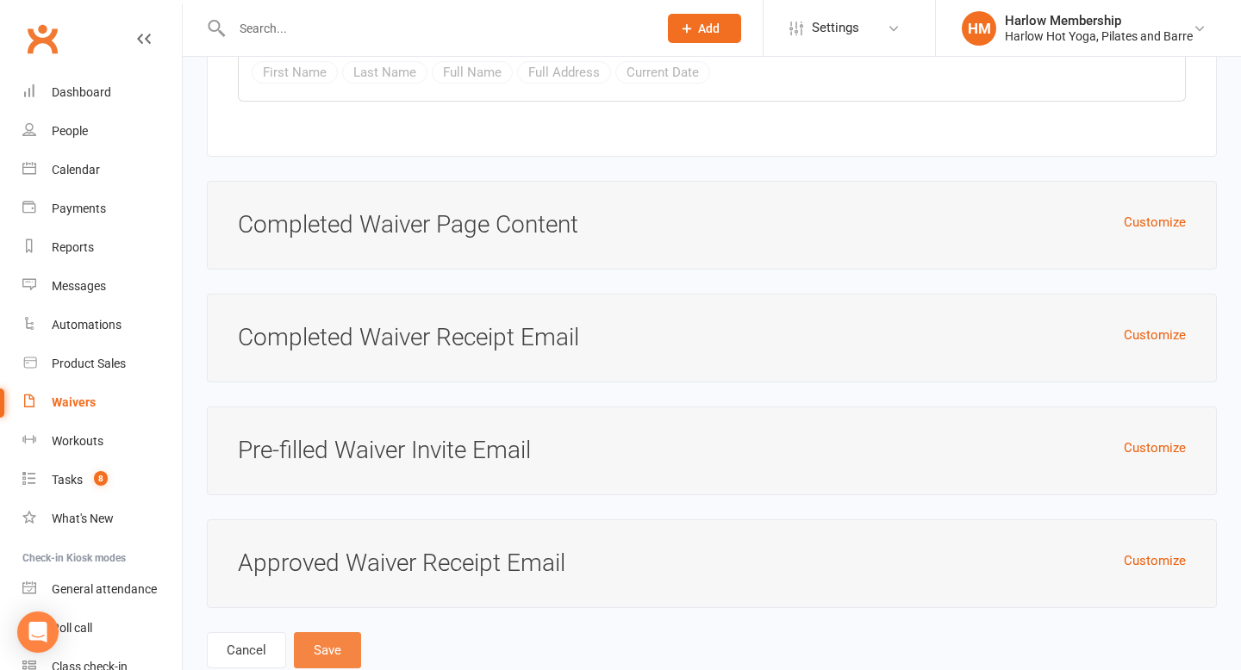
click at [339, 632] on button "Save" at bounding box center [327, 650] width 67 height 36
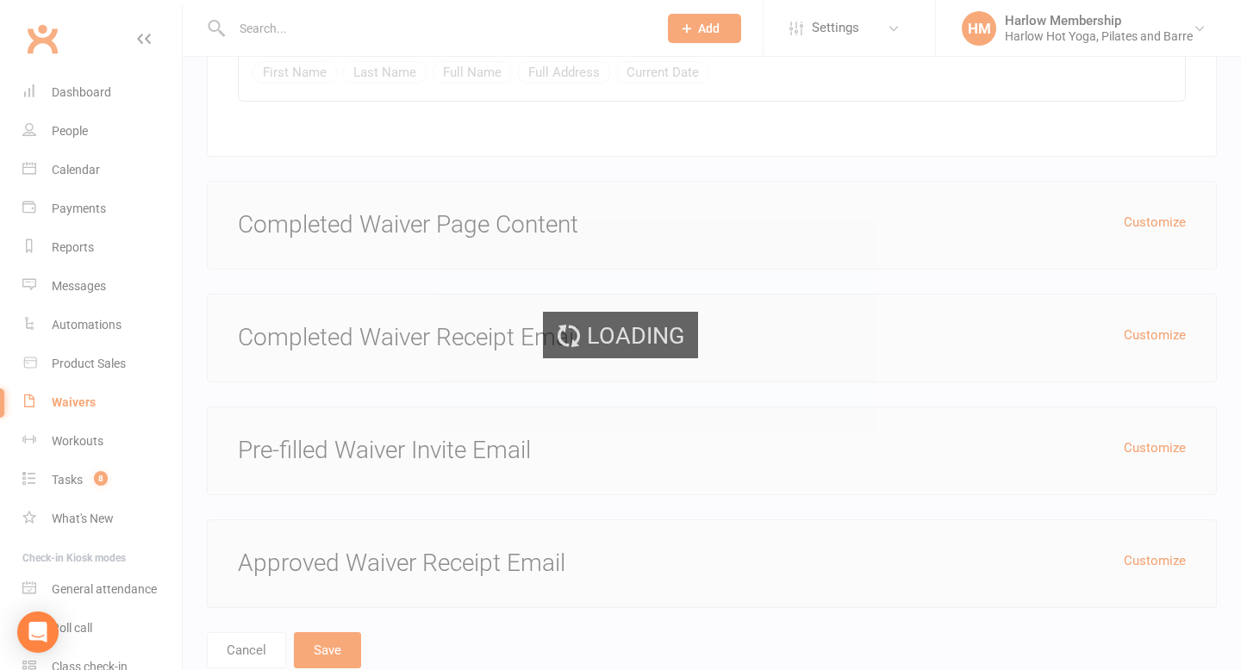
select select "100"
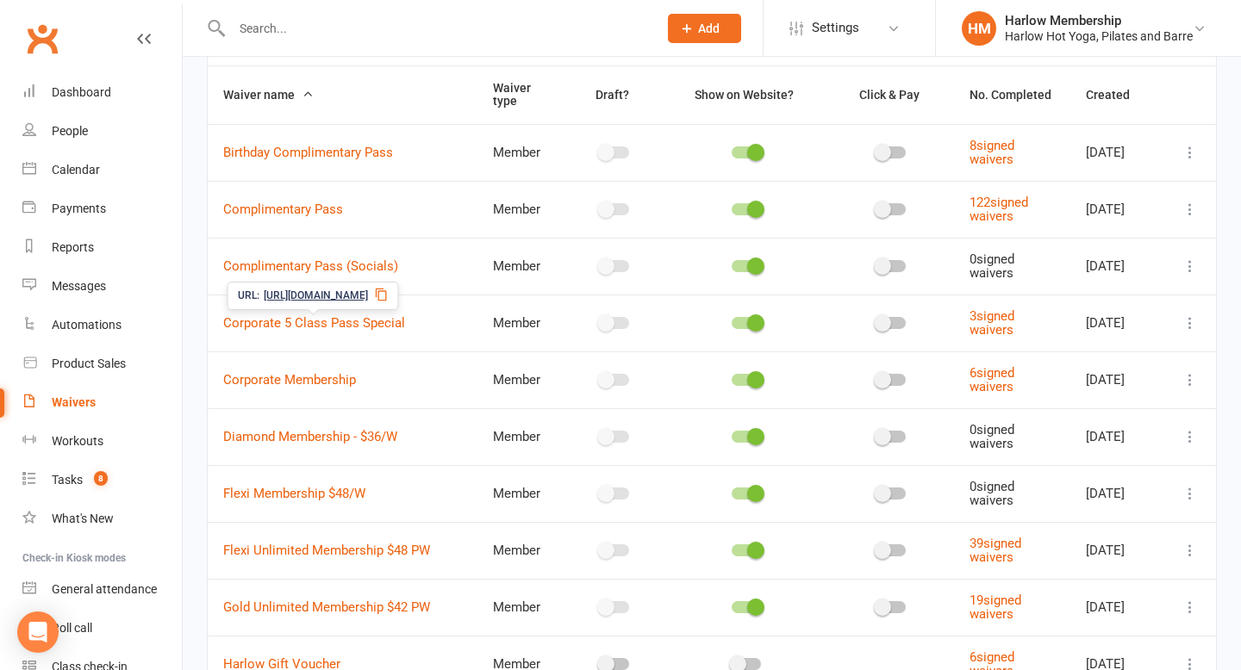
scroll to position [140, 0]
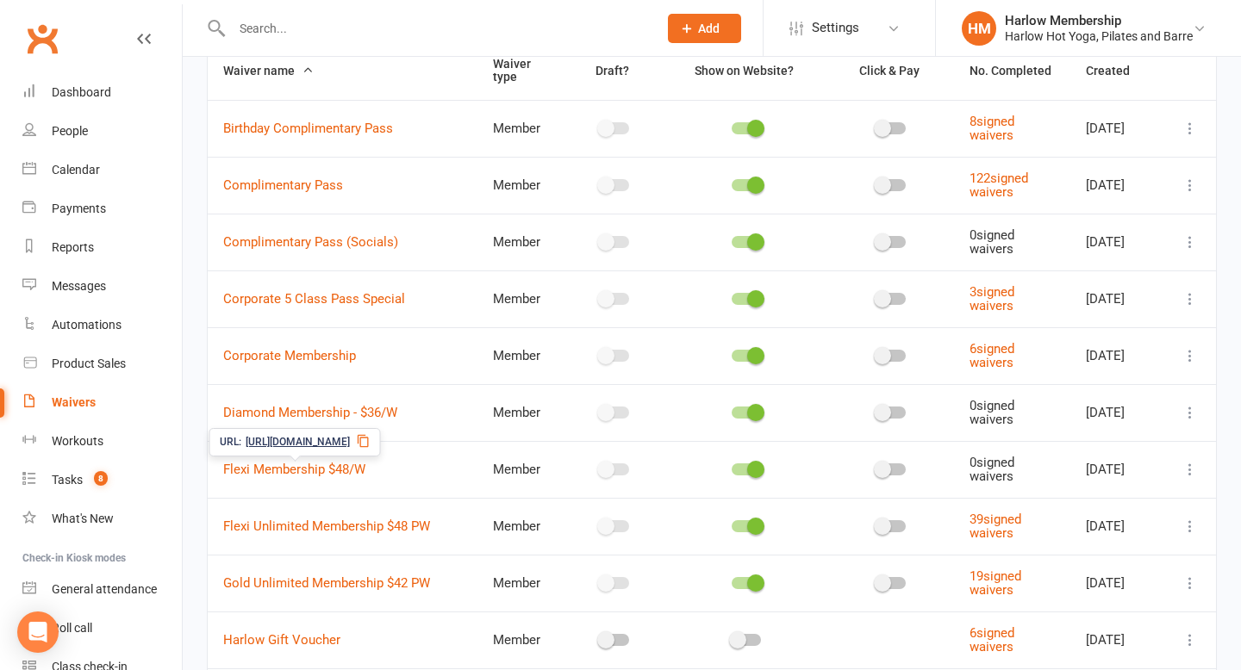
click at [370, 438] on icon at bounding box center [364, 441] width 14 height 14
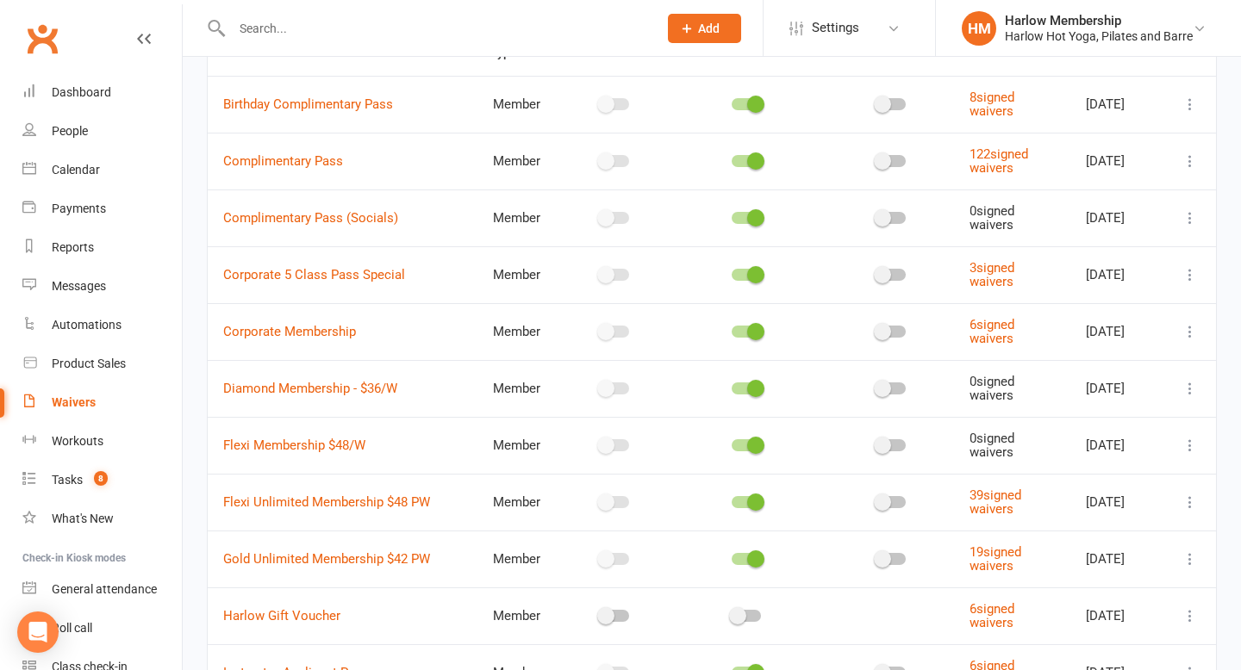
scroll to position [166, 0]
click at [1196, 448] on icon at bounding box center [1189, 443] width 17 height 17
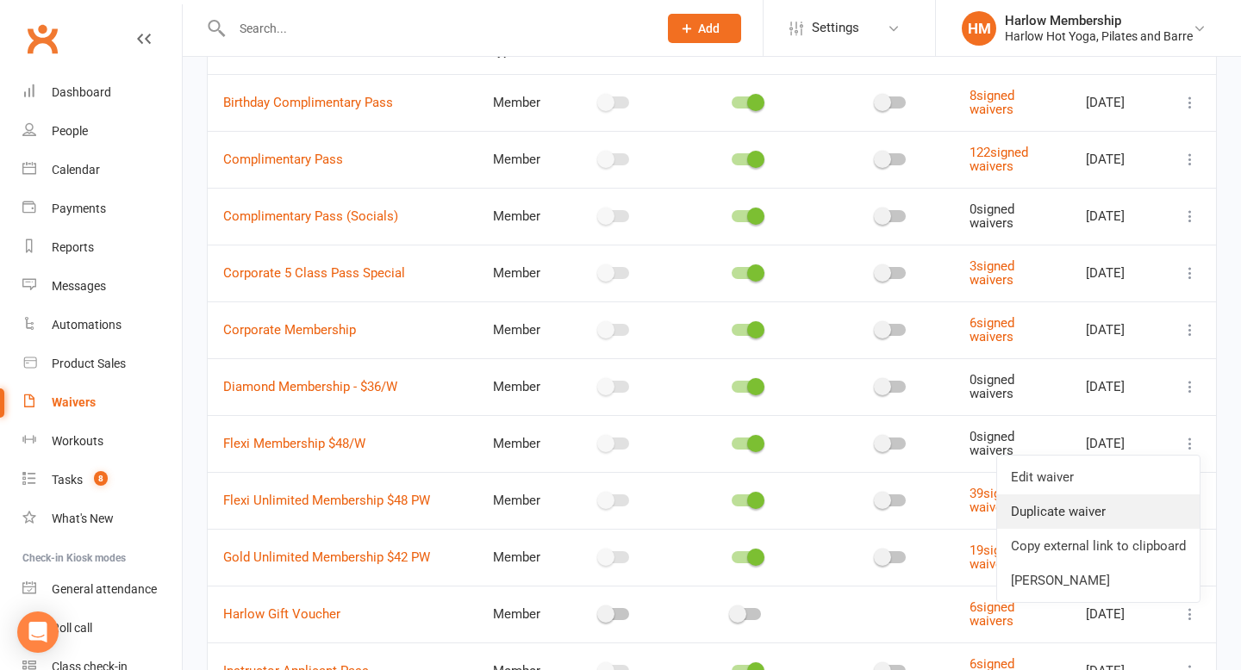
click at [1106, 503] on link "Duplicate waiver" at bounding box center [1098, 511] width 202 height 34
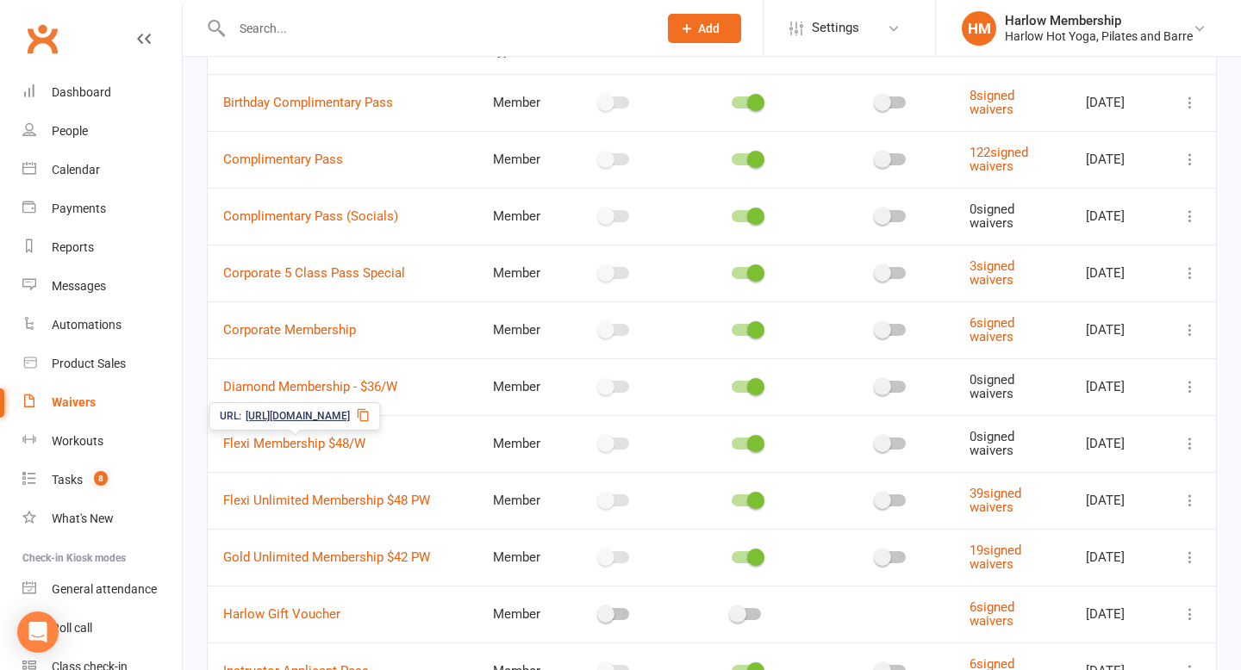
click at [370, 415] on icon at bounding box center [364, 415] width 14 height 14
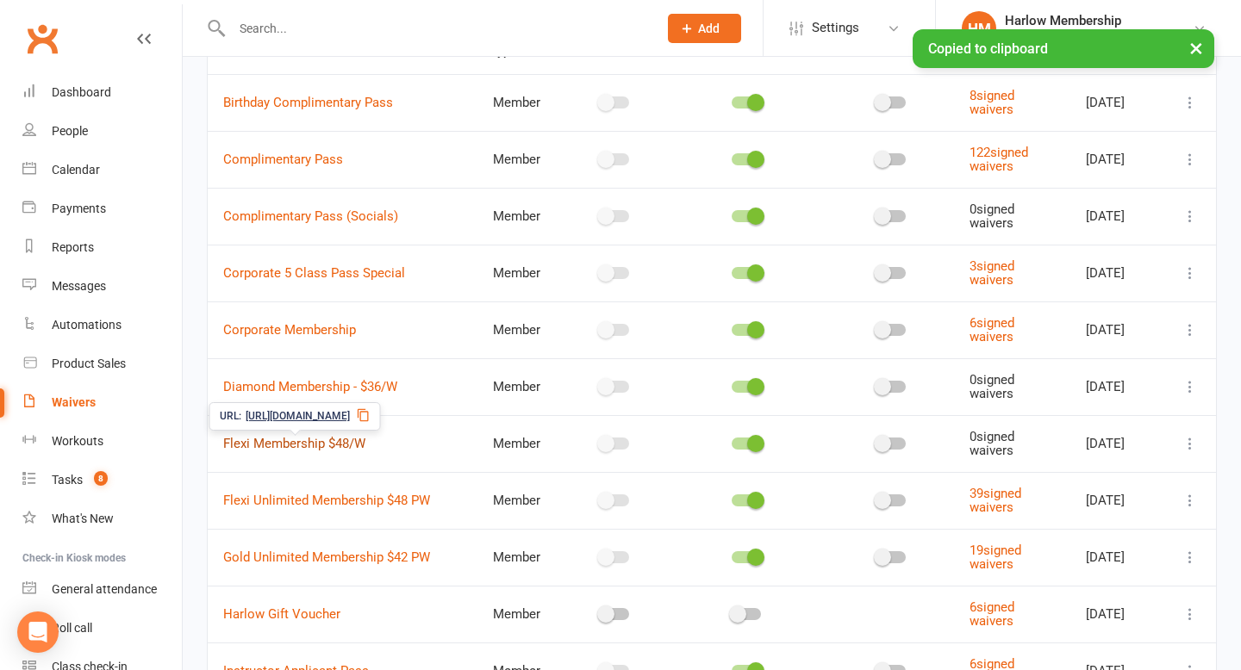
click at [338, 442] on link "Flexi Membership $48/W" at bounding box center [294, 444] width 142 height 16
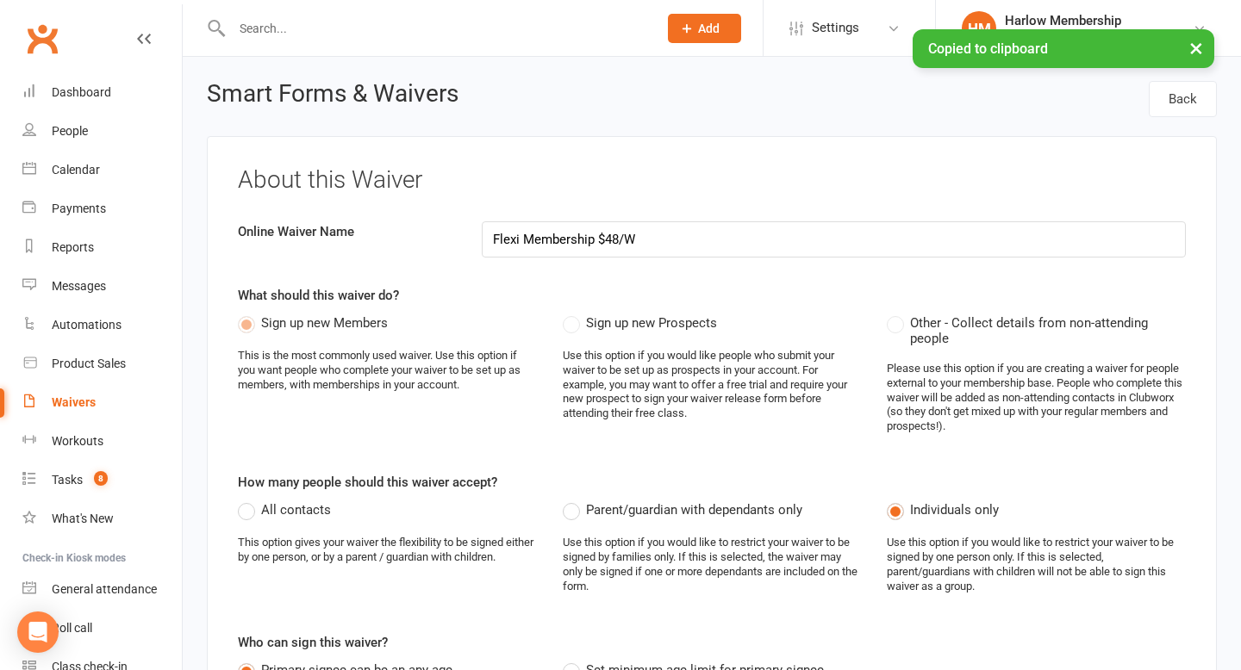
drag, startPoint x: 597, startPoint y: 238, endPoint x: 696, endPoint y: 234, distance: 99.1
click at [697, 237] on input "Flexi Membership $48/W" at bounding box center [834, 239] width 705 height 36
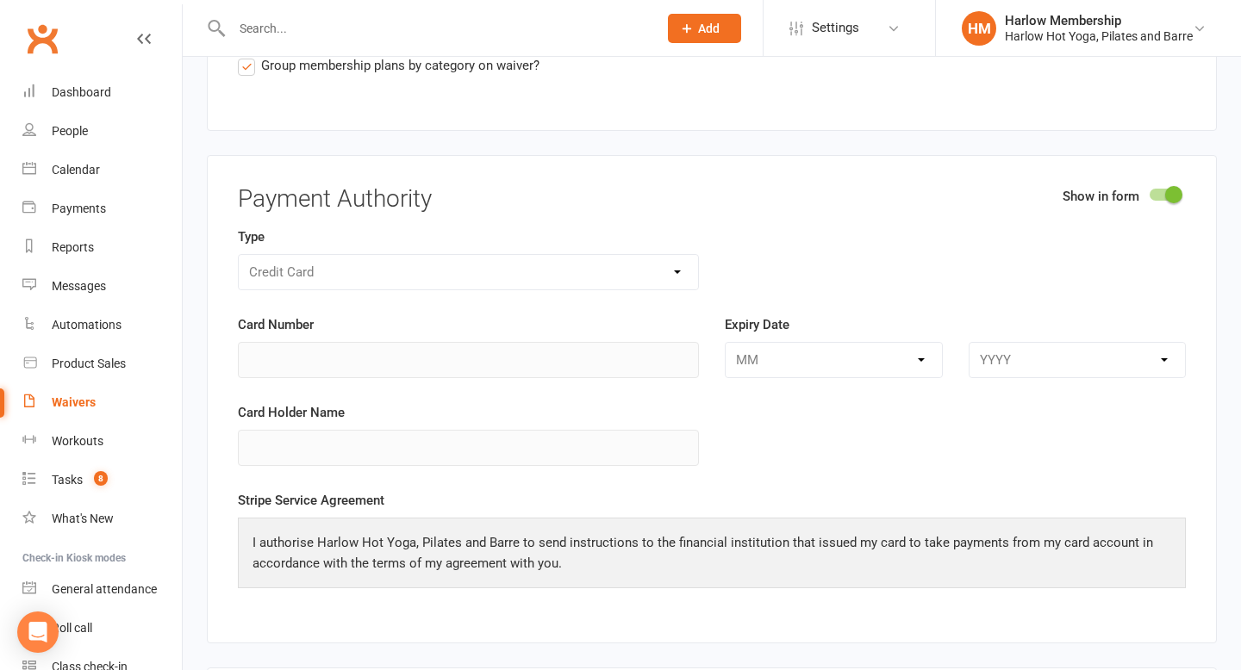
scroll to position [7622, 0]
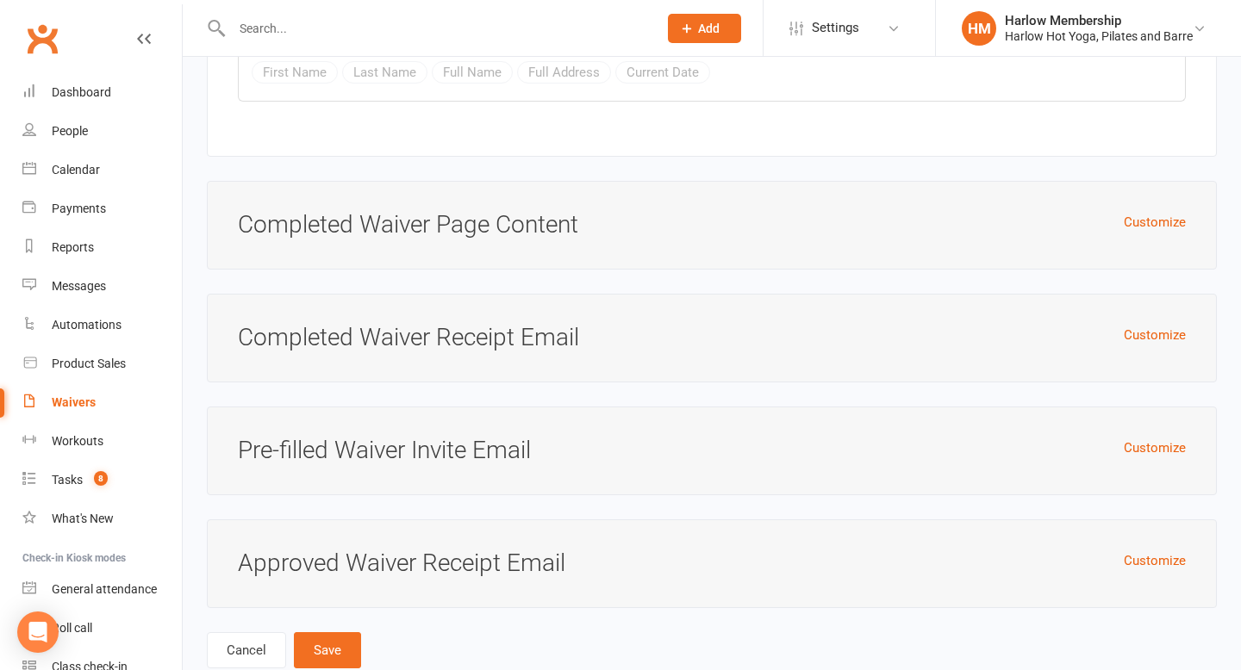
type input "Flexi Membership"
click at [332, 632] on button "Save" at bounding box center [327, 650] width 67 height 36
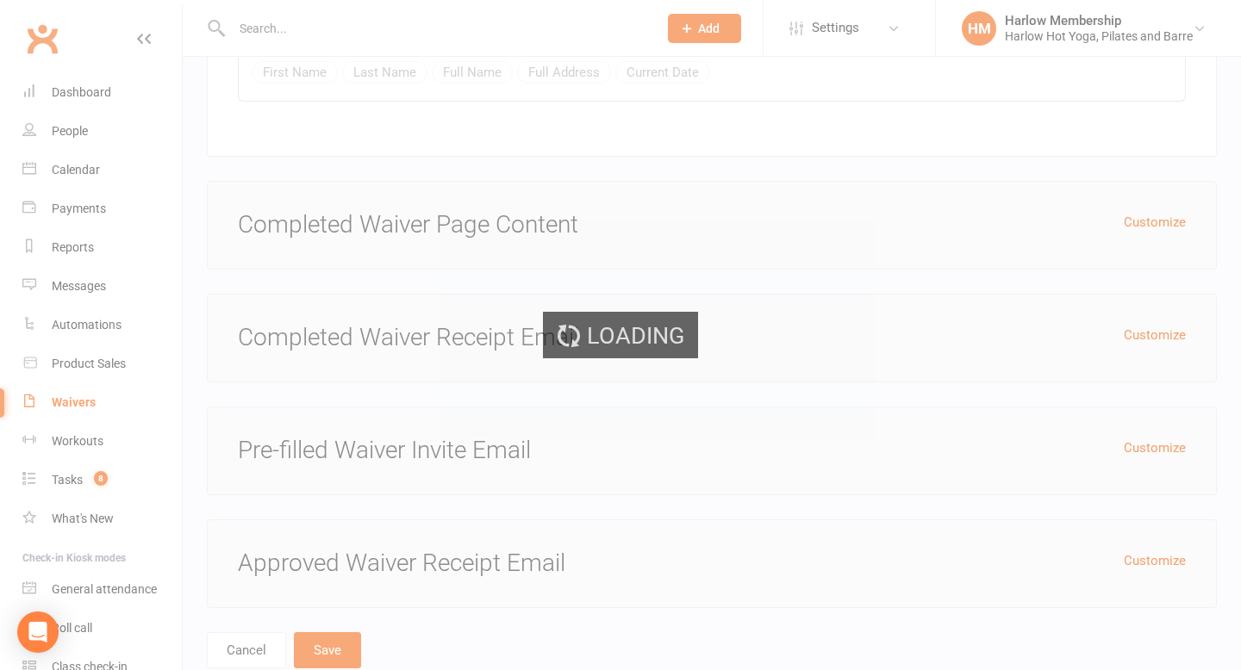
select select "100"
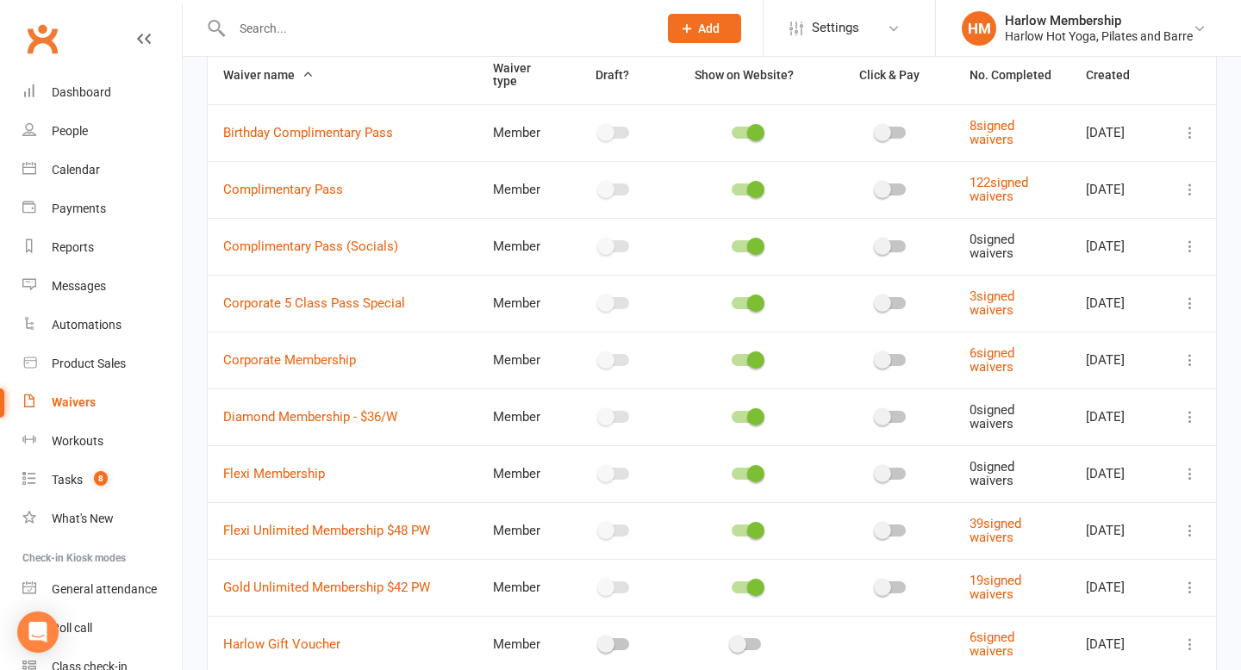
scroll to position [158, 0]
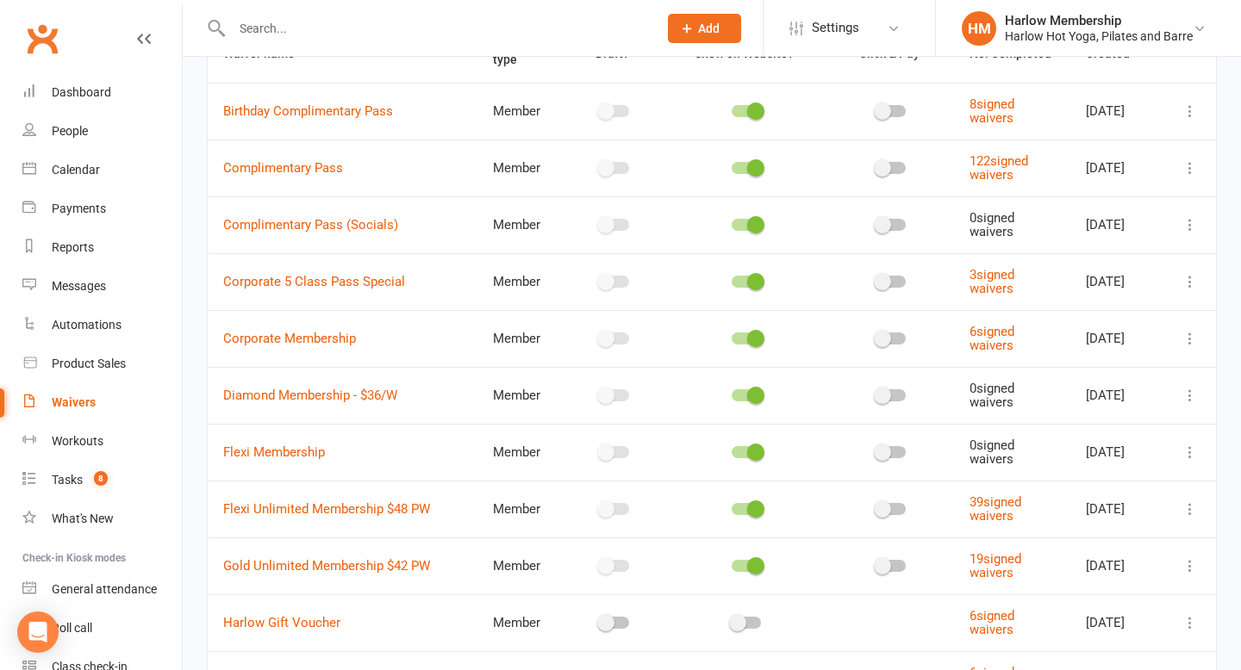
click at [1190, 454] on icon at bounding box center [1189, 452] width 17 height 17
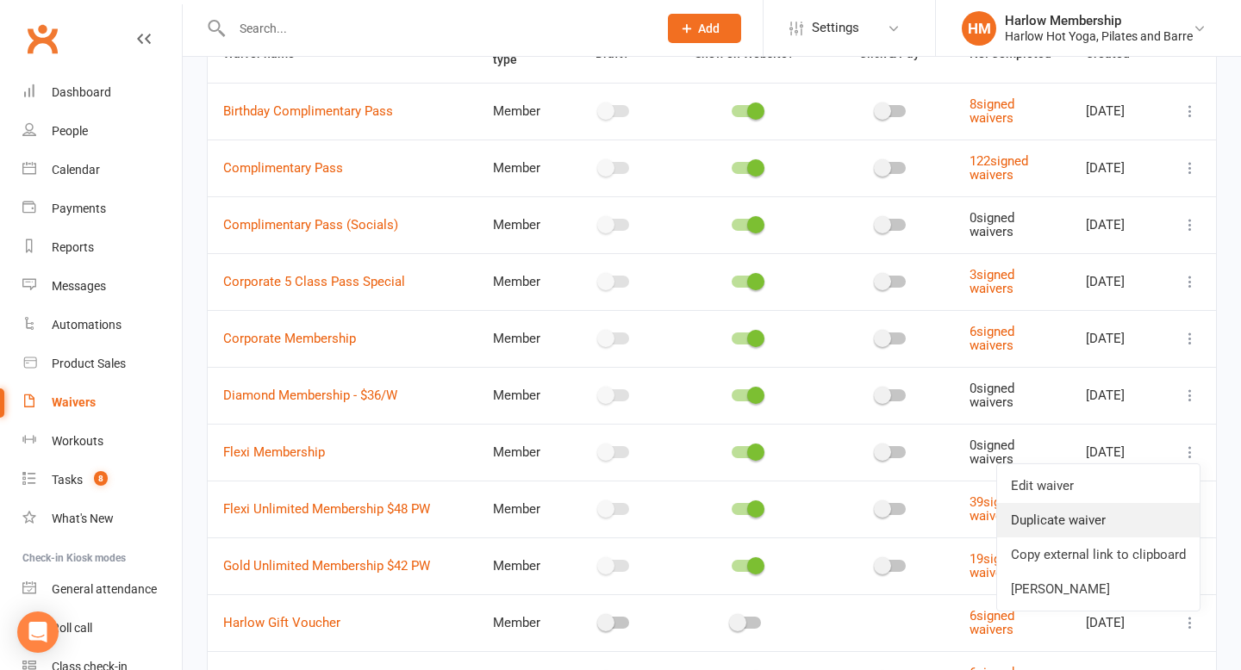
click at [1098, 518] on link "Duplicate waiver" at bounding box center [1098, 520] width 202 height 34
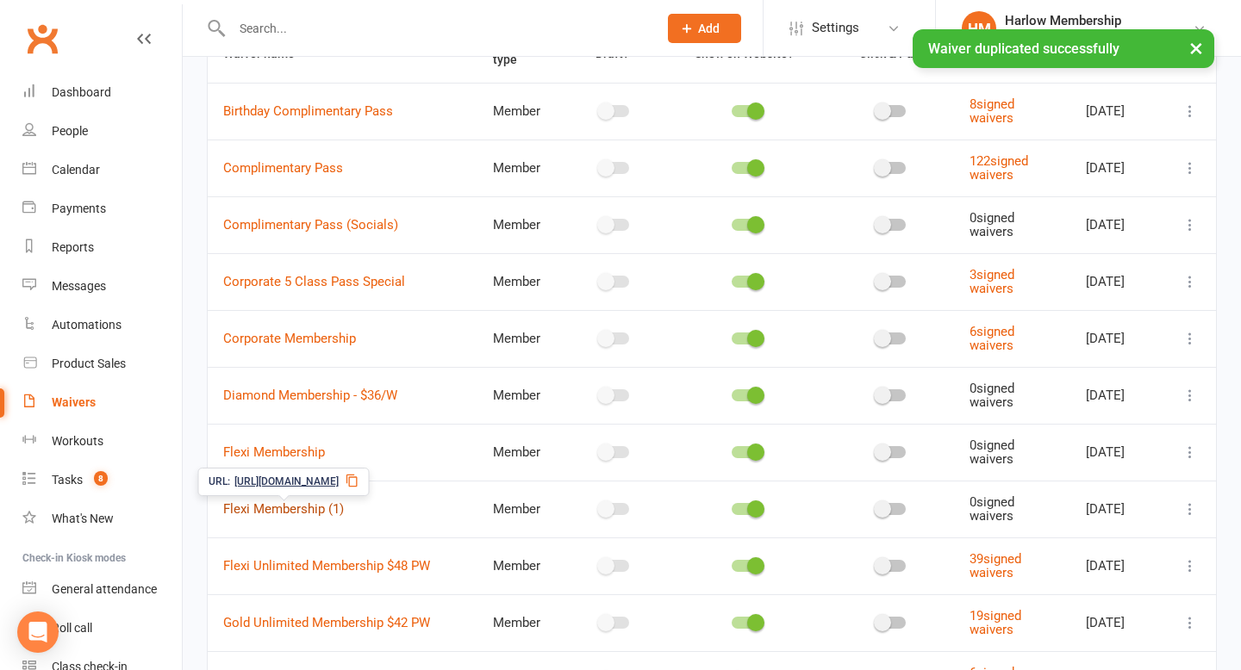
click at [312, 513] on link "Flexi Membership (1)" at bounding box center [283, 509] width 121 height 16
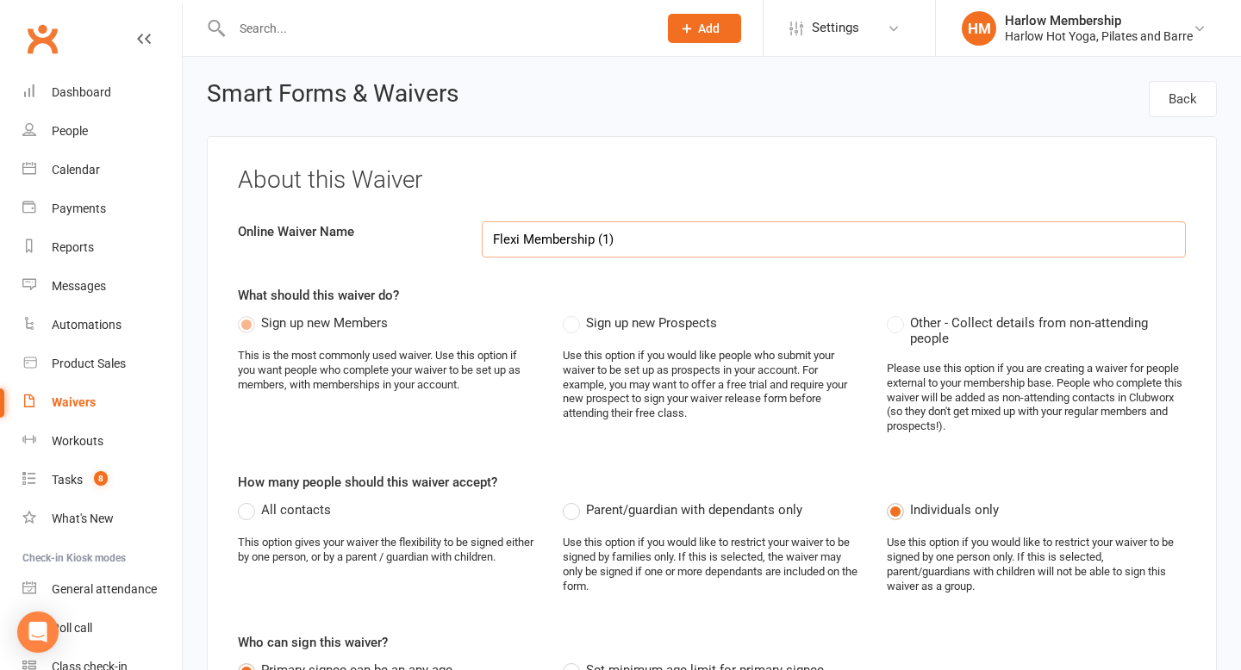
drag, startPoint x: 596, startPoint y: 240, endPoint x: 619, endPoint y: 240, distance: 23.3
click at [619, 240] on input "Flexi Membership (1)" at bounding box center [834, 239] width 705 height 36
paste input "$48/W"
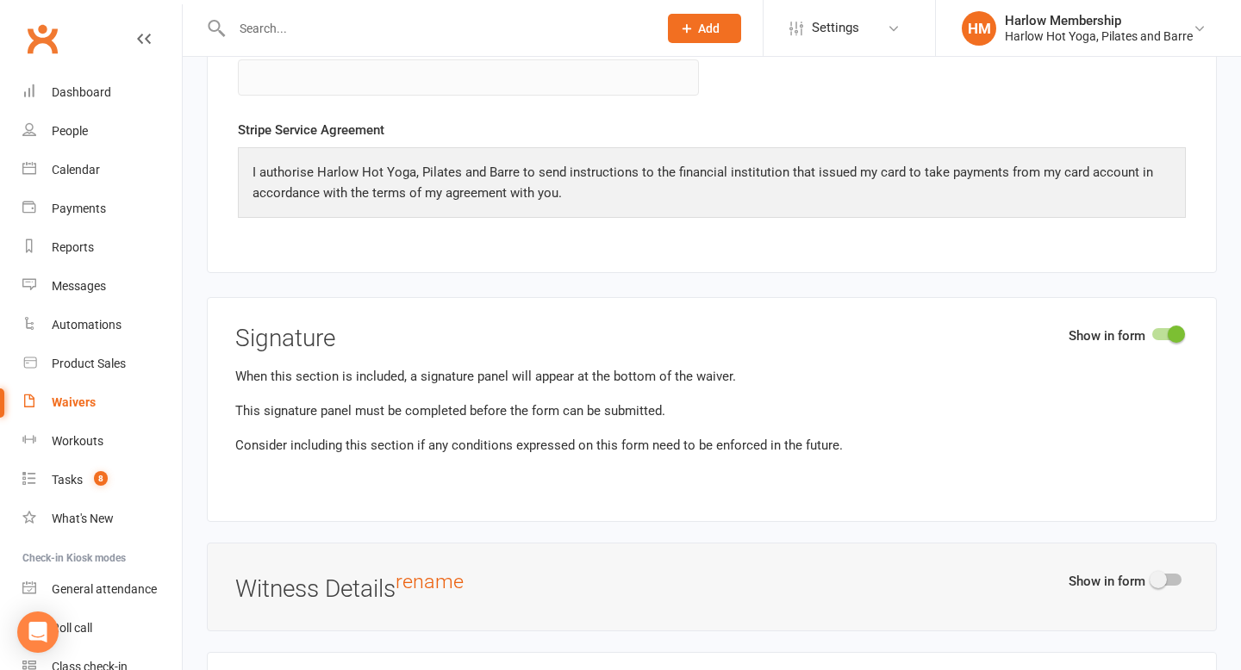
scroll to position [7622, 0]
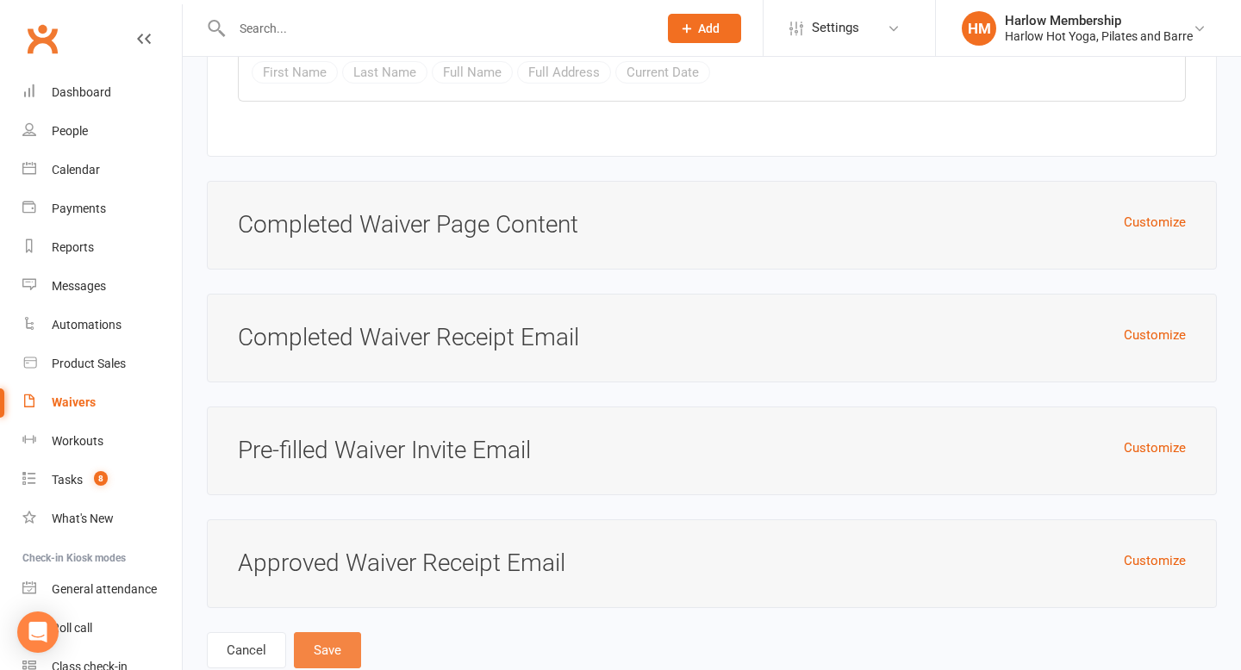
type input "Flexi Membership $48/W"
click at [330, 632] on button "Save" at bounding box center [327, 650] width 67 height 36
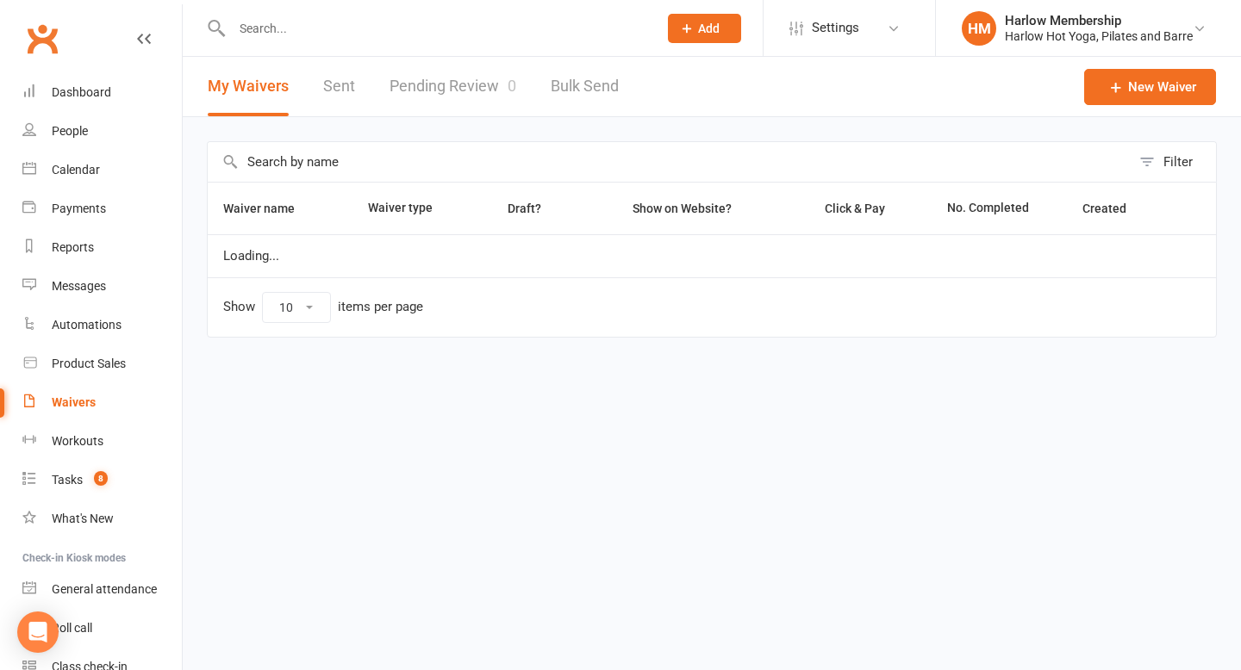
select select "100"
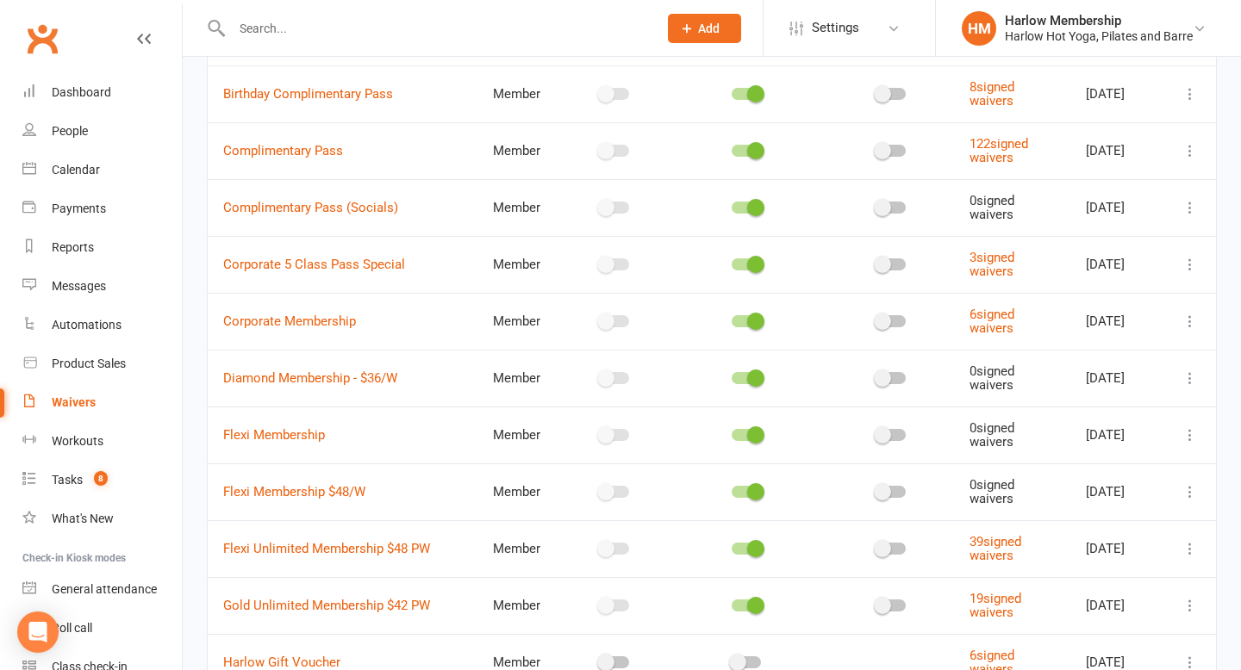
scroll to position [216, 0]
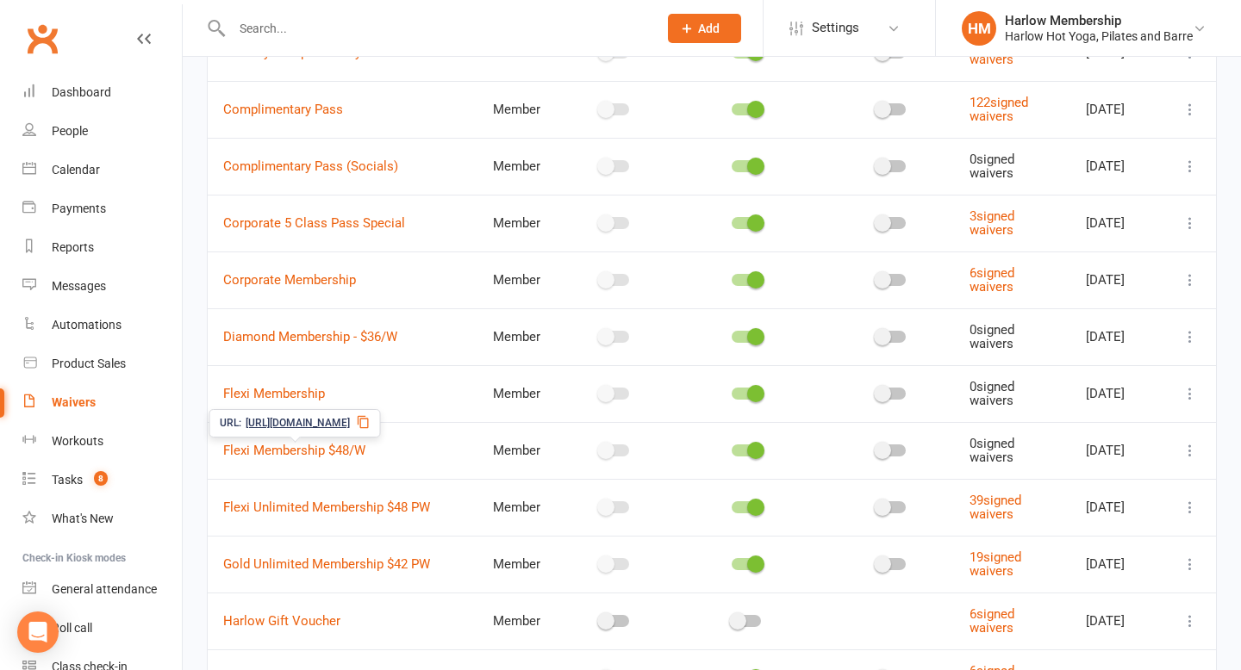
click at [370, 419] on icon at bounding box center [364, 422] width 14 height 14
click at [1190, 400] on icon at bounding box center [1189, 393] width 17 height 17
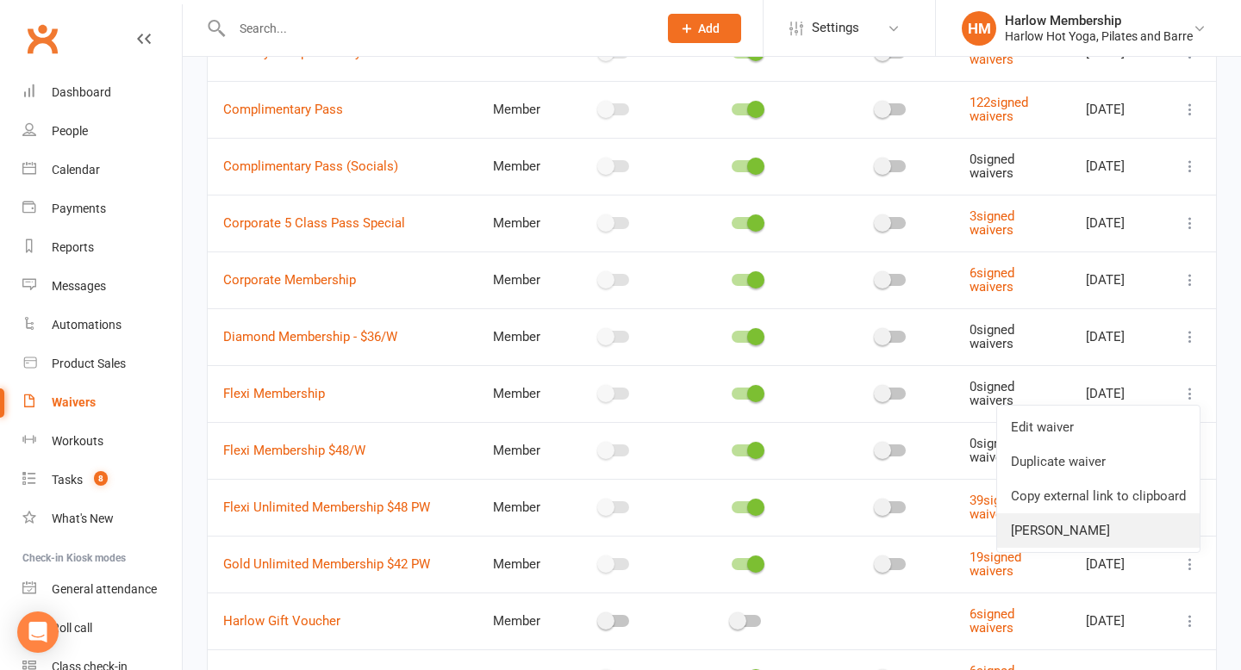
click at [1053, 534] on link "[PERSON_NAME]" at bounding box center [1098, 530] width 202 height 34
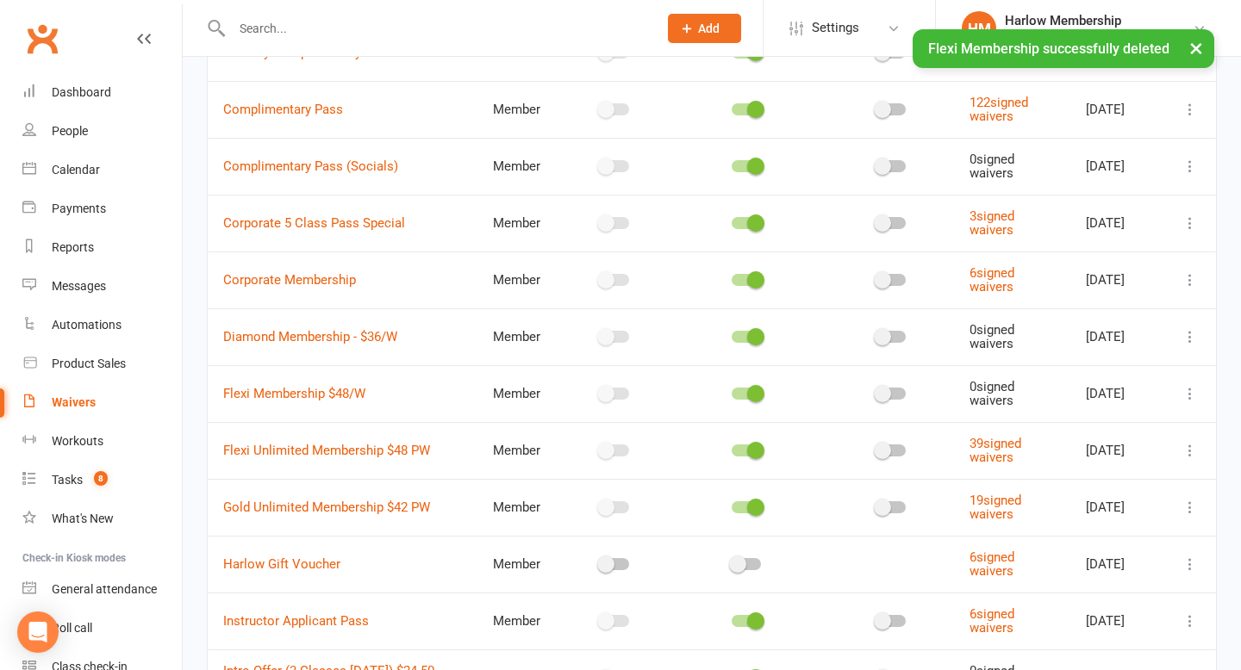
click at [1197, 451] on icon at bounding box center [1189, 450] width 17 height 17
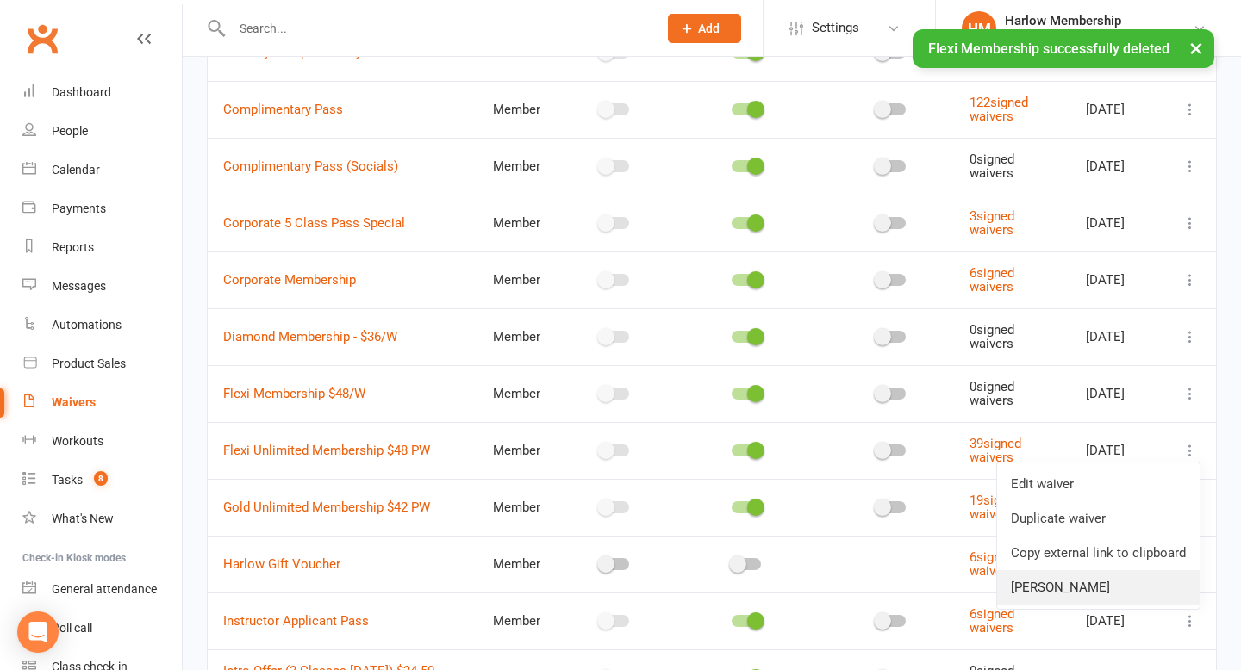
click at [1047, 590] on link "[PERSON_NAME]" at bounding box center [1098, 587] width 202 height 34
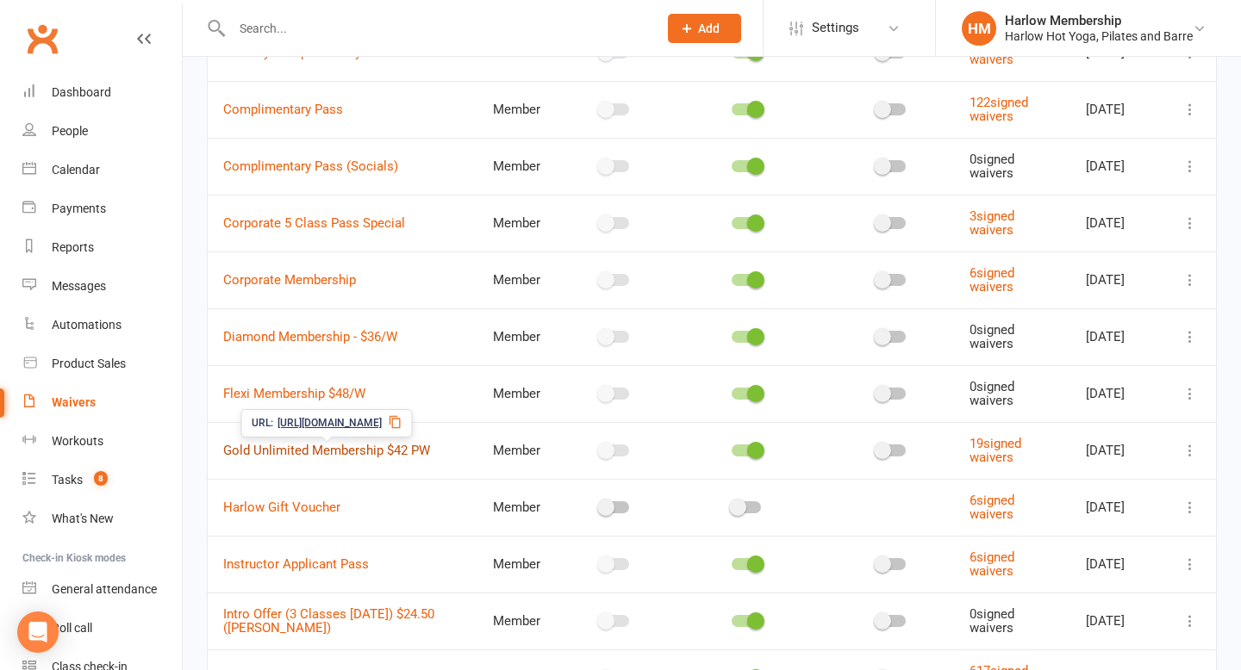
click at [401, 454] on link "Gold Unlimited Membership $42 PW" at bounding box center [326, 451] width 207 height 16
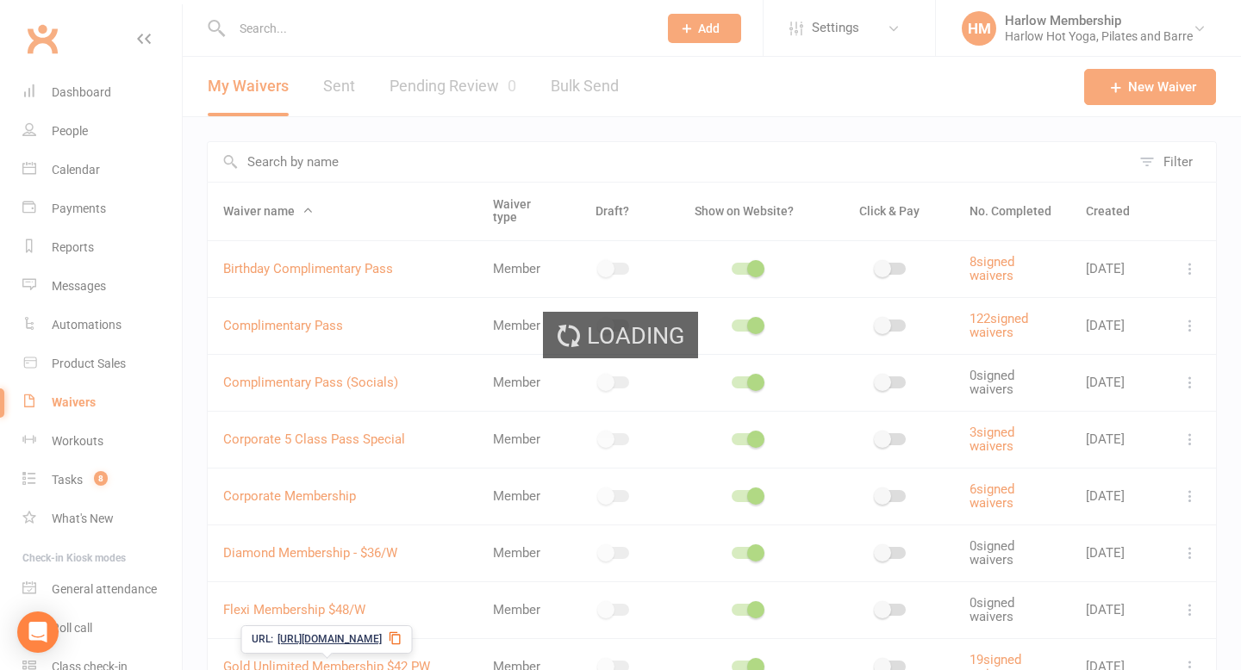
select select "do_not_copy_answers"
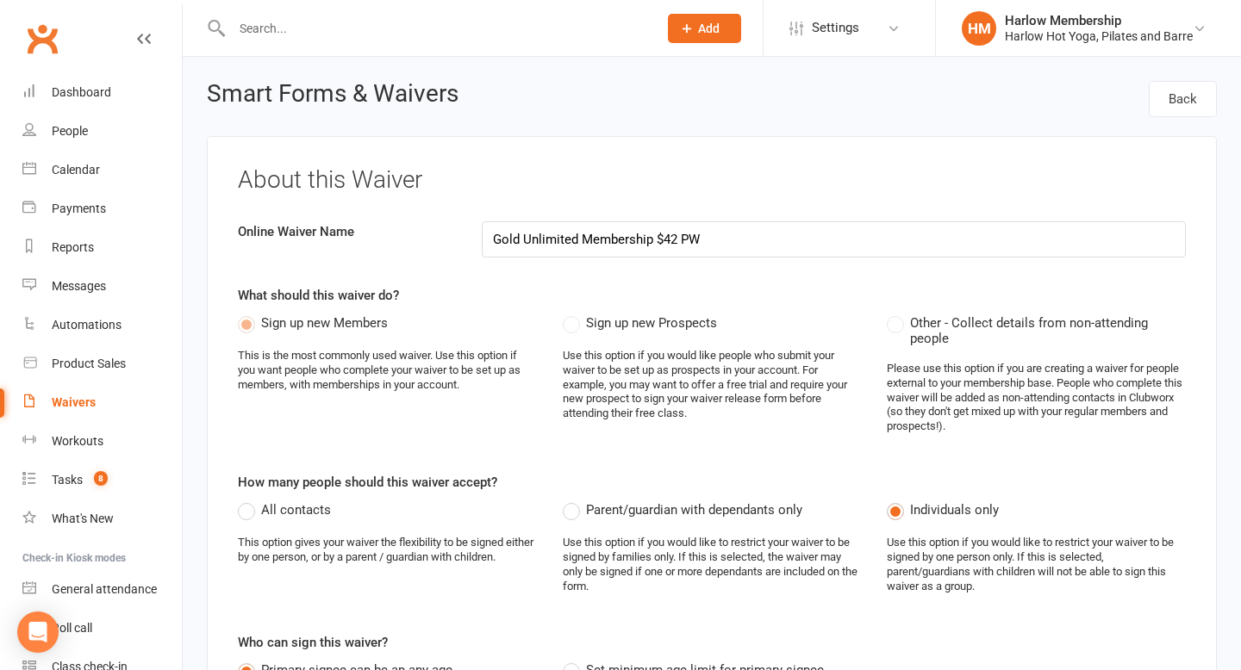
drag, startPoint x: 524, startPoint y: 238, endPoint x: 718, endPoint y: 239, distance: 193.8
click at [718, 240] on input "Gold Unlimited Membership $42 PW" at bounding box center [834, 239] width 705 height 36
type input "Gold"
click at [674, 191] on h3 "About this Waiver" at bounding box center [712, 180] width 948 height 27
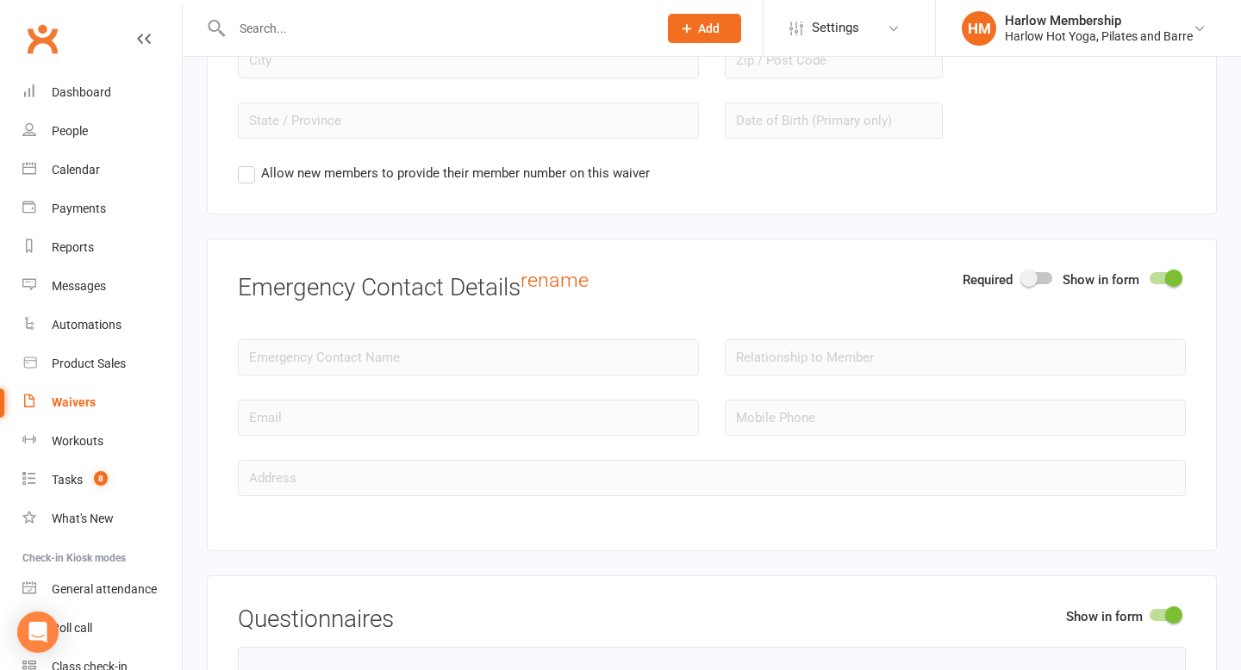
scroll to position [1808, 0]
click at [1162, 276] on div at bounding box center [1163, 277] width 29 height 12
click at [1149, 274] on input "checkbox" at bounding box center [1149, 274] width 0 height 0
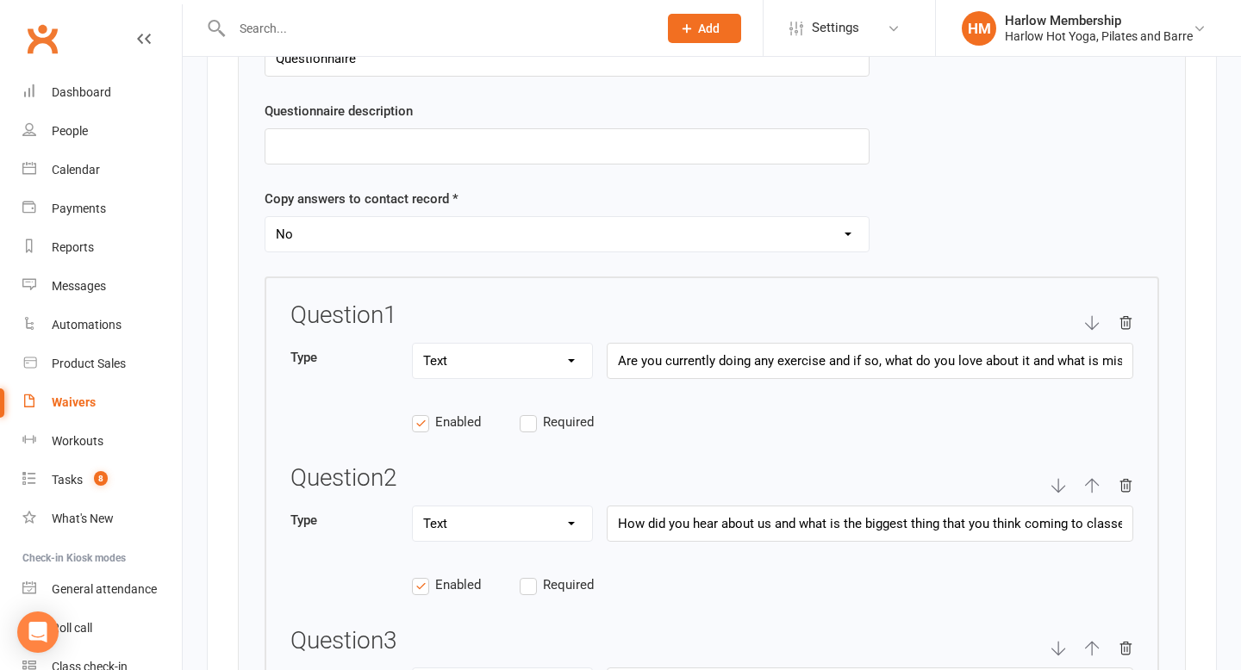
scroll to position [2249, 0]
click at [1126, 319] on icon "button" at bounding box center [1125, 322] width 11 height 12
type input "How did you hear about us and what is the biggest thing that you think coming t…"
type input "Attending with a friend or loved one can be a great way to connect and socialis…"
type input "It's important to us you practice safely. Do you have any exisiting medical con…"
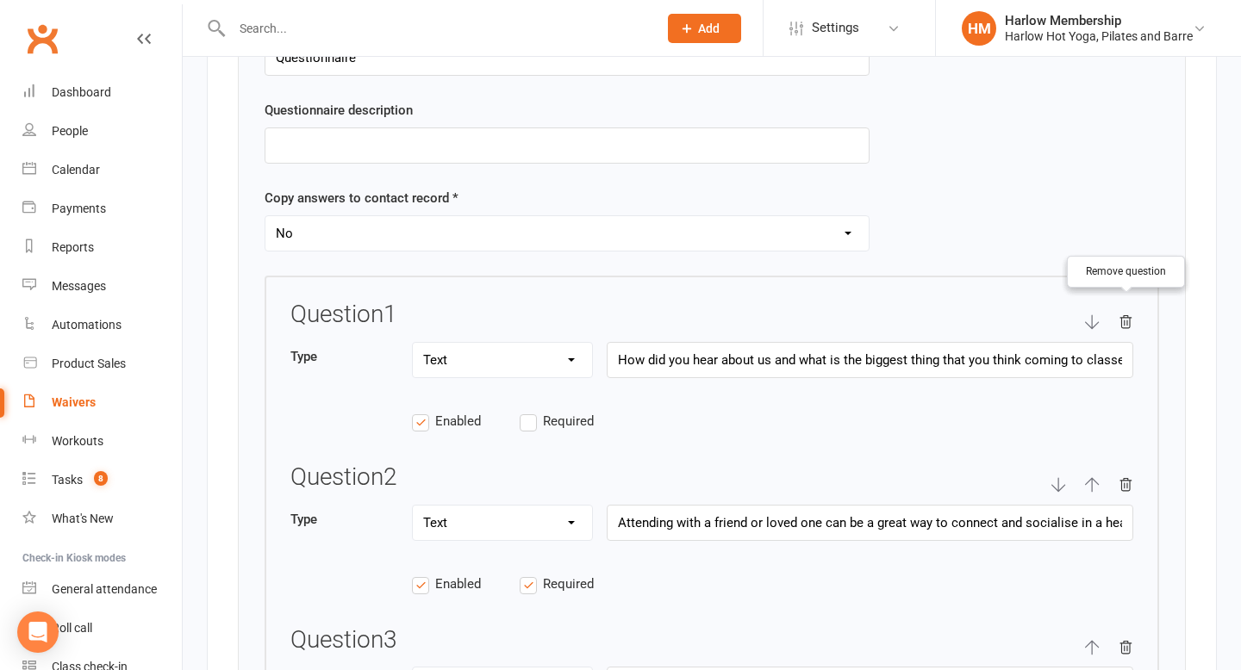
click at [1126, 319] on icon "button" at bounding box center [1125, 322] width 11 height 12
type input "Attending with a friend or loved one can be a great way to connect and socialis…"
type input "It's important to us you practice safely. Do you have any exisiting medical con…"
click at [1126, 319] on icon "button" at bounding box center [1125, 322] width 11 height 12
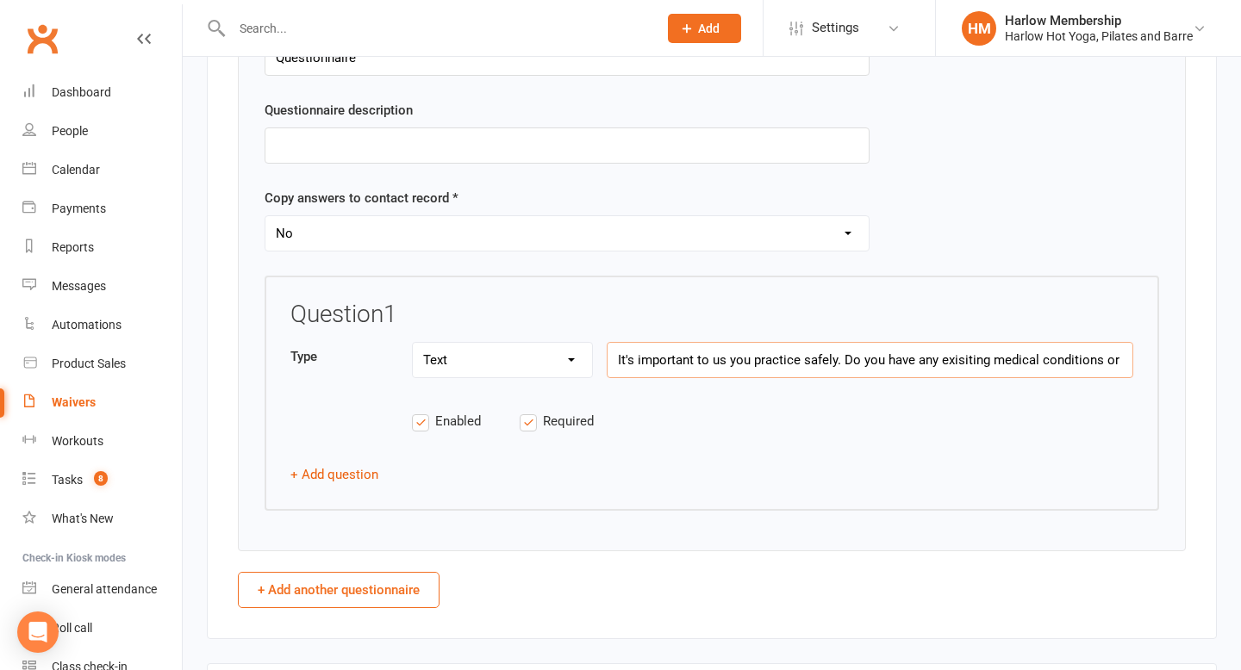
click at [619, 349] on input "It's important to us you practice safely. Do you have any exisiting medical con…" at bounding box center [869, 360] width 526 height 36
click at [620, 350] on input "It's important to us you practice safely. Do you have any exisiting medical con…" at bounding box center [869, 360] width 526 height 36
paste input "We want you to practise safely – do you have any medical conditions or injuries…"
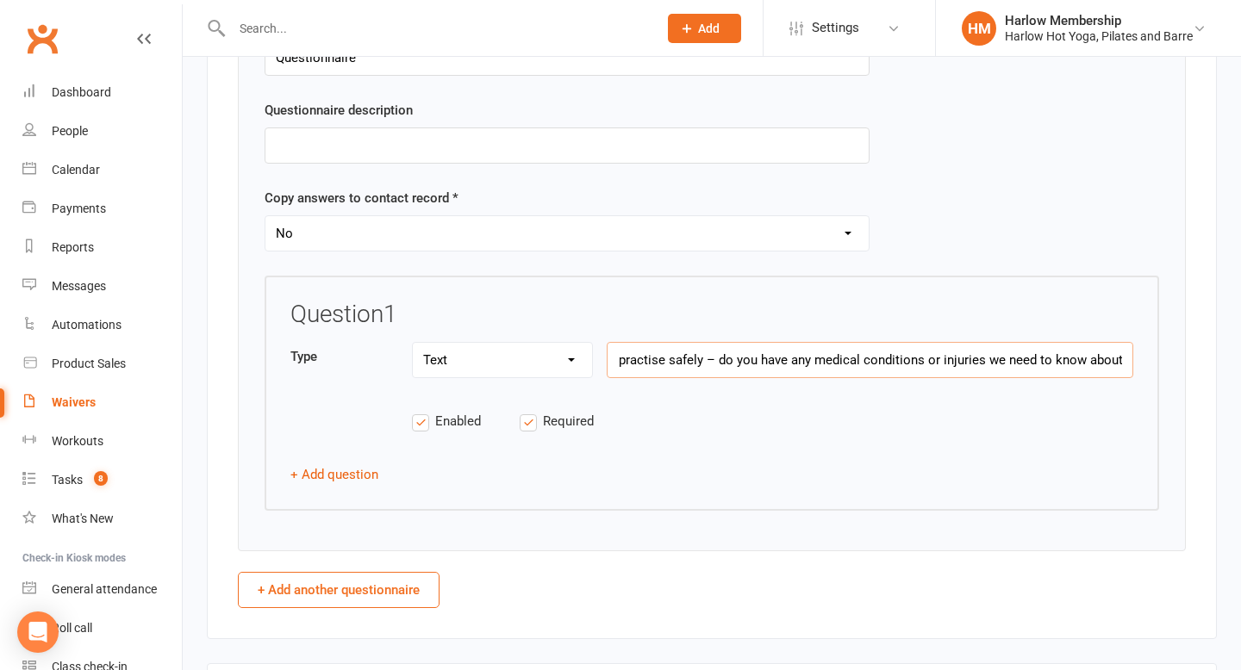
click at [710, 357] on input "We want you to practise safely – do you have any medical conditions or injuries…" at bounding box center [869, 360] width 526 height 36
type input "We want you to practise safely - do you have any medical conditions or injuries…"
click at [524, 424] on label "Required" at bounding box center [573, 421] width 108 height 21
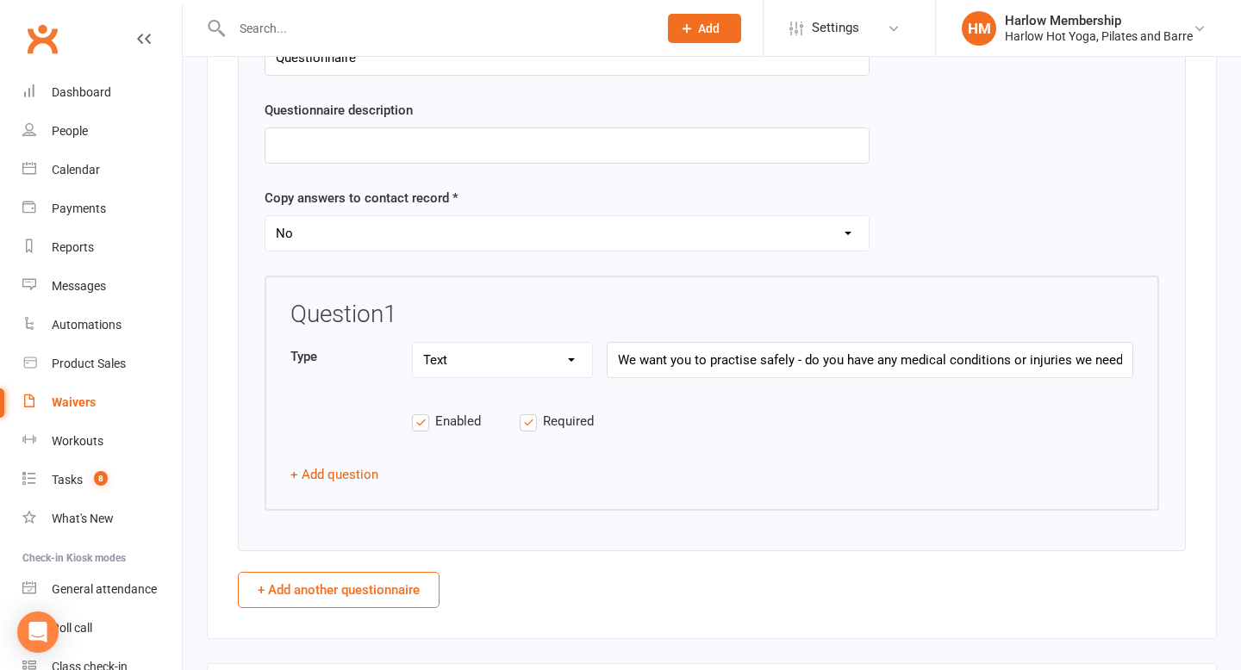
click at [524, 411] on input "Required" at bounding box center [573, 411] width 108 height 0
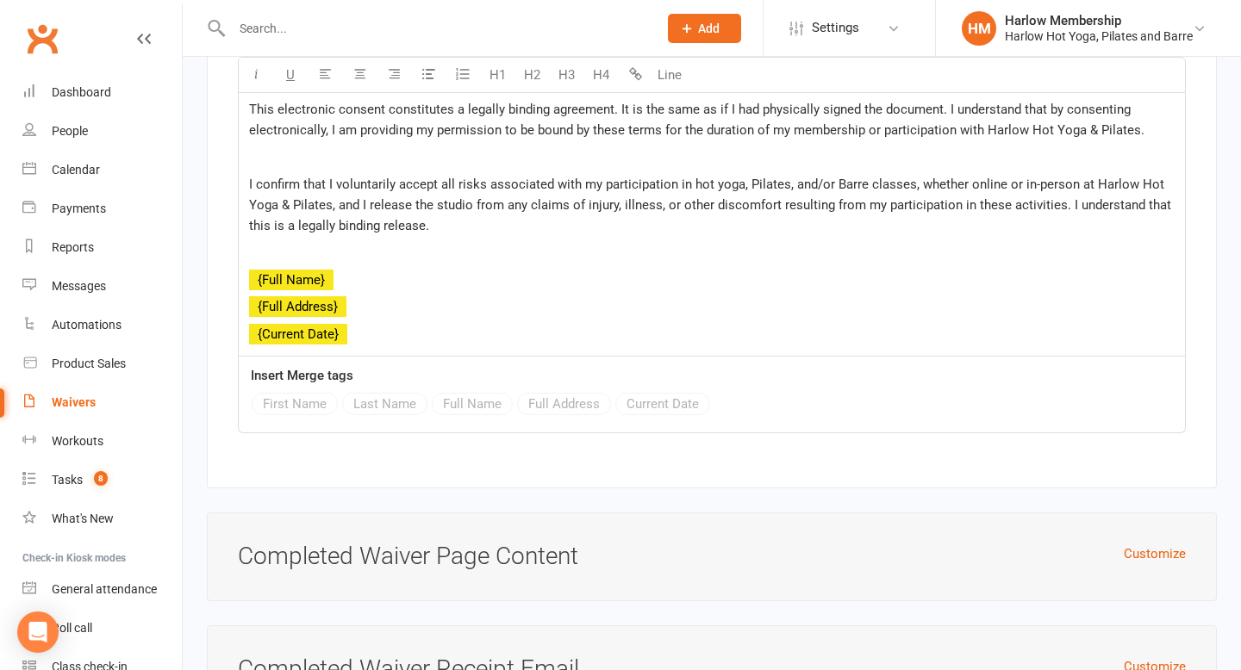
scroll to position [7622, 0]
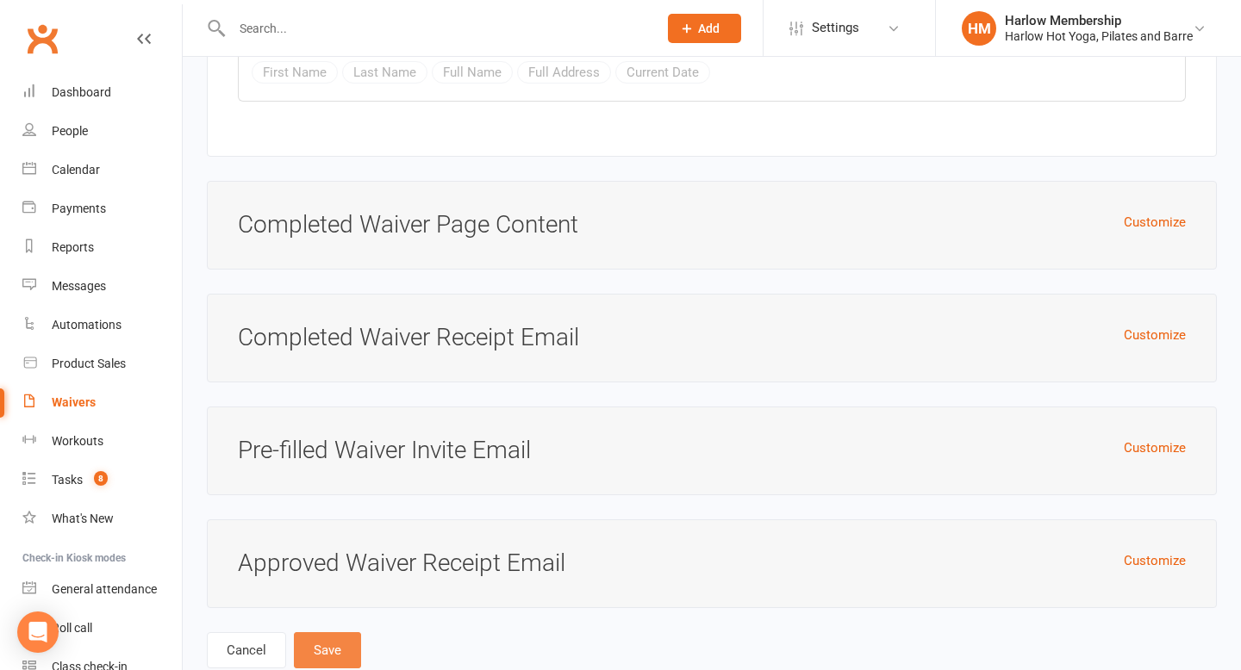
click at [324, 632] on button "Save" at bounding box center [327, 650] width 67 height 36
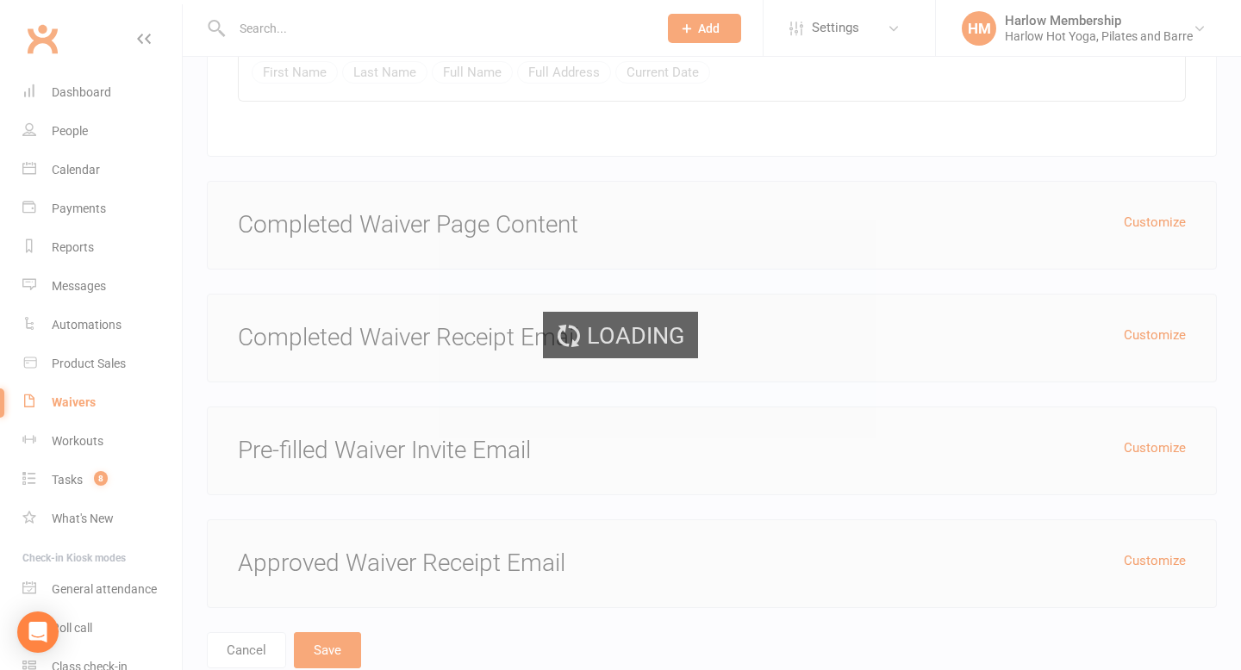
select select "100"
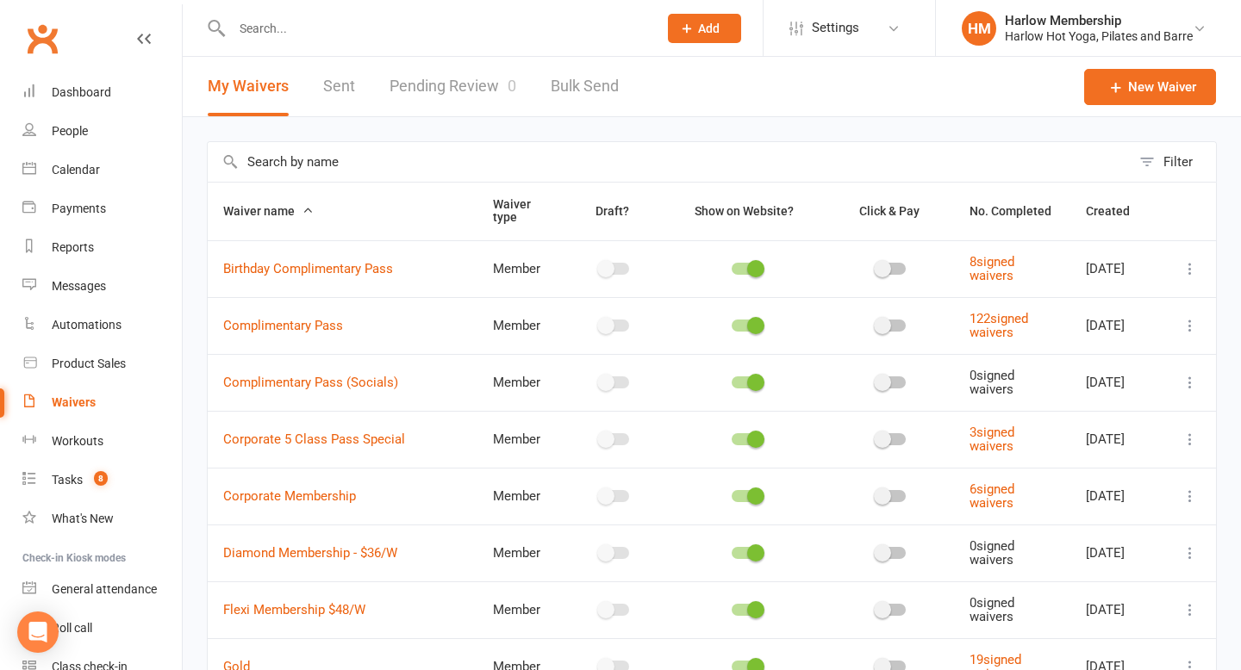
scroll to position [250, 0]
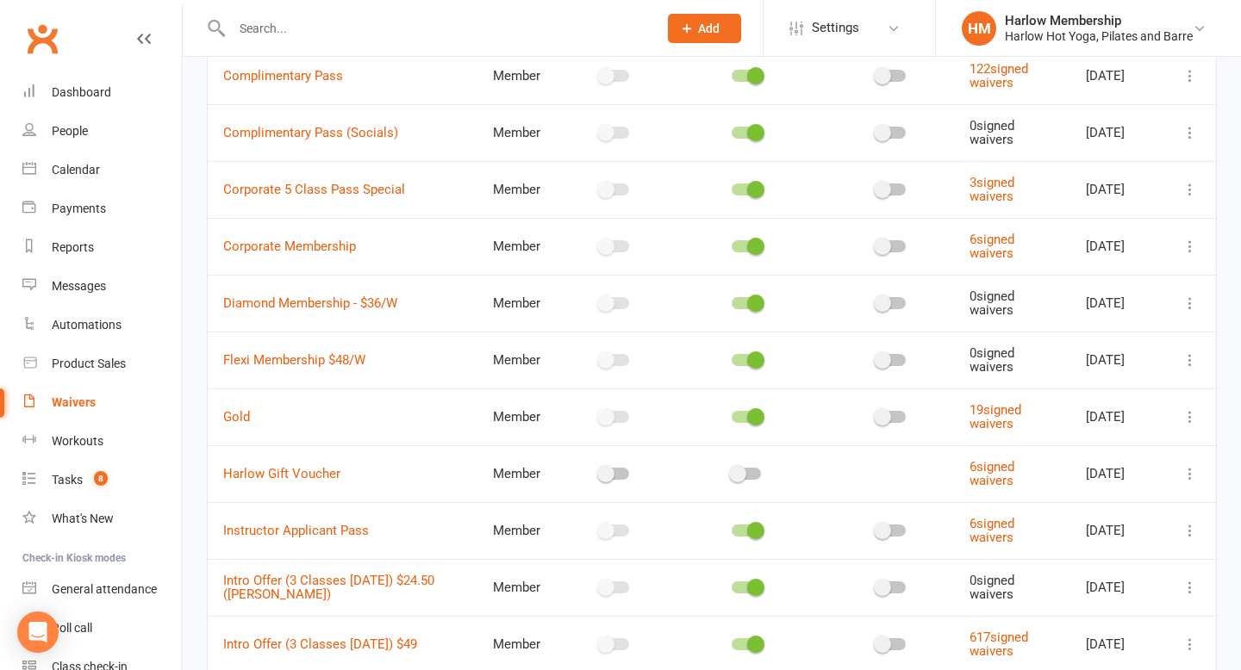
click at [1194, 416] on icon at bounding box center [1189, 416] width 17 height 17
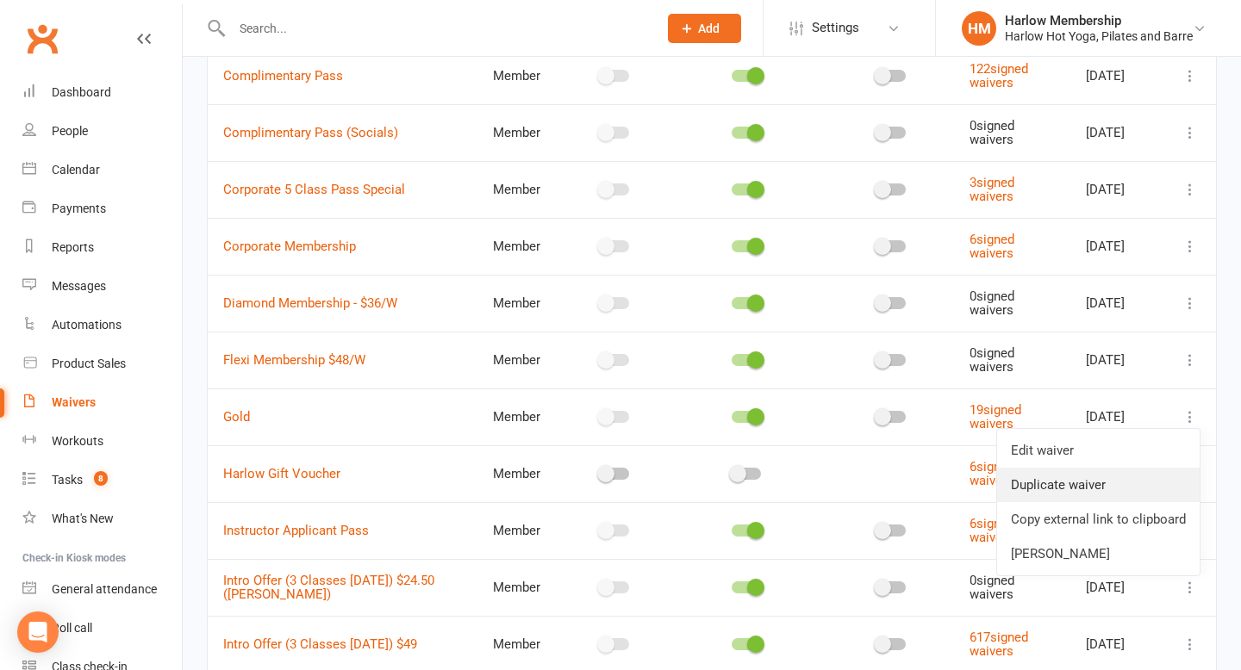
click at [1105, 476] on link "Duplicate waiver" at bounding box center [1098, 485] width 202 height 34
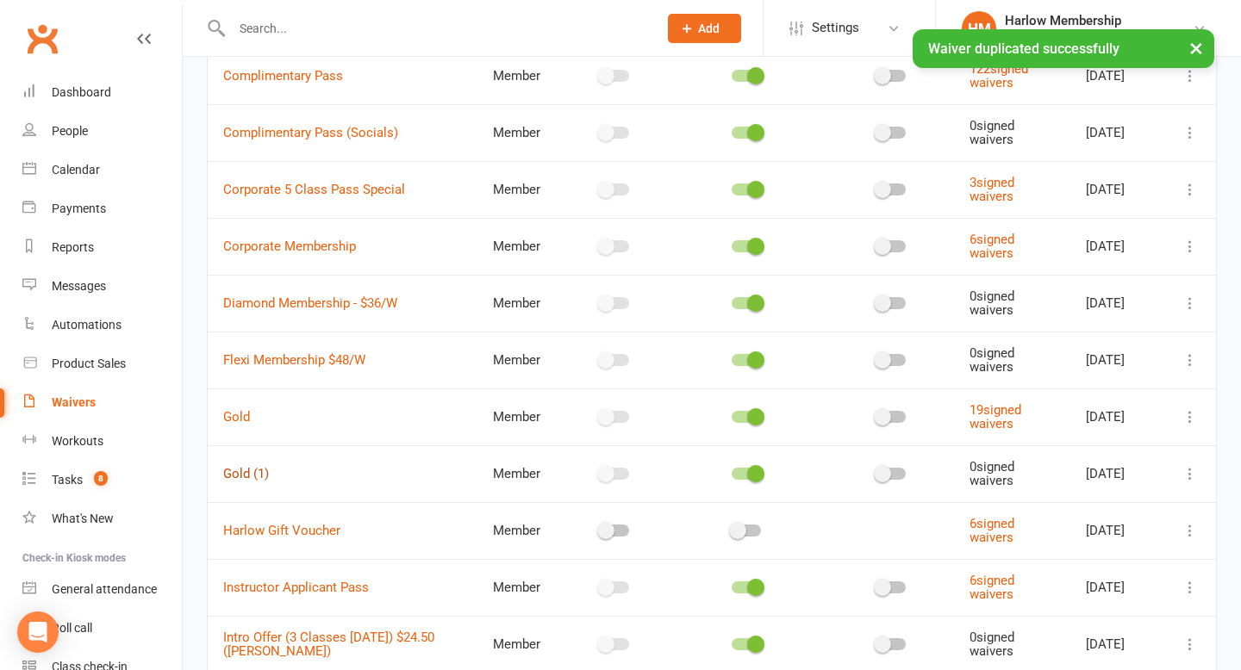
click at [242, 470] on link "Gold (1)" at bounding box center [246, 474] width 46 height 16
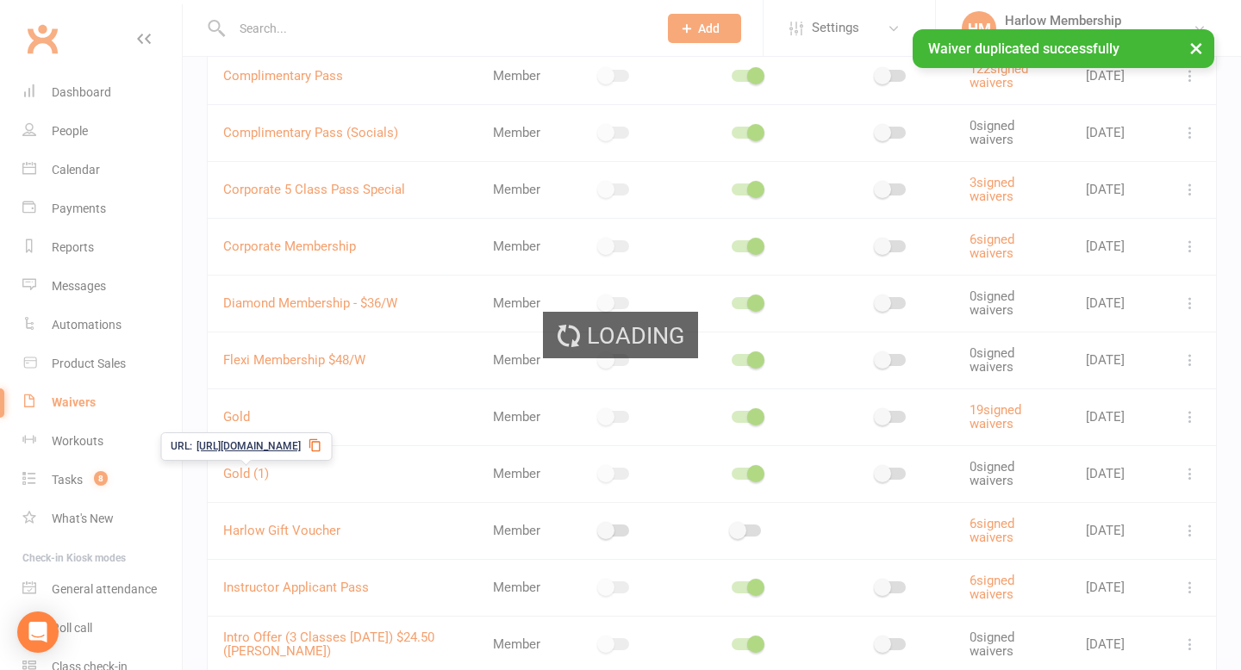
select select "do_not_copy_answers"
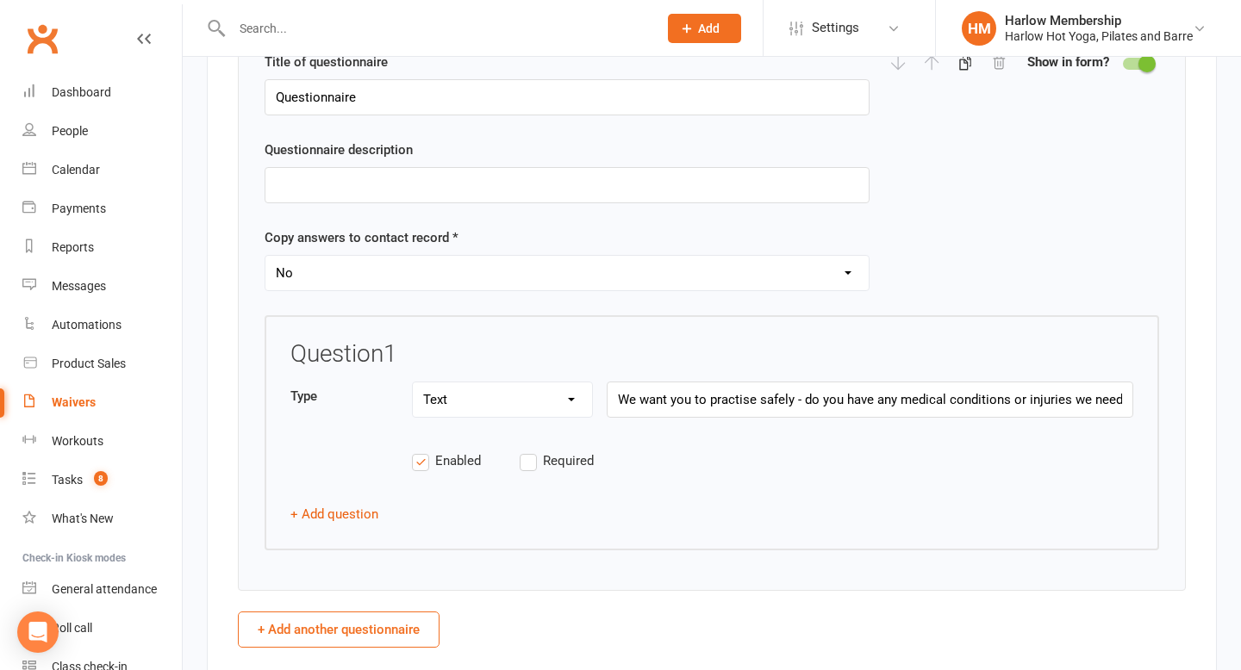
scroll to position [2211, 0]
type input "Gold Membership"
click at [571, 259] on select "Yes No" at bounding box center [566, 272] width 603 height 34
select select "copy_answers_for_all_signees"
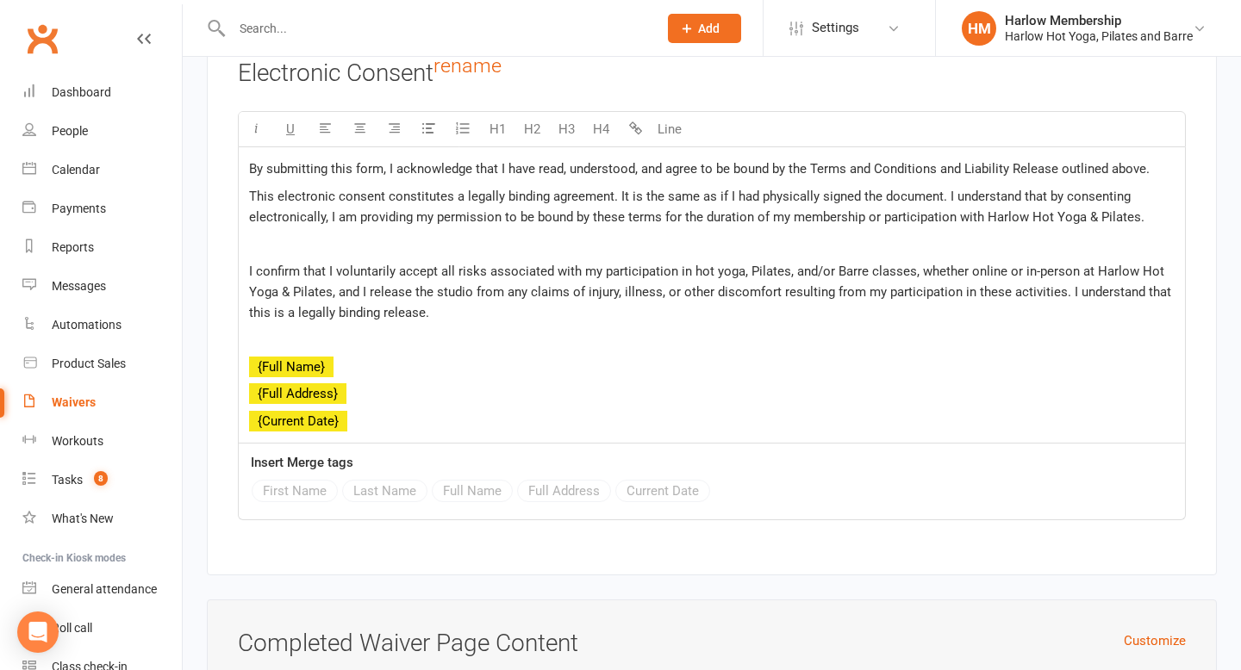
scroll to position [7622, 0]
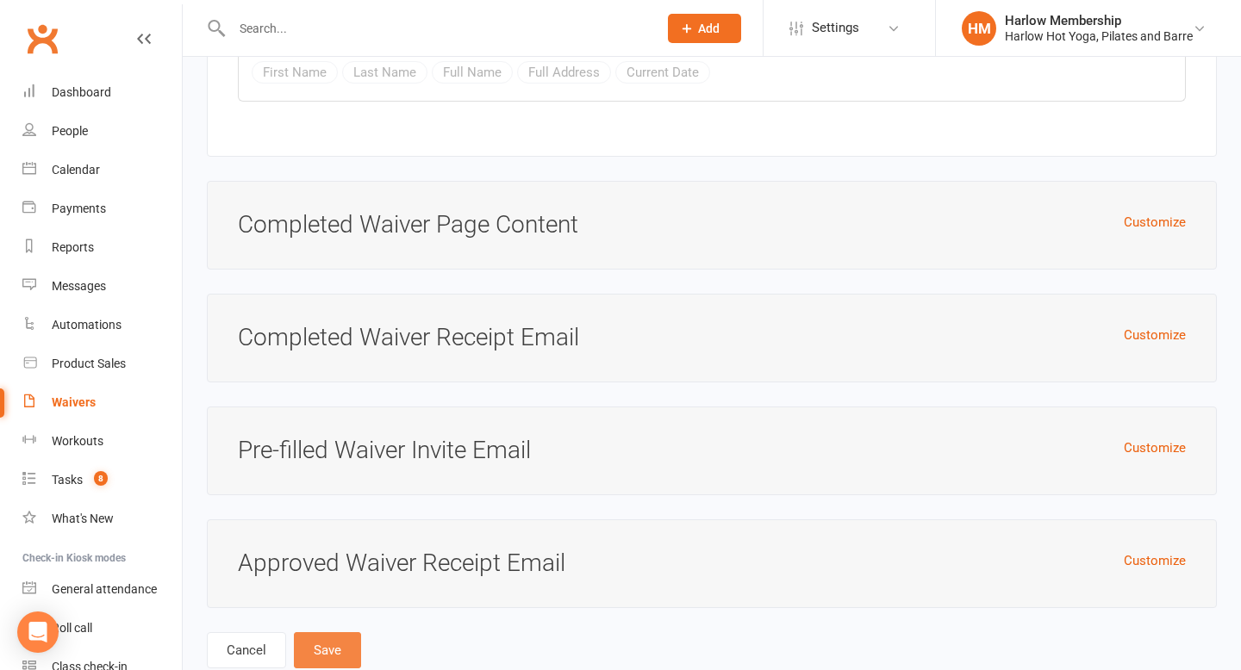
click at [342, 632] on button "Save" at bounding box center [327, 650] width 67 height 36
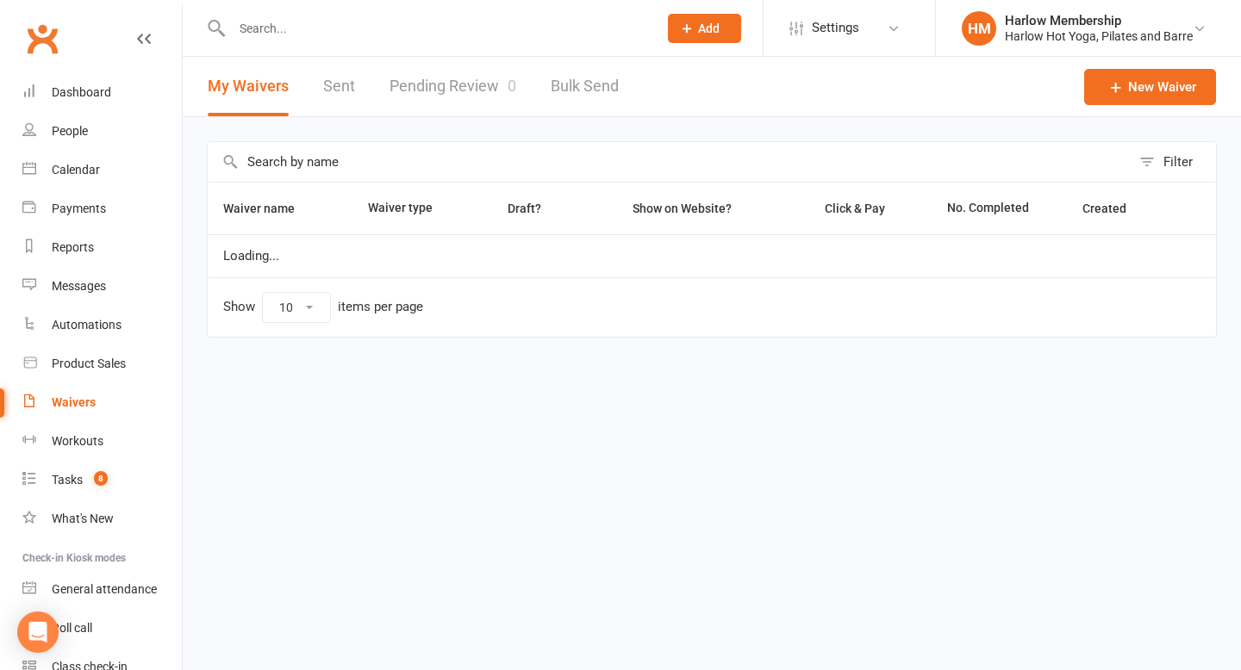
select select "100"
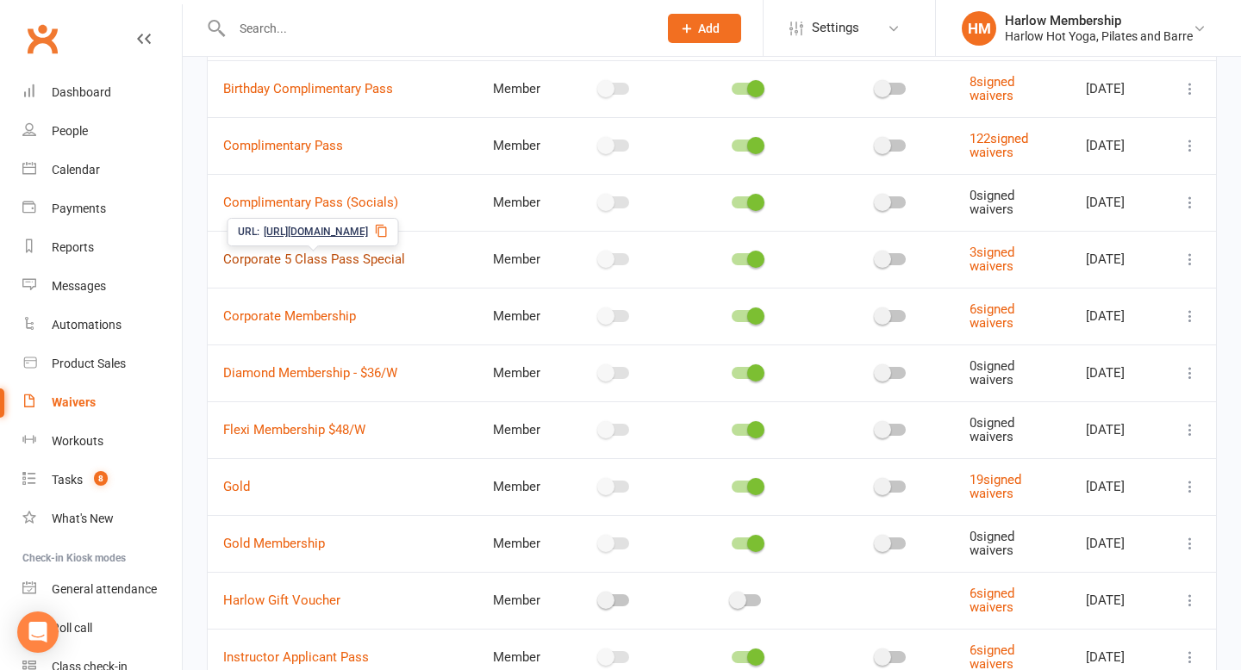
scroll to position [193, 0]
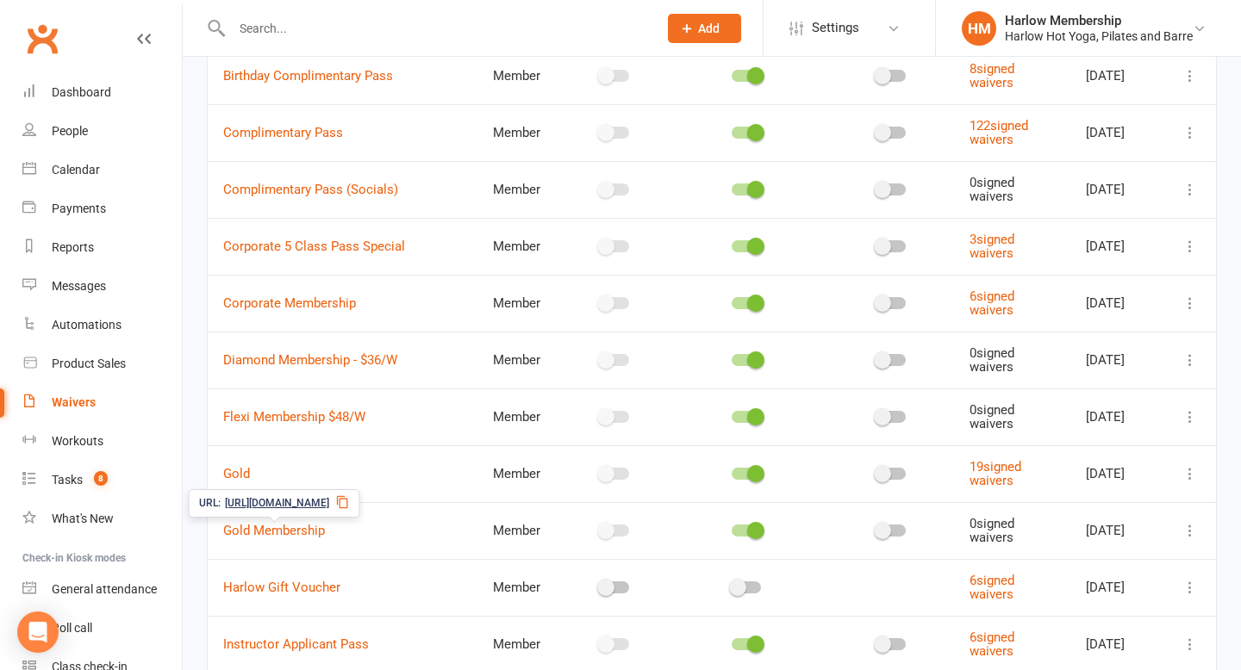
click at [350, 495] on icon at bounding box center [343, 502] width 14 height 14
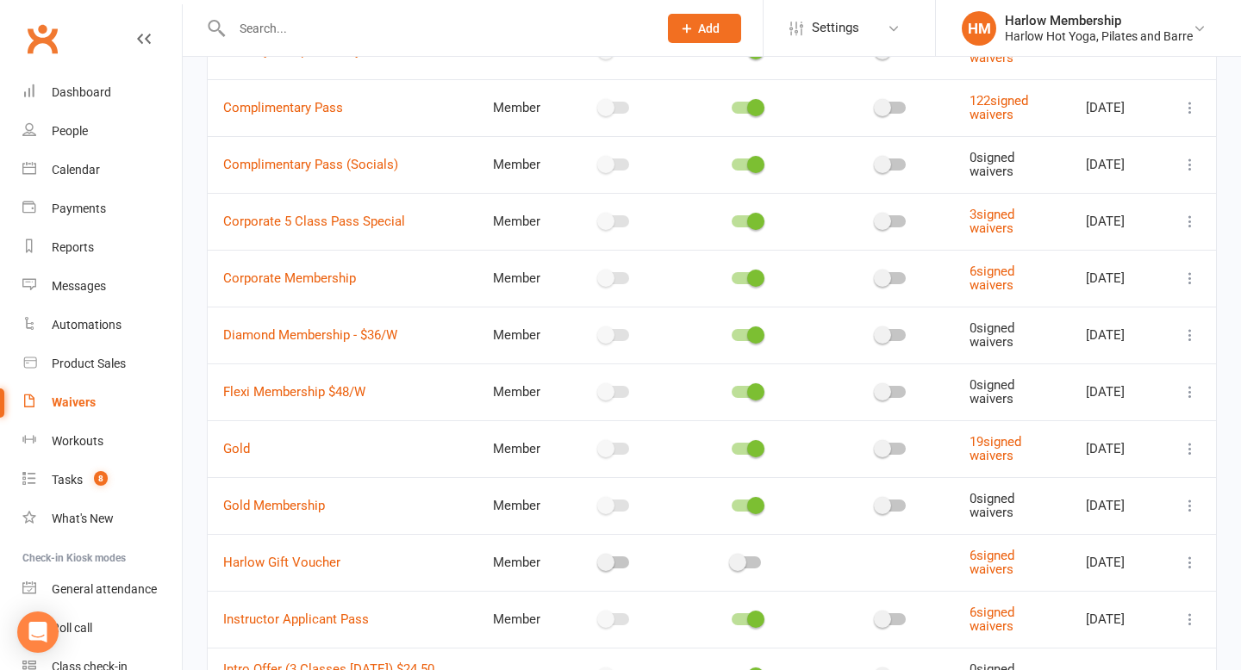
scroll to position [219, 0]
click at [299, 507] on link "Gold Membership" at bounding box center [274, 505] width 102 height 16
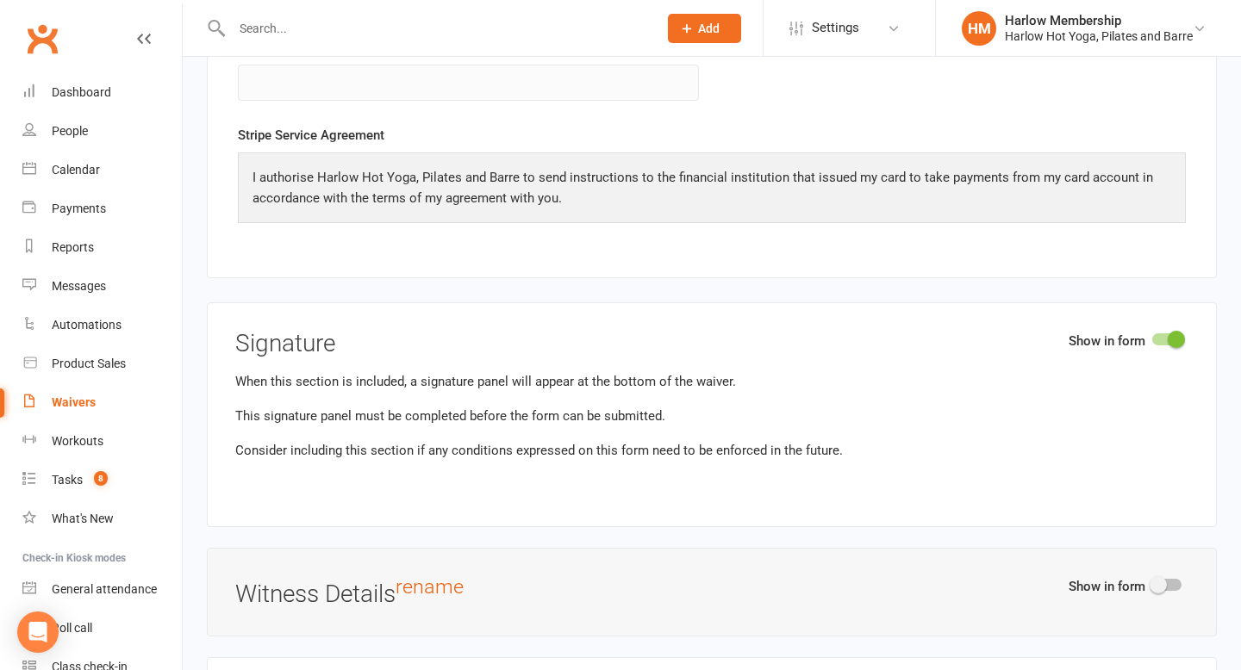
scroll to position [7622, 0]
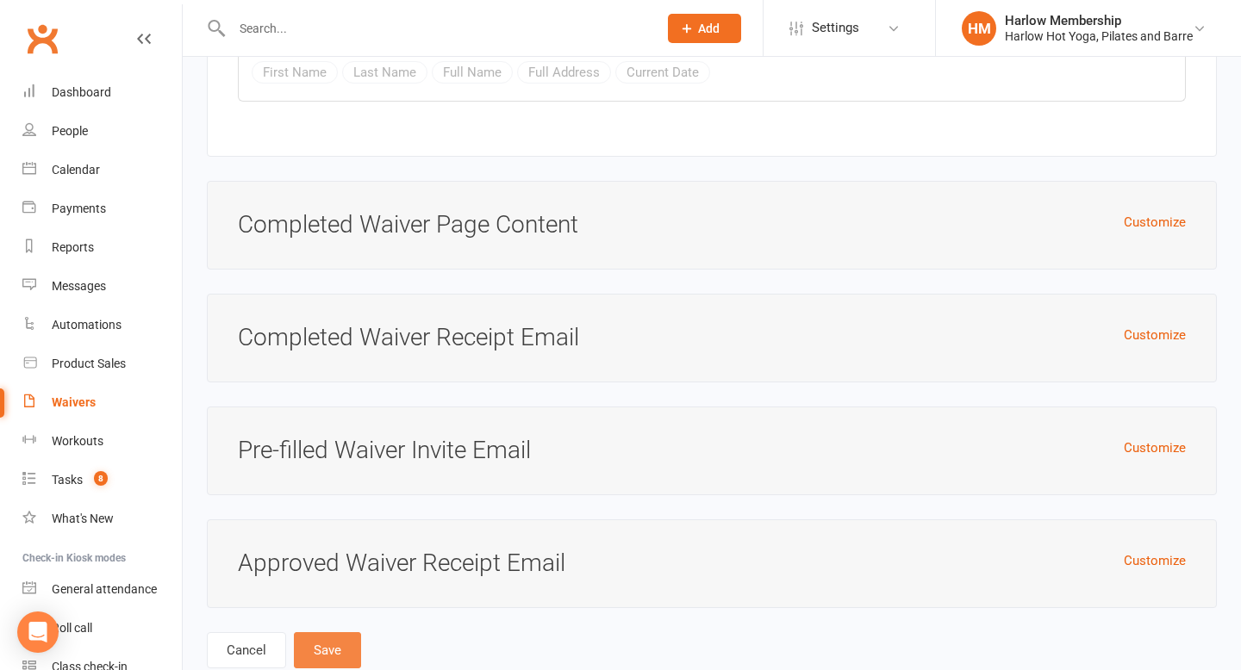
type input "Gold Membership $42/W"
click at [329, 632] on button "Save" at bounding box center [327, 650] width 67 height 36
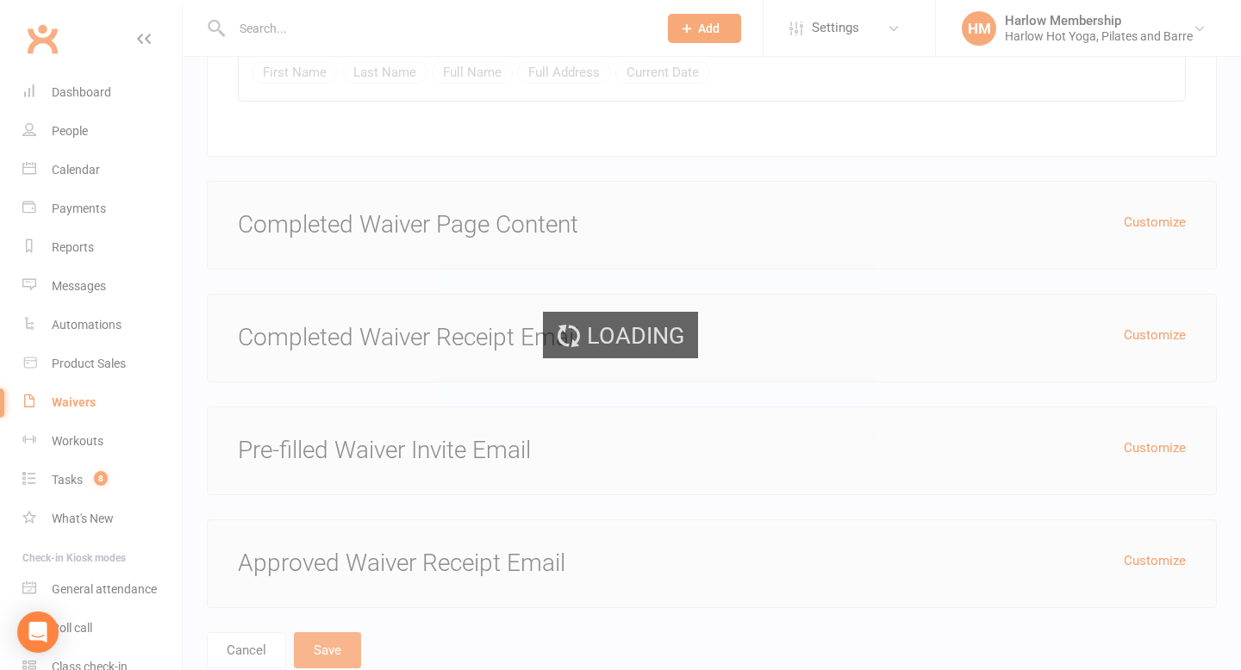
select select "100"
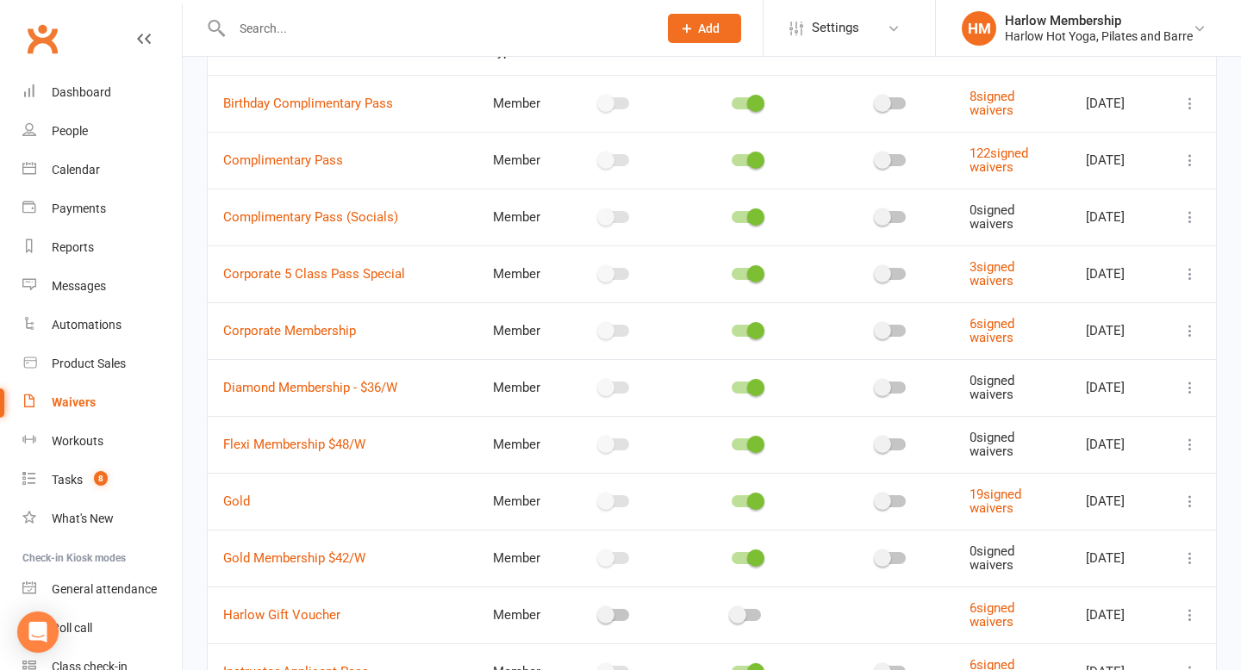
scroll to position [181, 0]
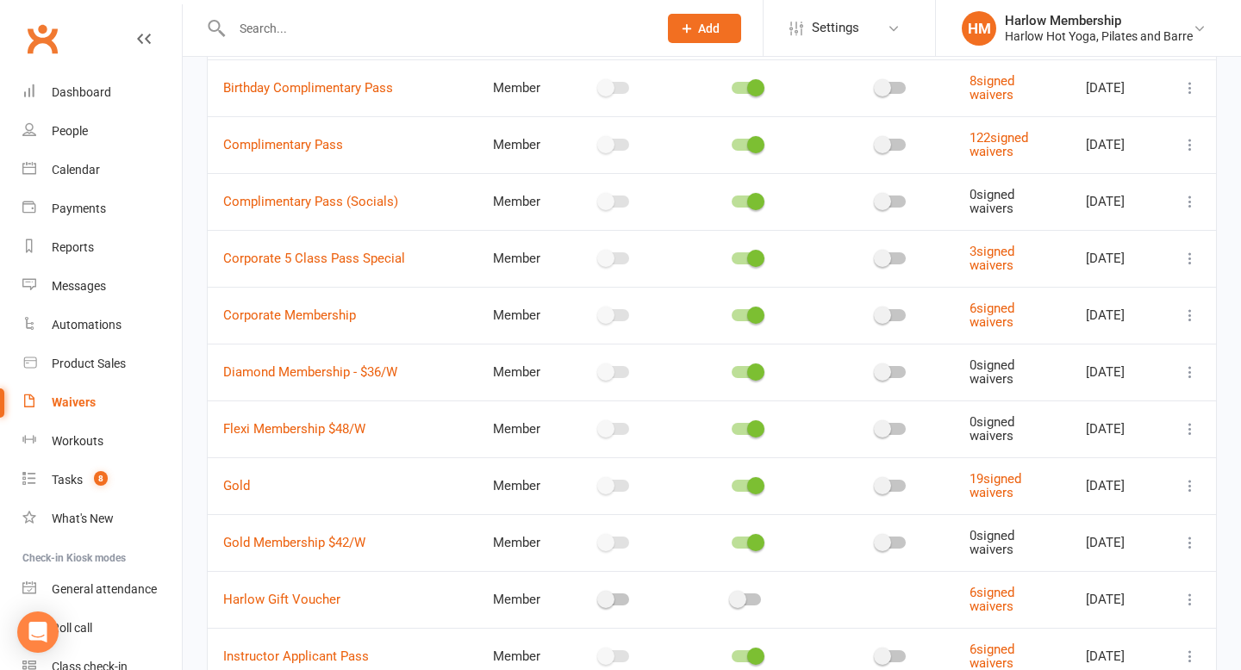
click at [1197, 484] on icon at bounding box center [1189, 485] width 17 height 17
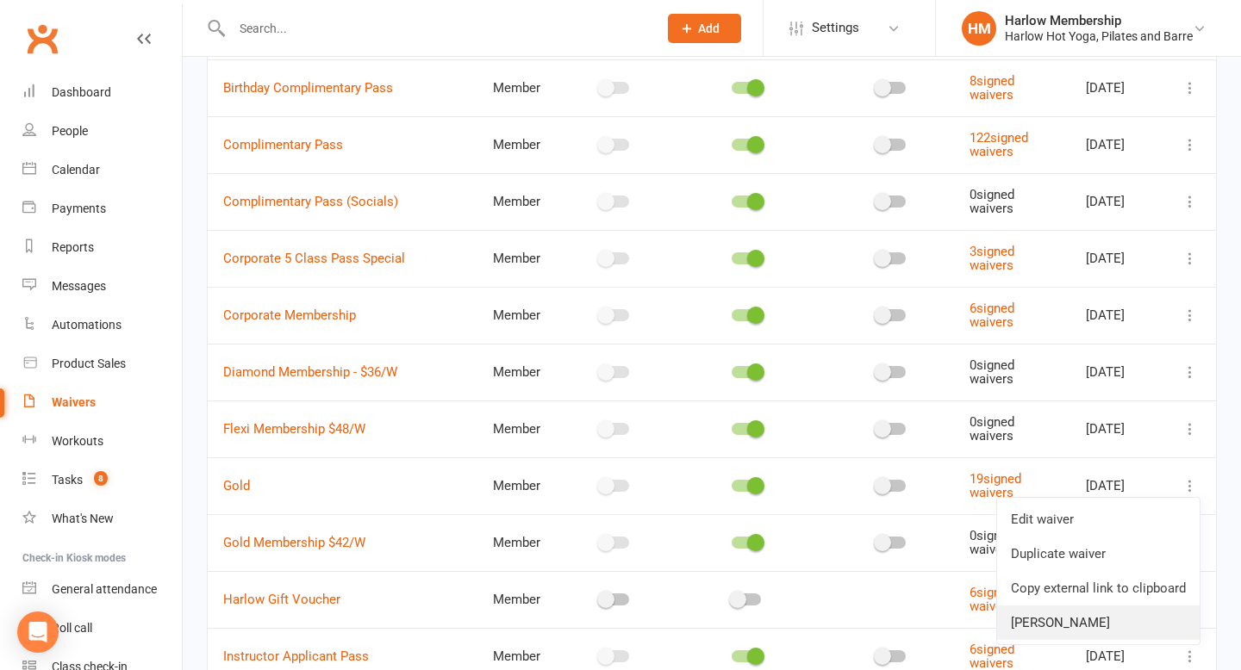
click at [1071, 615] on link "[PERSON_NAME]" at bounding box center [1098, 623] width 202 height 34
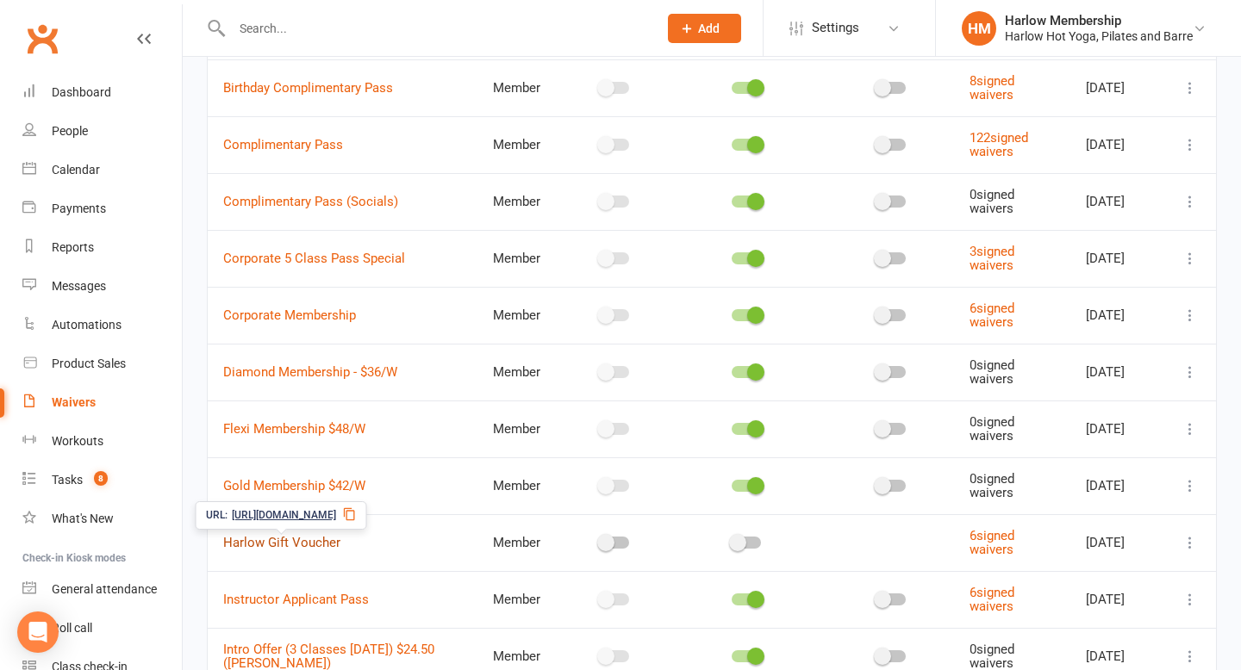
click at [323, 536] on link "Harlow Gift Voucher" at bounding box center [281, 543] width 117 height 16
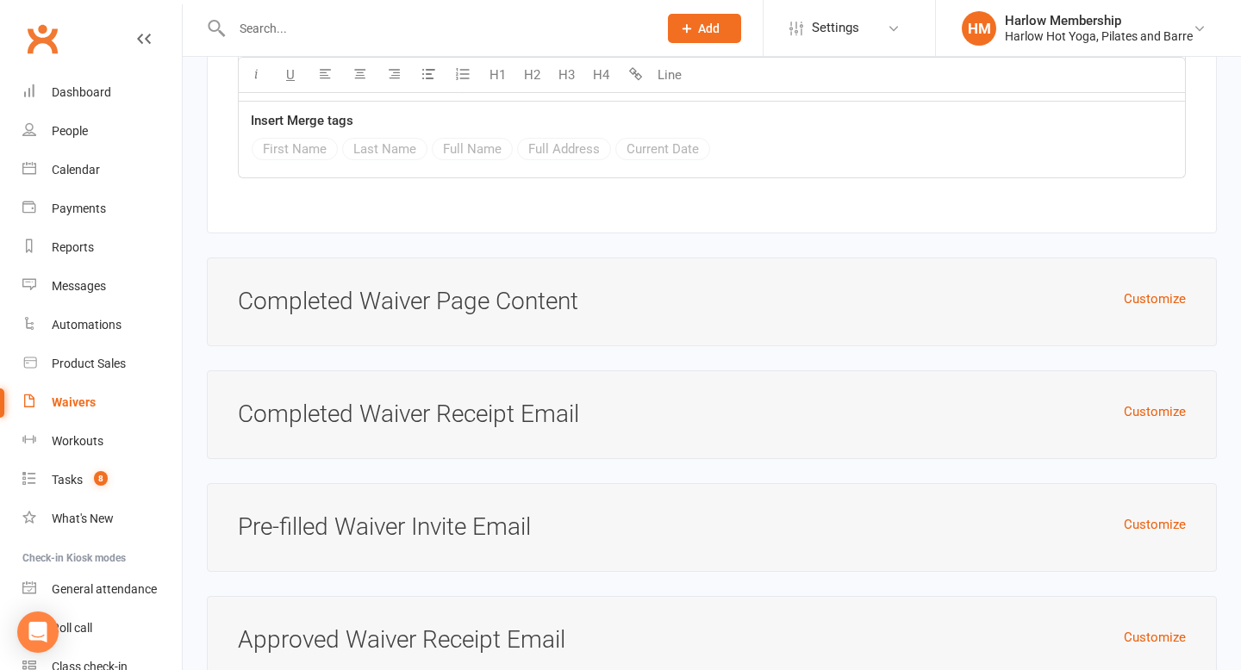
scroll to position [7785, 0]
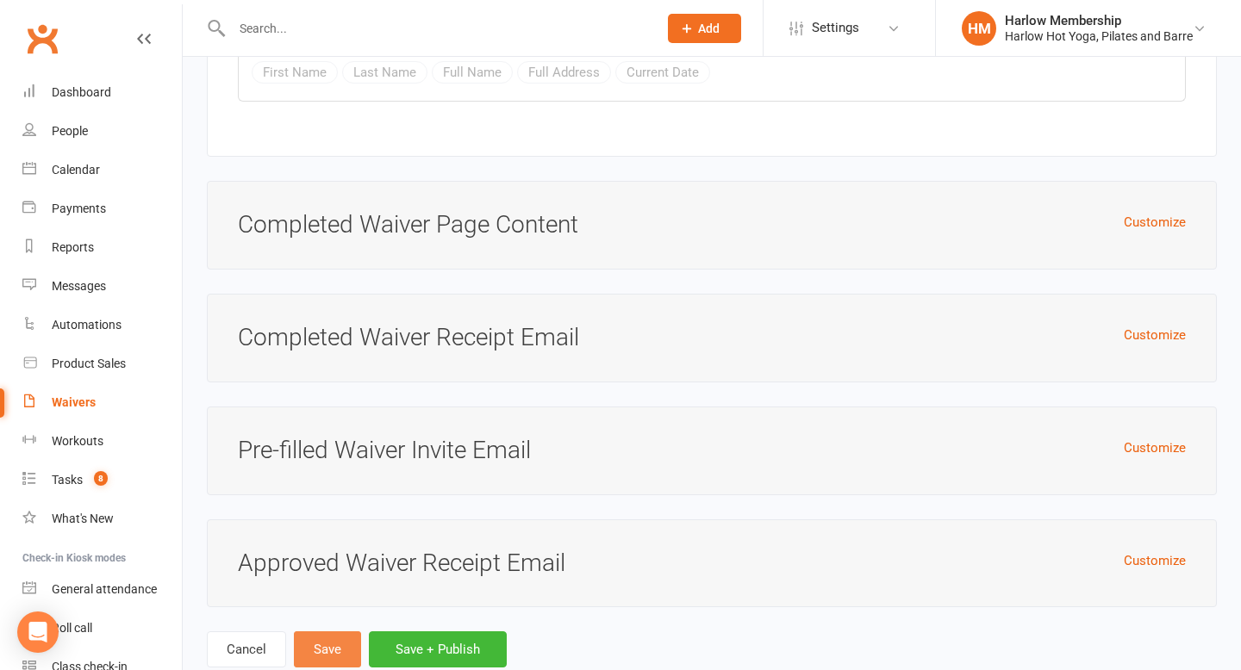
type input "Harlow Gift Vouchers"
click at [325, 631] on button "Save" at bounding box center [327, 649] width 67 height 36
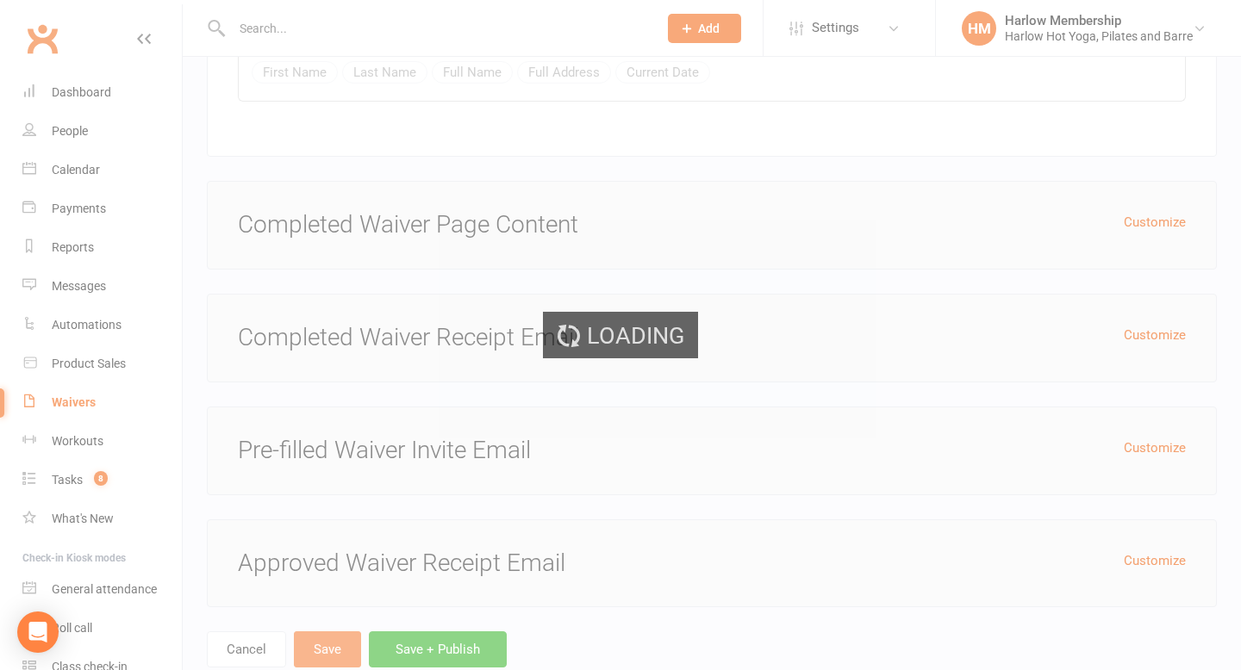
select select "100"
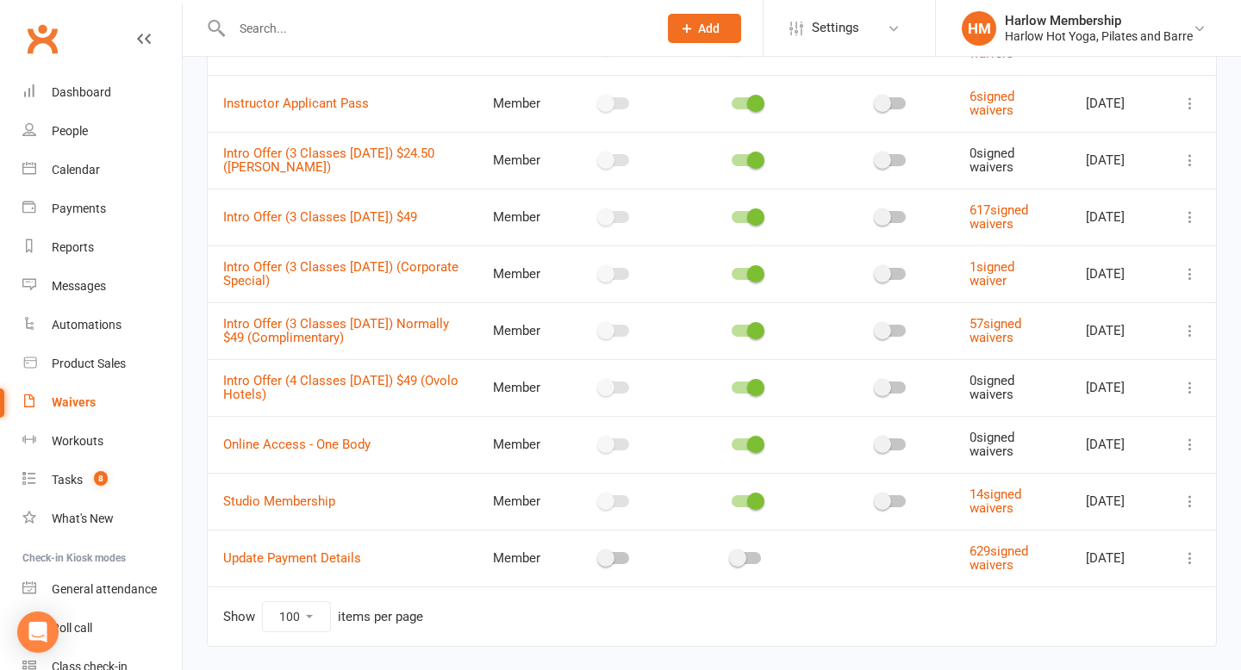
scroll to position [682, 0]
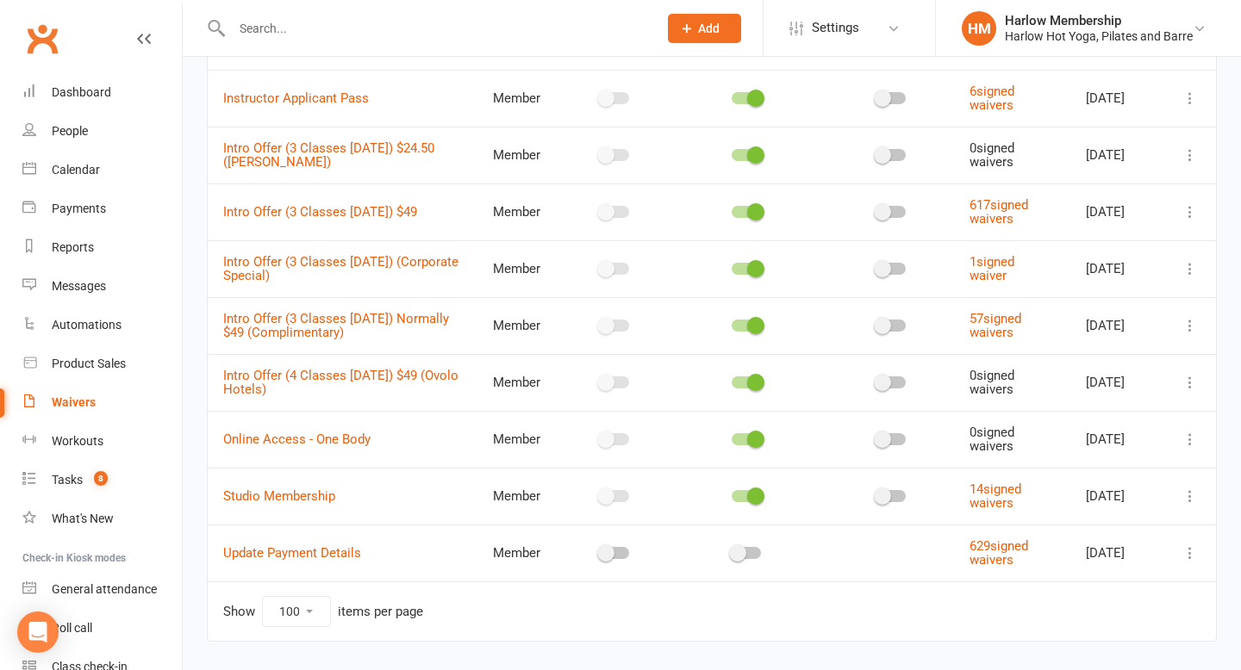
click at [1197, 497] on icon at bounding box center [1189, 496] width 17 height 17
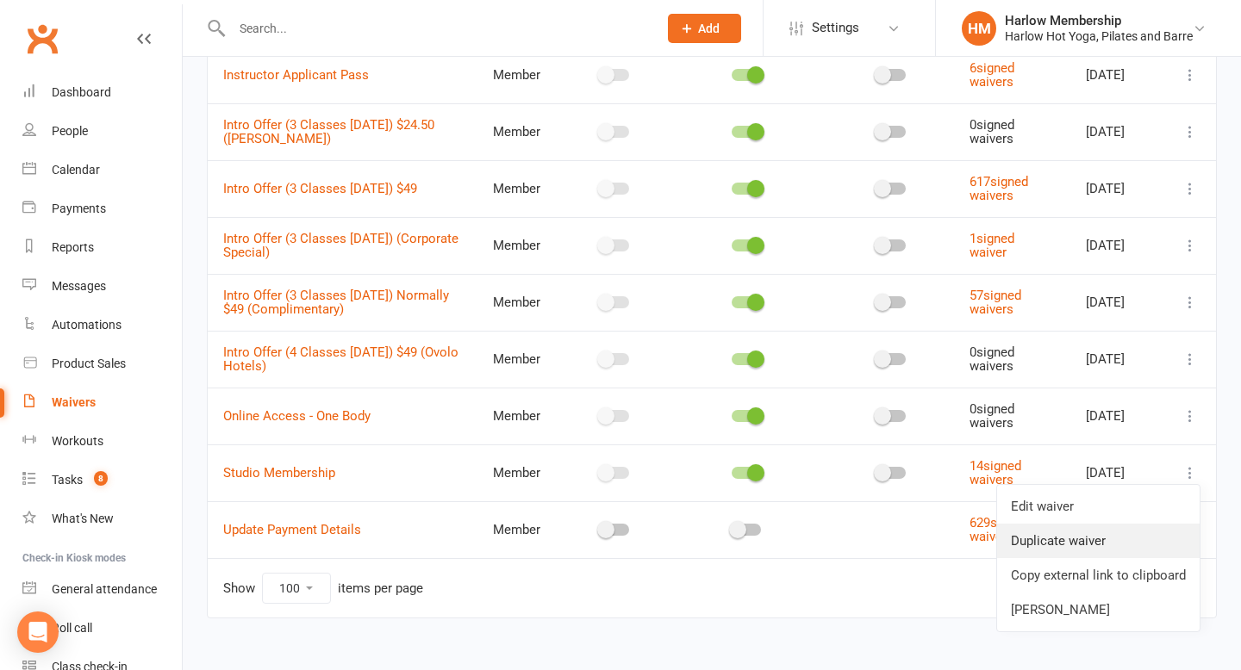
scroll to position [706, 0]
click at [1068, 613] on link "[PERSON_NAME]" at bounding box center [1098, 609] width 202 height 34
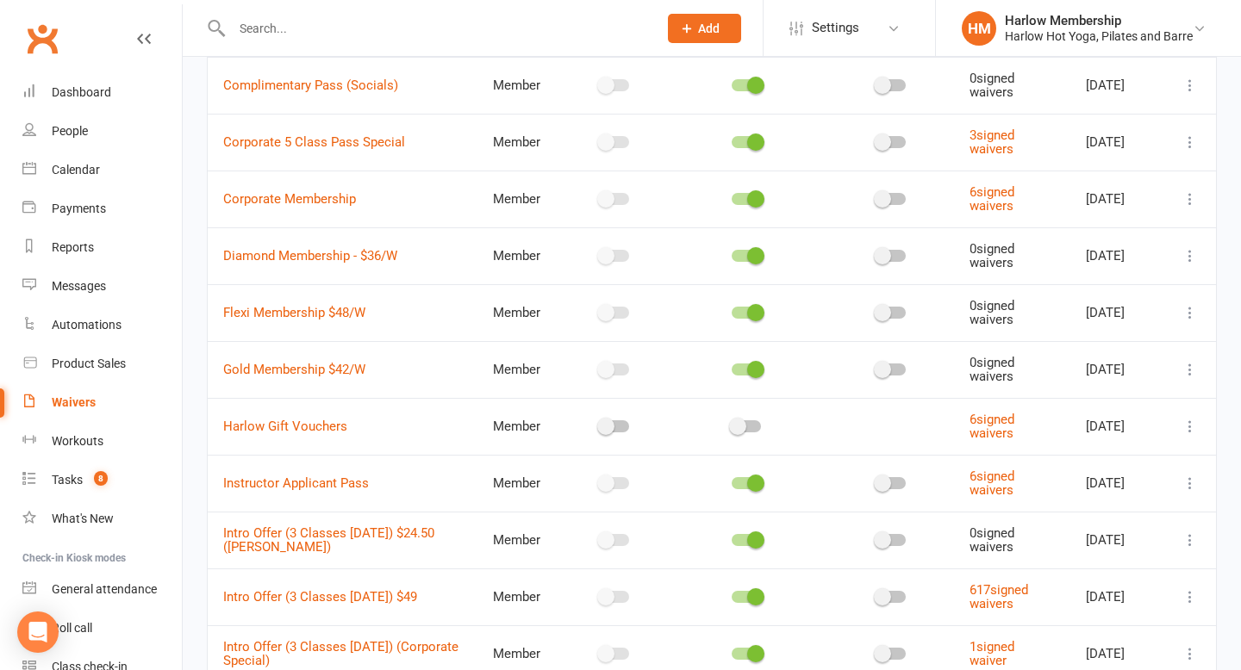
scroll to position [294, 0]
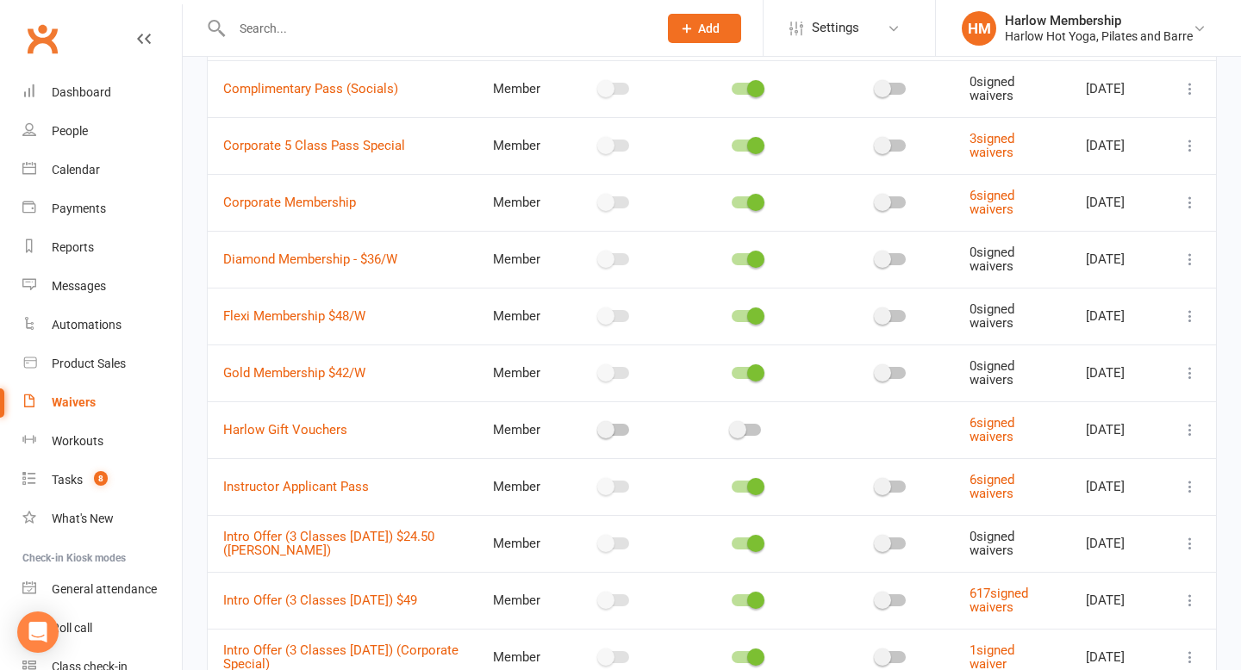
click at [363, 268] on span "Diamond Membership - $36/W" at bounding box center [310, 259] width 174 height 33
click at [356, 265] on link "Diamond Membership - $36/W" at bounding box center [310, 260] width 174 height 16
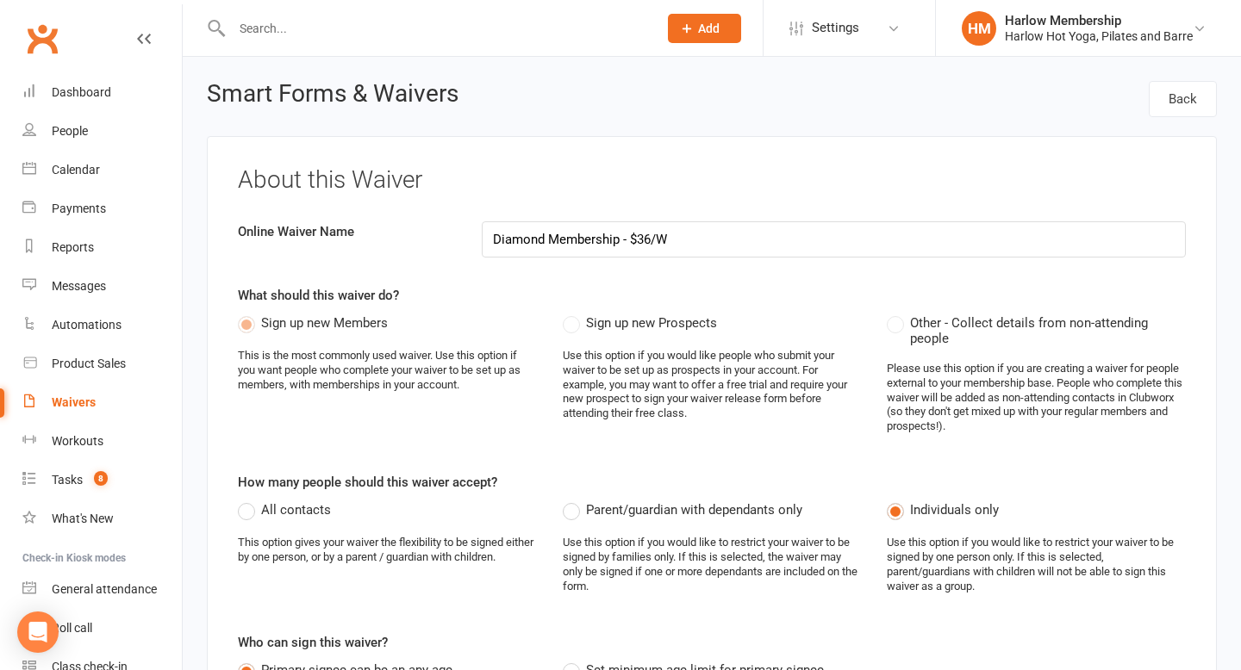
click at [624, 236] on input "Diamond Membership - $36/W" at bounding box center [834, 239] width 705 height 36
click at [625, 243] on input "Diamond Membership - $36/W" at bounding box center [834, 239] width 705 height 36
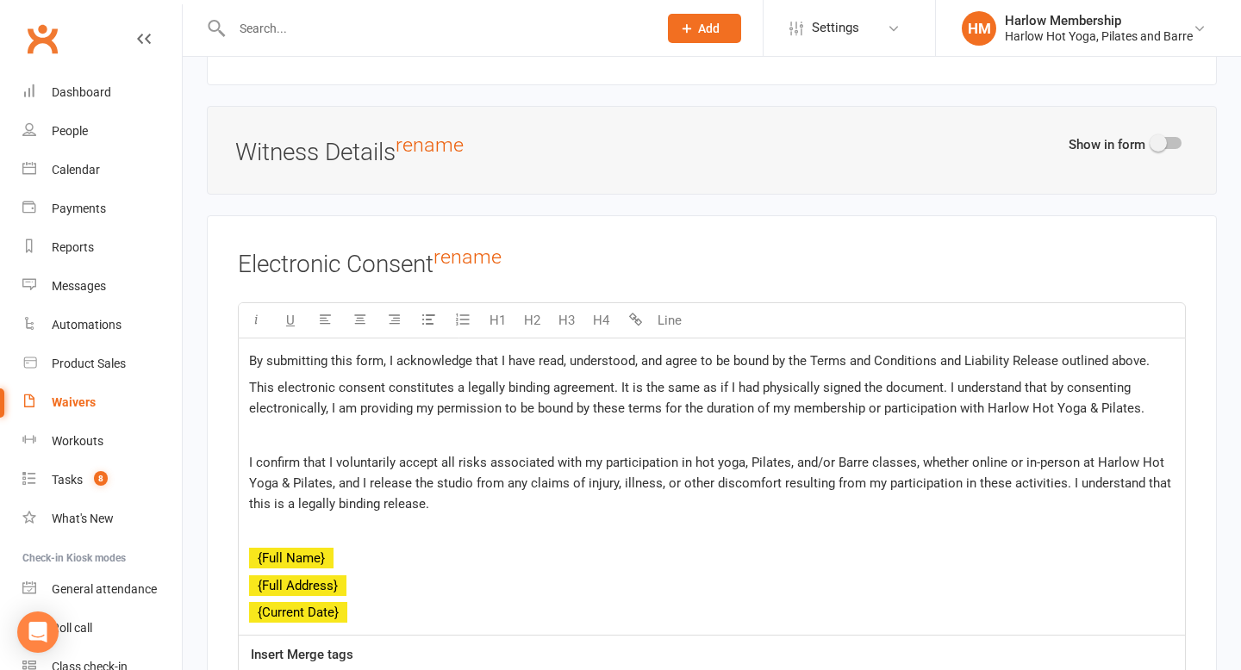
scroll to position [6986, 0]
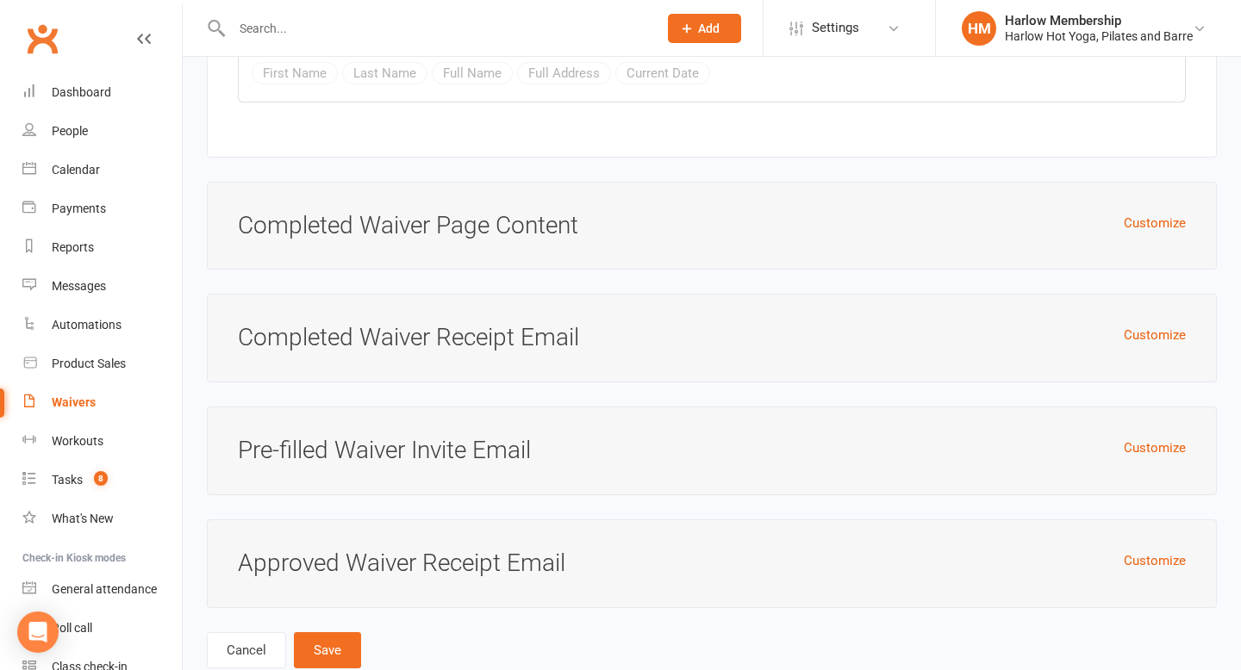
type input "Diamond Membership $36/W"
click at [319, 632] on button "Save" at bounding box center [327, 650] width 67 height 36
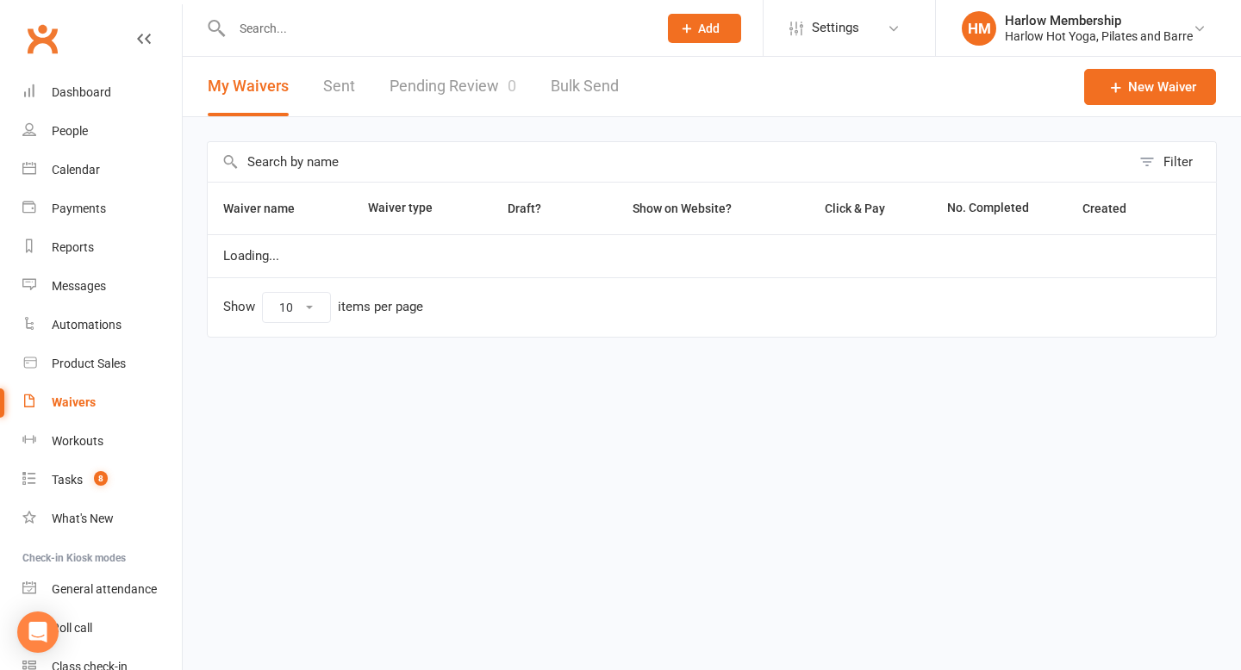
select select "100"
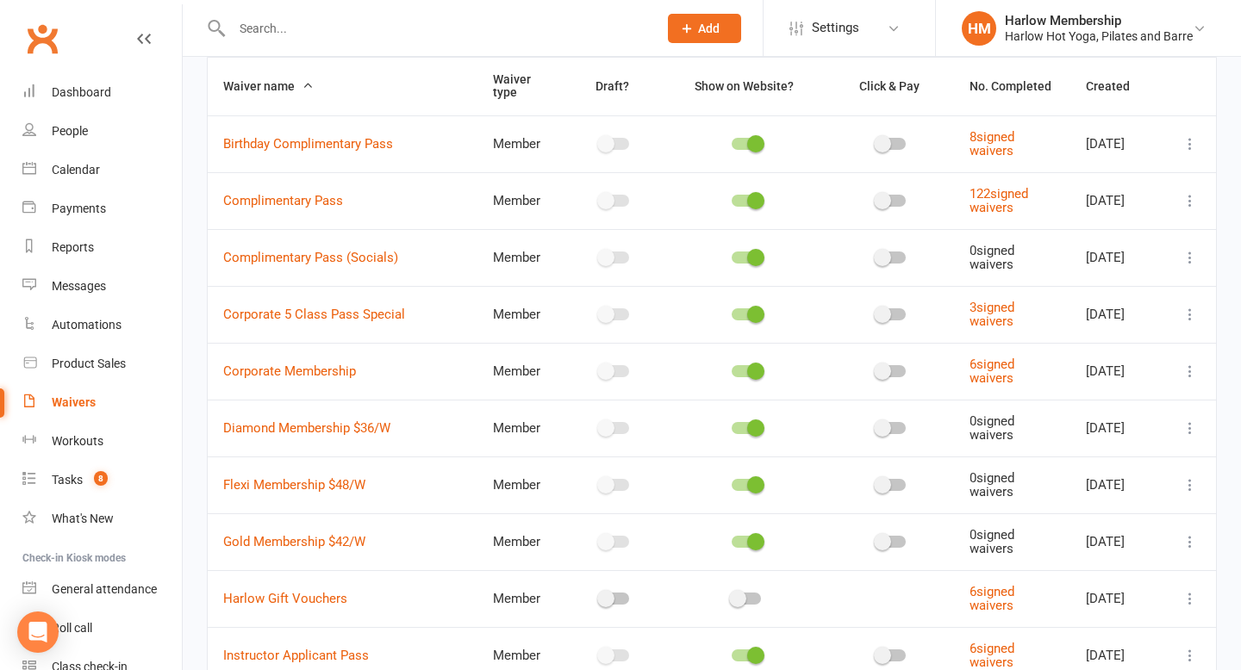
scroll to position [163, 0]
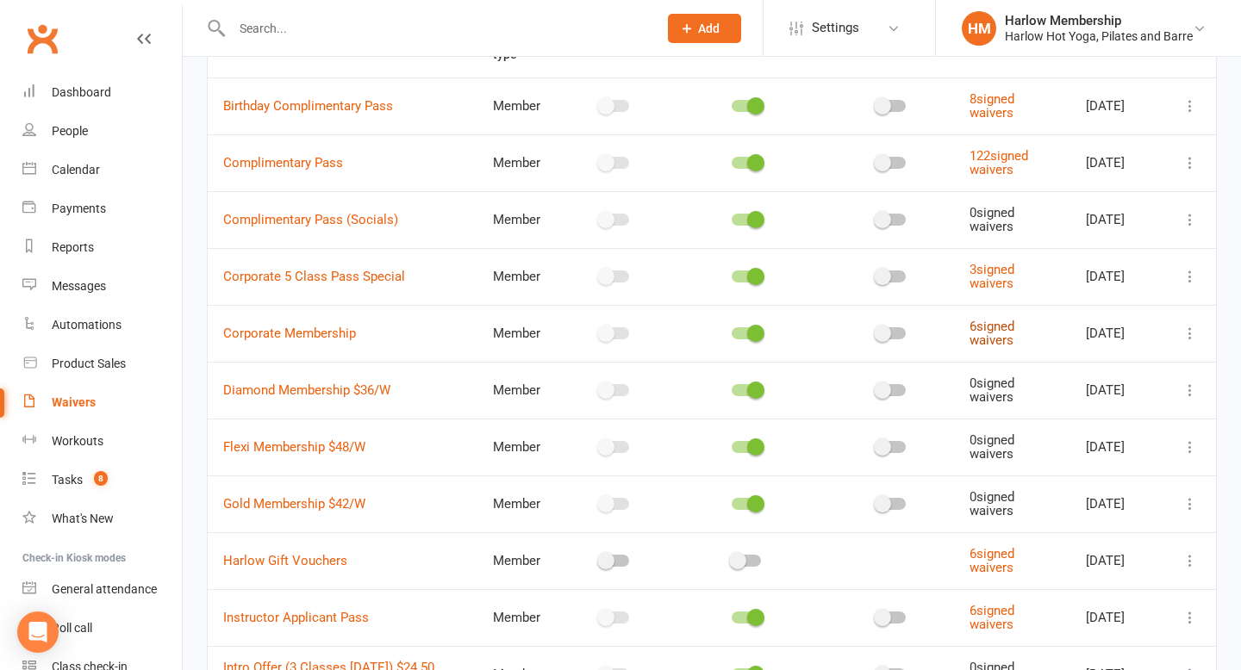
click at [982, 330] on link "6 signed waivers" at bounding box center [991, 334] width 45 height 30
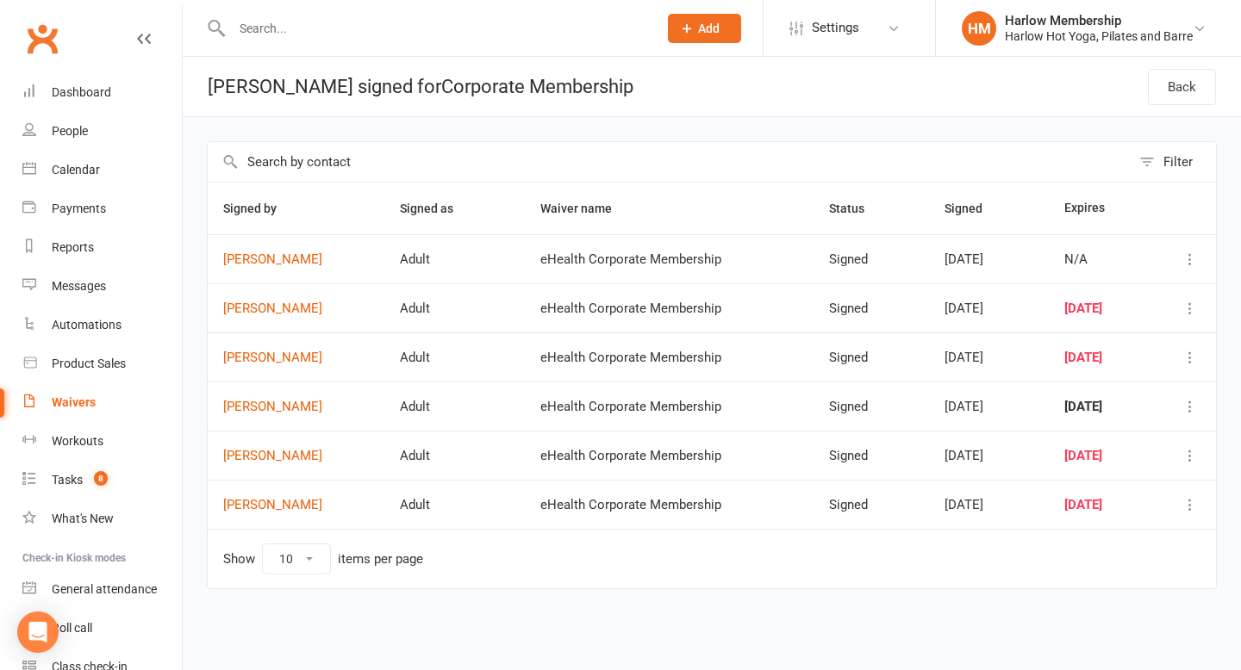
select select "100"
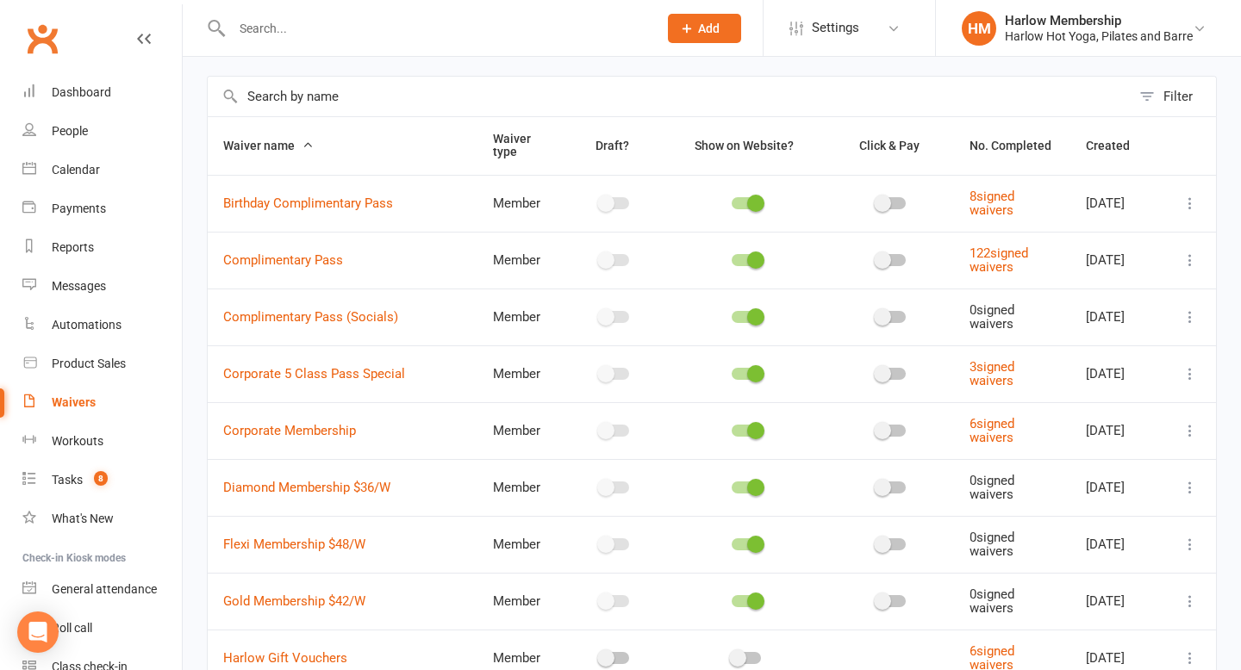
scroll to position [69, 0]
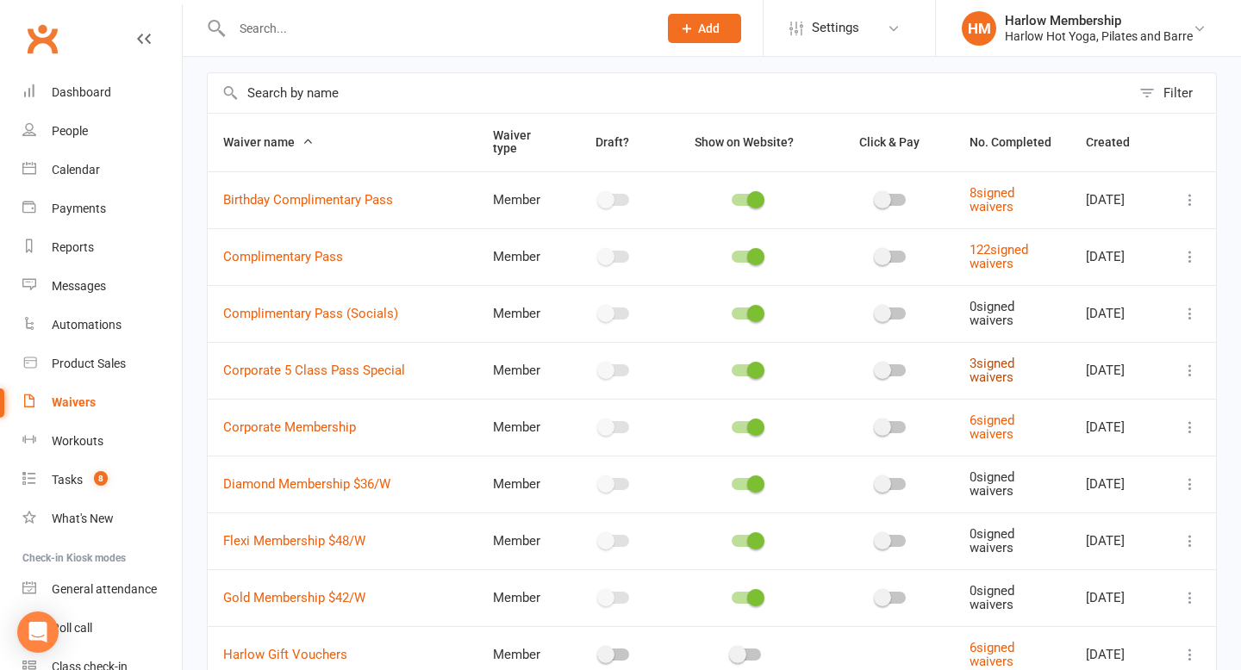
click at [987, 363] on link "3 signed waivers" at bounding box center [991, 371] width 45 height 30
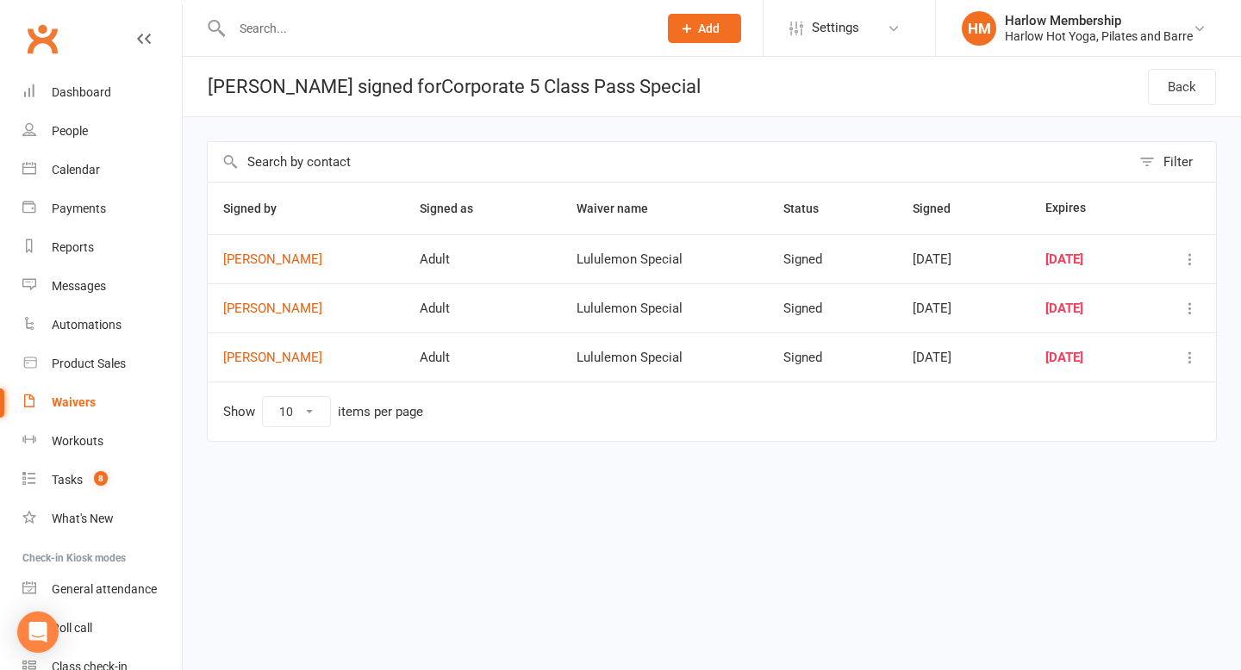
select select "100"
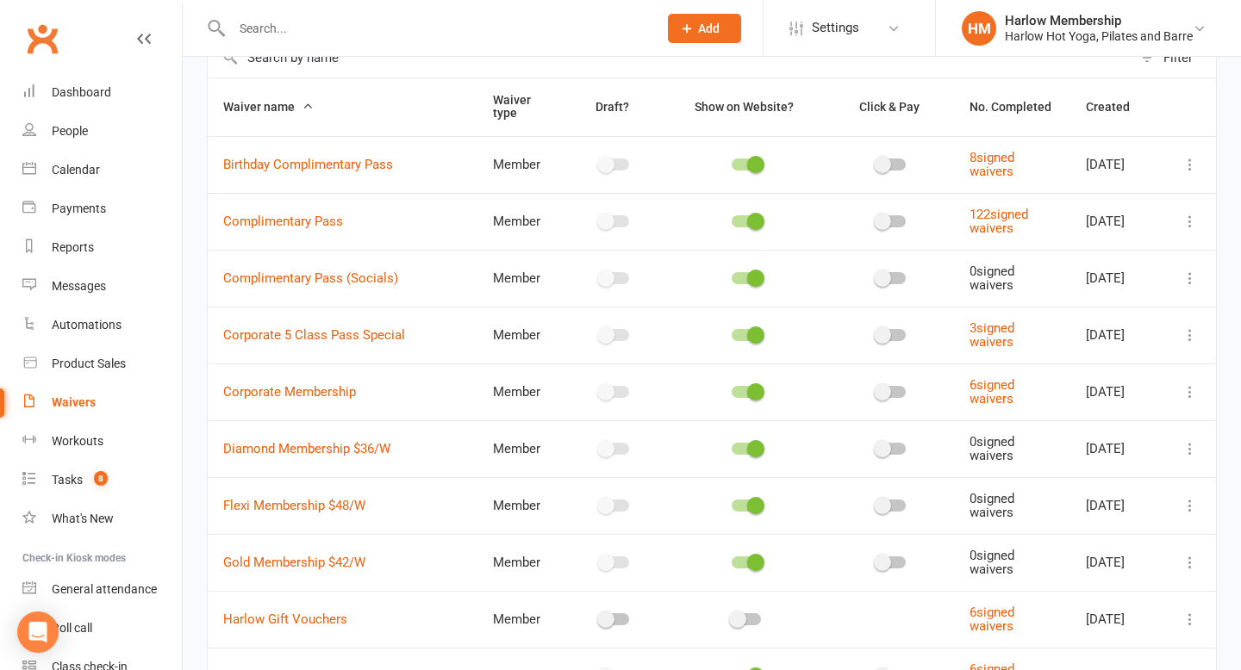
scroll to position [102, 0]
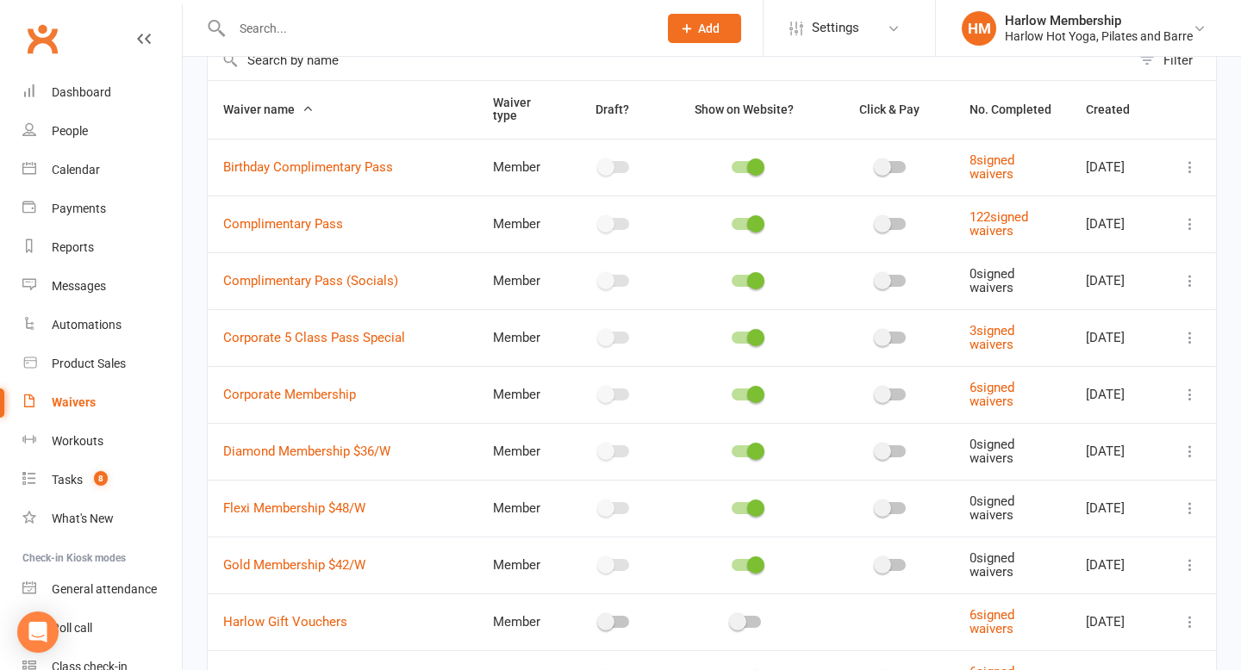
click at [277, 29] on input "text" at bounding box center [436, 28] width 419 height 24
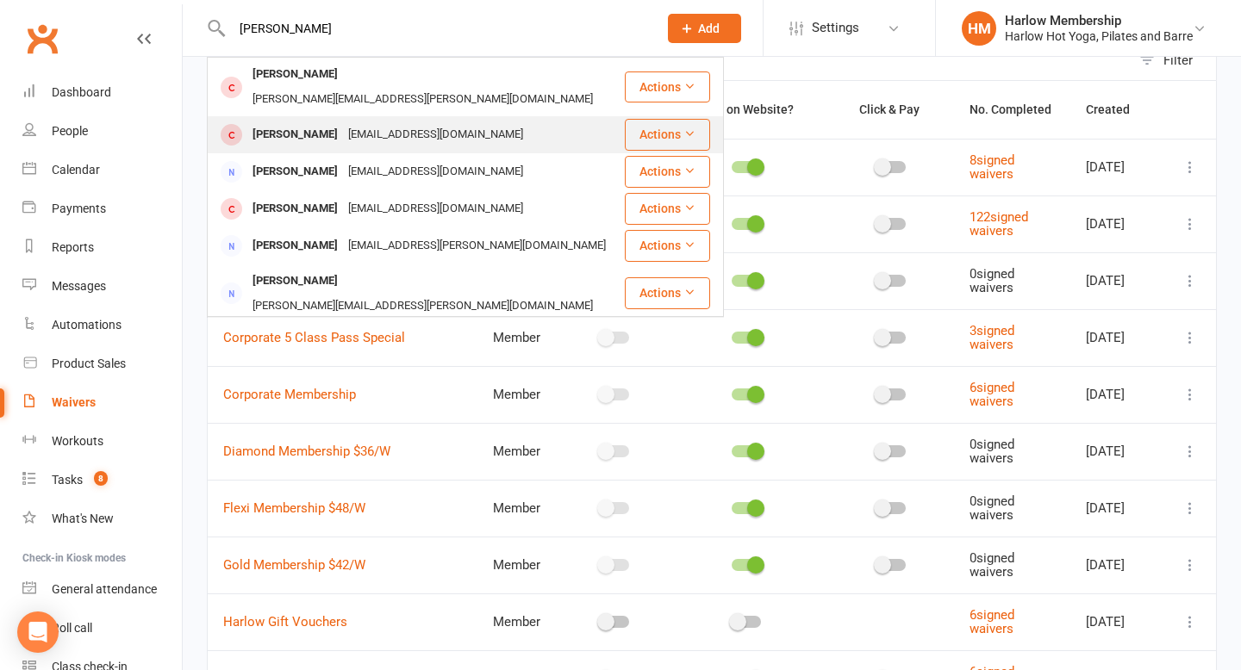
type input "[PERSON_NAME]"
click at [308, 122] on div "[PERSON_NAME]" at bounding box center [295, 134] width 96 height 25
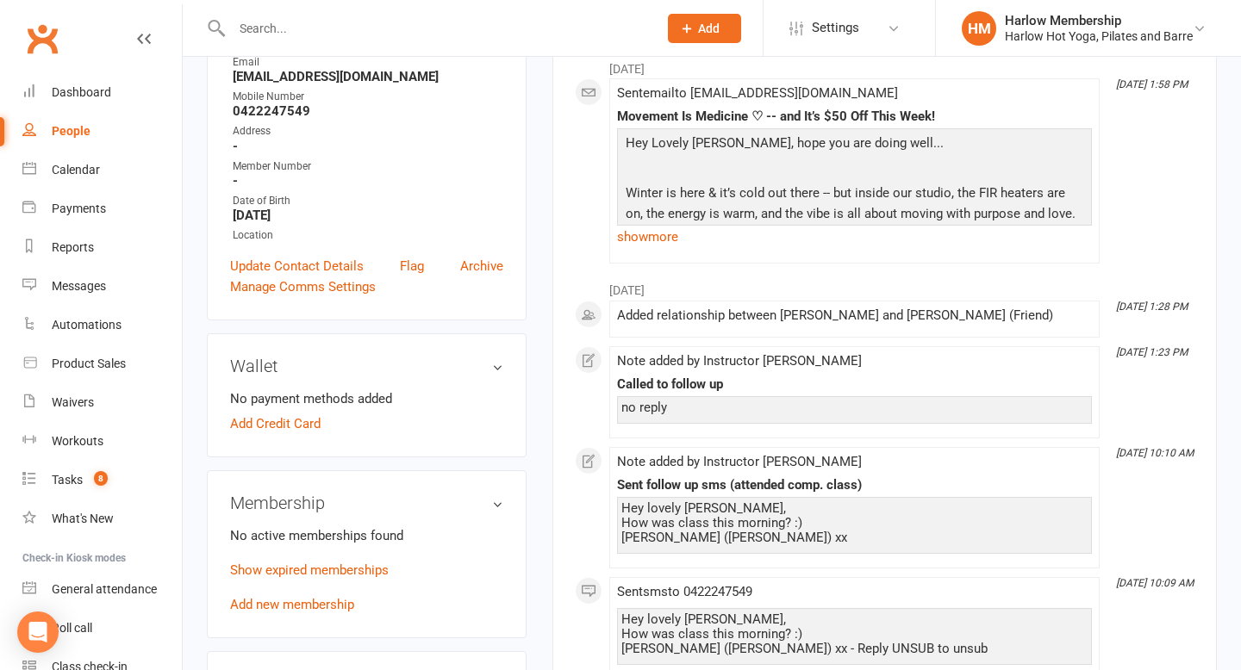
scroll to position [307, 0]
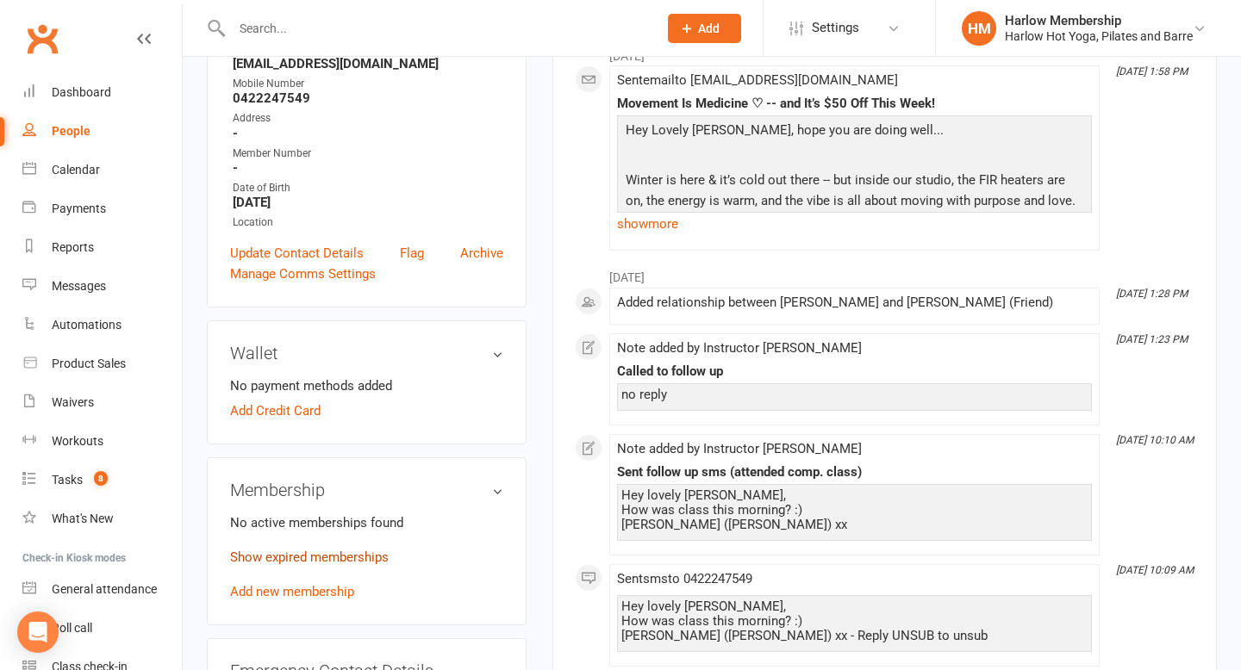
click at [277, 554] on link "Show expired memberships" at bounding box center [309, 558] width 159 height 16
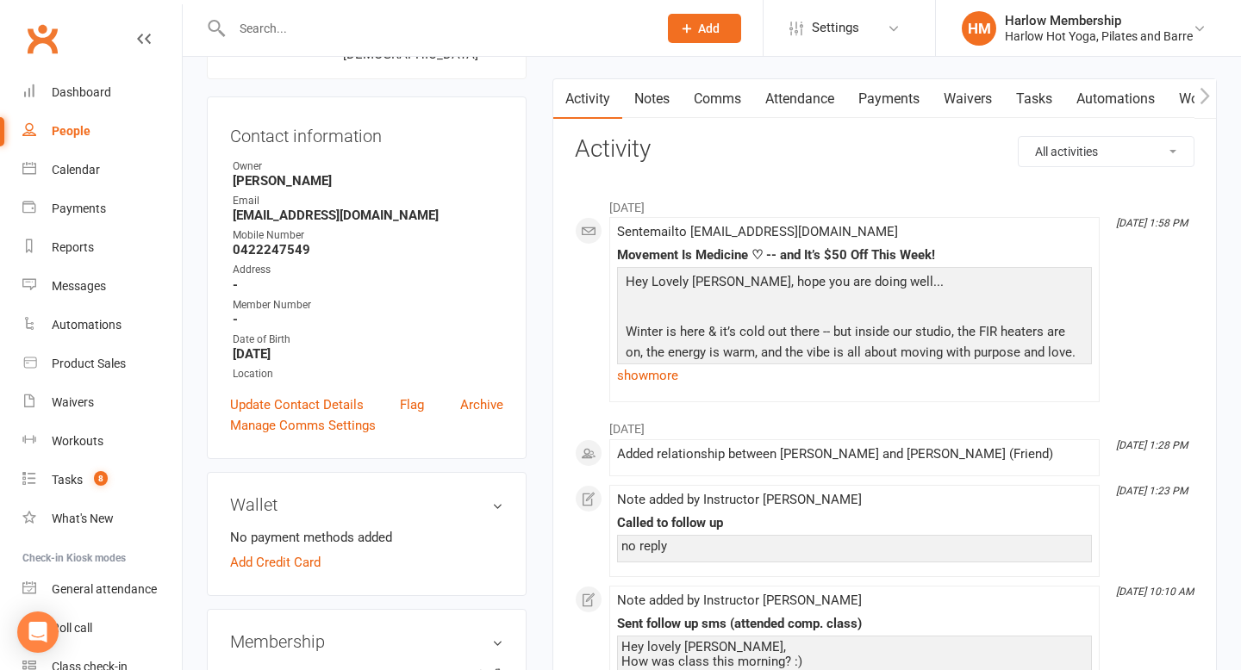
scroll to position [0, 0]
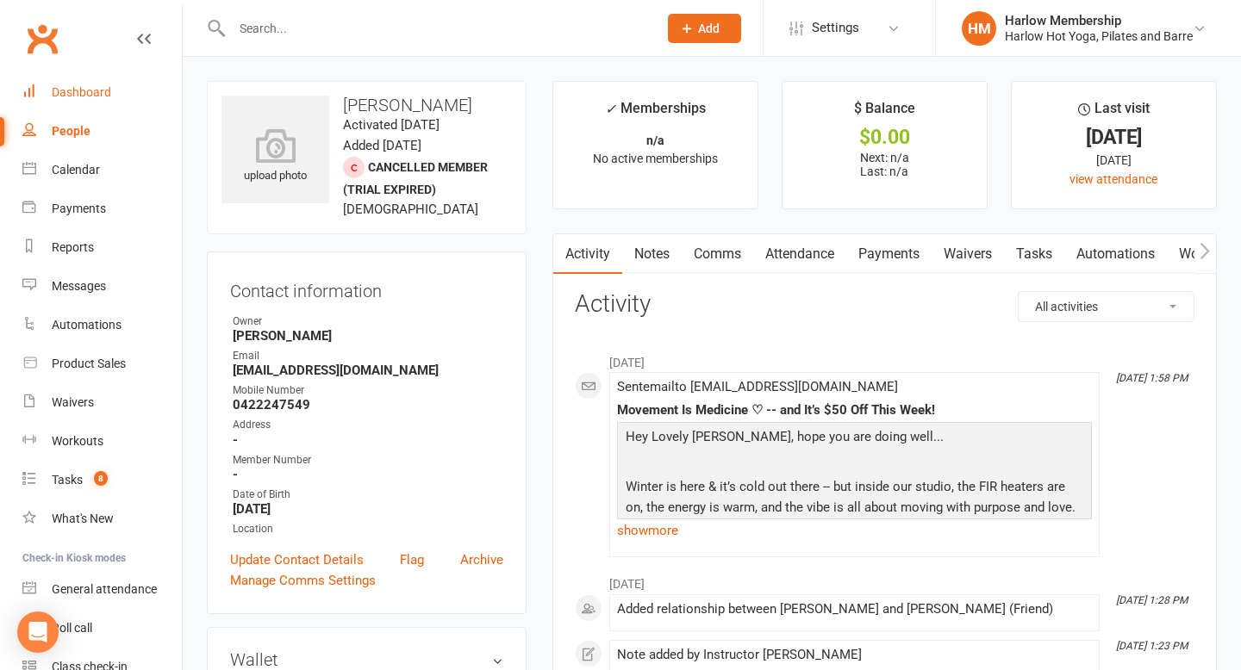
click at [92, 103] on link "Dashboard" at bounding box center [101, 92] width 159 height 39
